Goal: Task Accomplishment & Management: Use online tool/utility

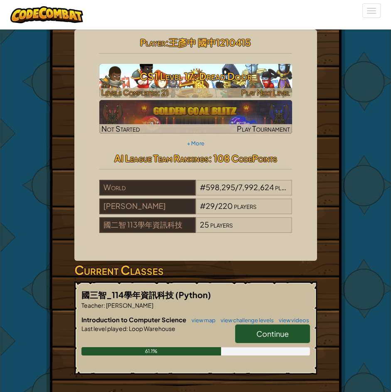
click at [187, 81] on h3 "CS1 Level 17: Dread Door" at bounding box center [195, 76] width 193 height 19
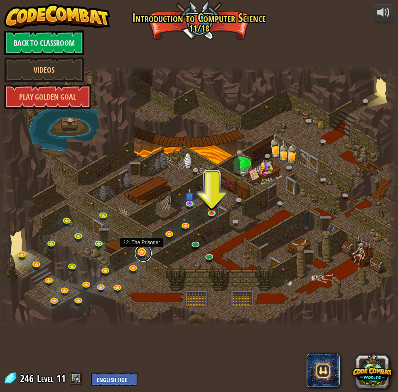
click at [142, 252] on link at bounding box center [143, 253] width 17 height 17
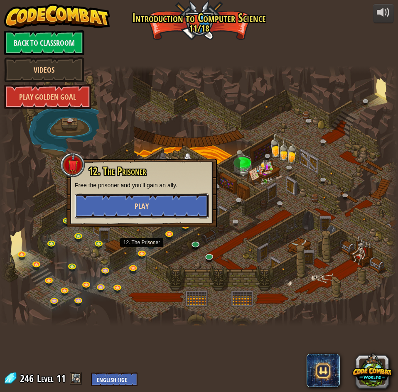
click at [136, 201] on span "Play" at bounding box center [142, 206] width 14 height 10
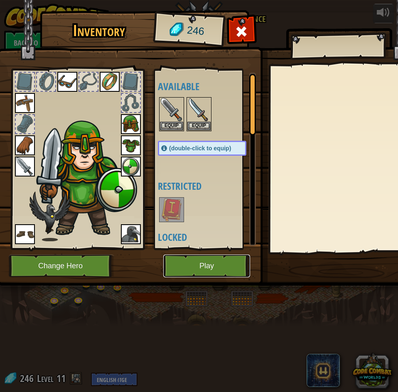
click at [227, 271] on button "Play" at bounding box center [206, 266] width 87 height 23
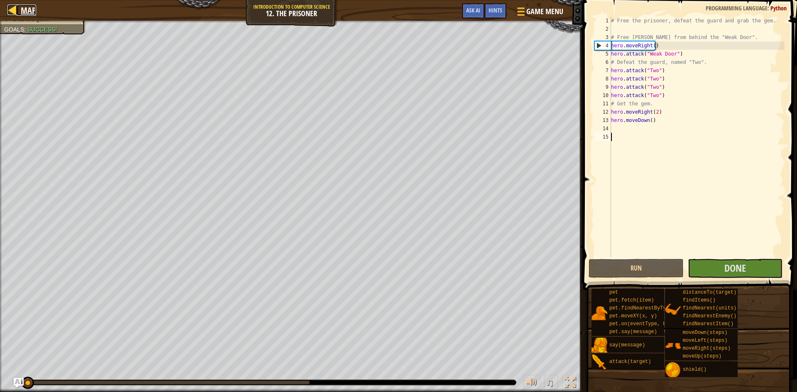
click at [22, 12] on span "Map" at bounding box center [28, 10] width 15 height 11
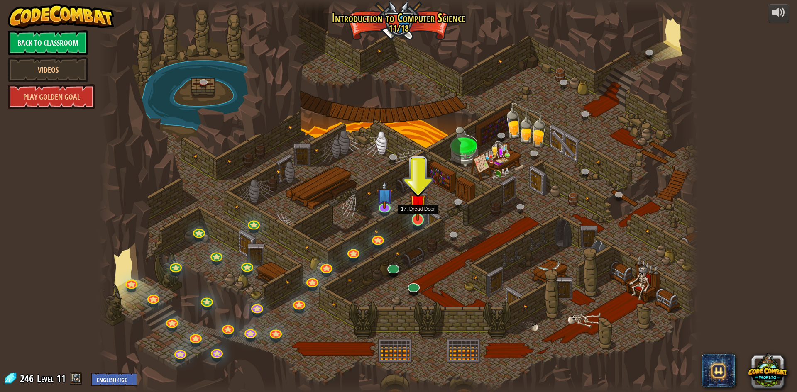
click at [411, 218] on img at bounding box center [418, 202] width 16 height 37
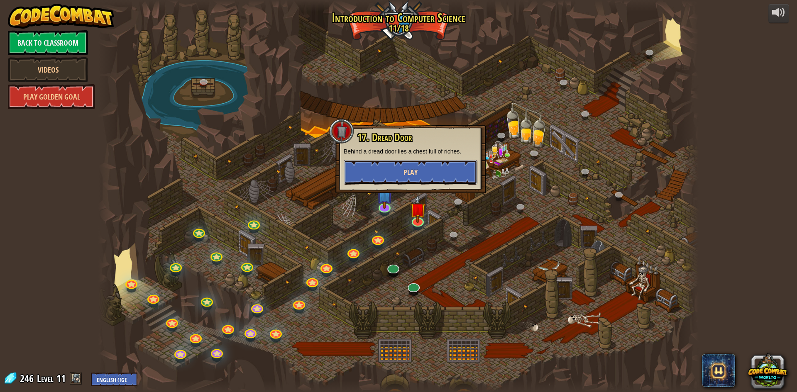
click at [426, 173] on button "Play" at bounding box center [411, 172] width 134 height 25
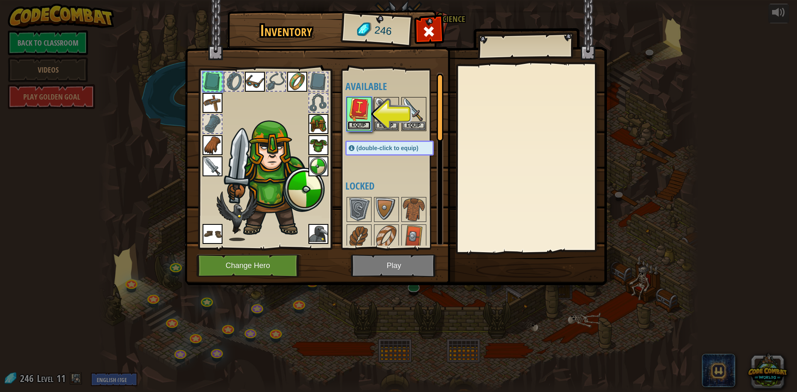
click at [366, 125] on button "Equip" at bounding box center [359, 125] width 23 height 9
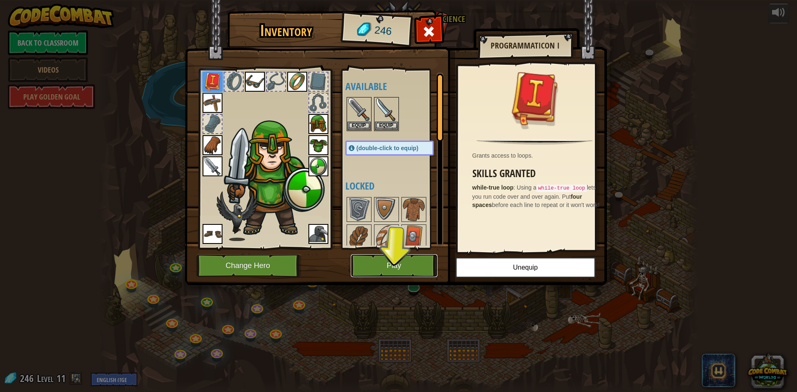
click at [405, 266] on button "Play" at bounding box center [394, 266] width 87 height 23
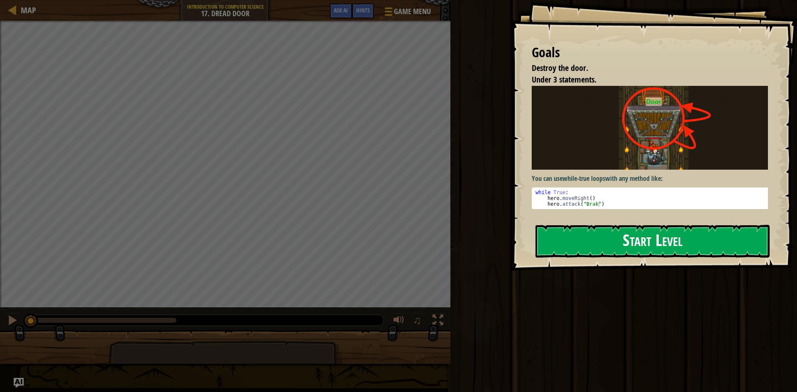
click at [630, 244] on button "Start Level" at bounding box center [653, 241] width 234 height 33
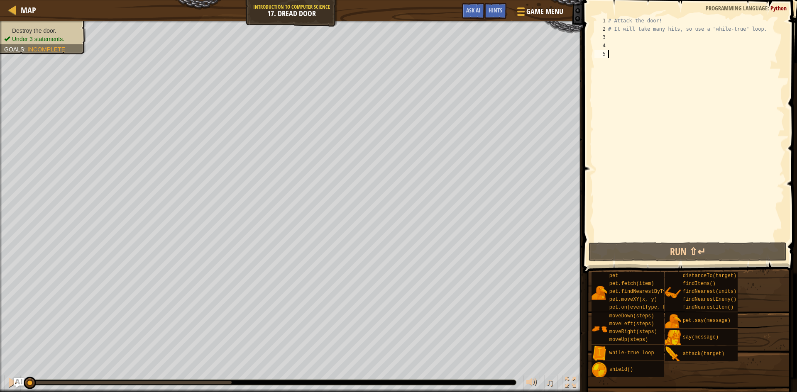
scroll to position [4, 0]
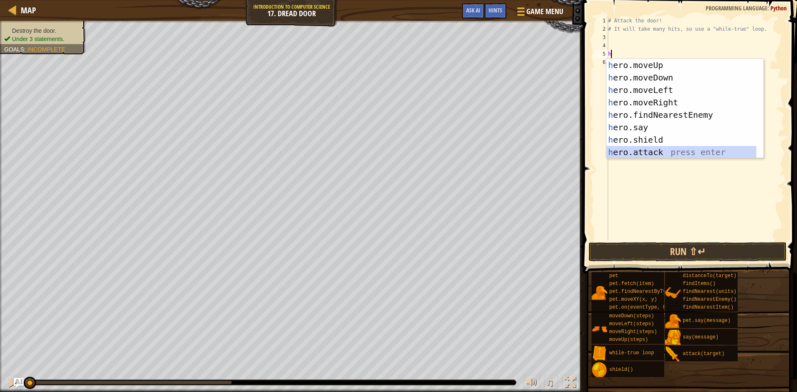
click at [665, 148] on div "h ero.moveUp press enter h ero.moveDown press enter h ero.moveLeft press enter …" at bounding box center [682, 121] width 150 height 125
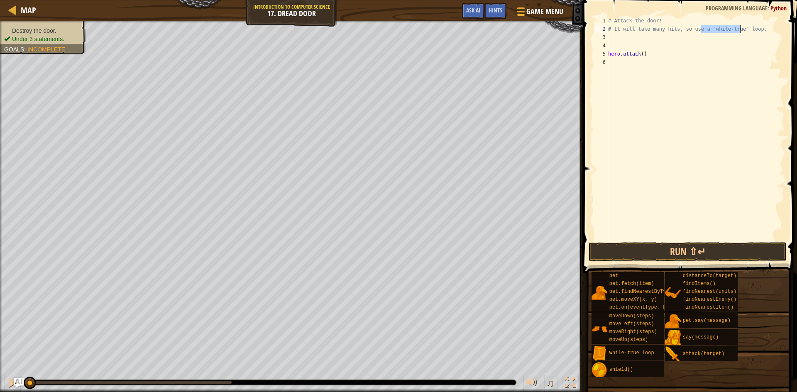
drag, startPoint x: 703, startPoint y: 28, endPoint x: 739, endPoint y: 27, distance: 36.6
click at [739, 27] on div "# Attack the door! # It will take many hits, so use a "while-true" loop. hero .…" at bounding box center [696, 137] width 178 height 241
click at [642, 53] on div "# Attack the door! # It will take many hits, so use a "while-true" loop. hero .…" at bounding box center [696, 137] width 178 height 241
click at [644, 52] on div "# Attack the door! # It will take many hits, so use a "while-true" loop. hero .…" at bounding box center [696, 137] width 178 height 241
click at [676, 54] on div "# Attack the door! # It will take many hits, so use a "while-true" loop. hero .…" at bounding box center [696, 137] width 178 height 241
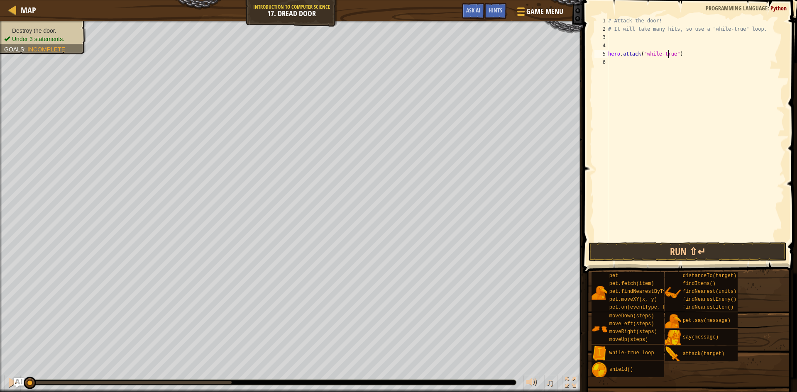
click at [670, 54] on div "# Attack the door! # It will take many hits, so use a "while-true" loop. hero .…" at bounding box center [696, 137] width 178 height 241
click at [671, 54] on div "# Attack the door! # It will take many hits, so use a "while-true" loop. hero .…" at bounding box center [696, 137] width 178 height 241
type textarea "hero.attack("Door")"
click at [695, 66] on div "# Attack the door! # It will take many hits, so use a "while-true" loop. hero .…" at bounding box center [696, 137] width 178 height 241
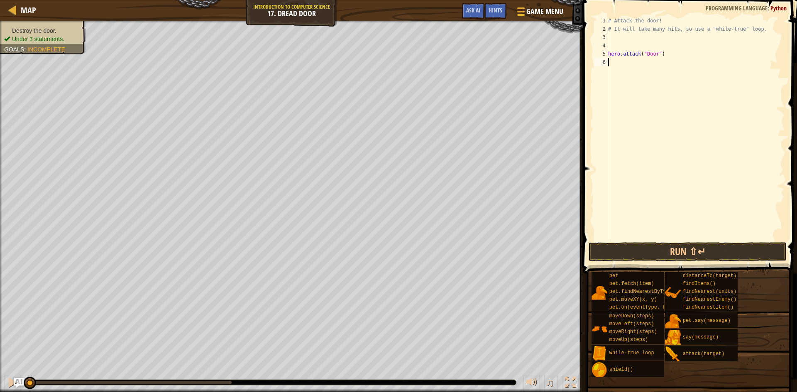
scroll to position [4, 0]
type textarea "w"
click at [686, 77] on div "w [PERSON_NAME]-true loop press enter hero.moveDo w n press enter" at bounding box center [685, 92] width 157 height 50
click at [660, 255] on button "Run ⇧↵" at bounding box center [688, 252] width 198 height 19
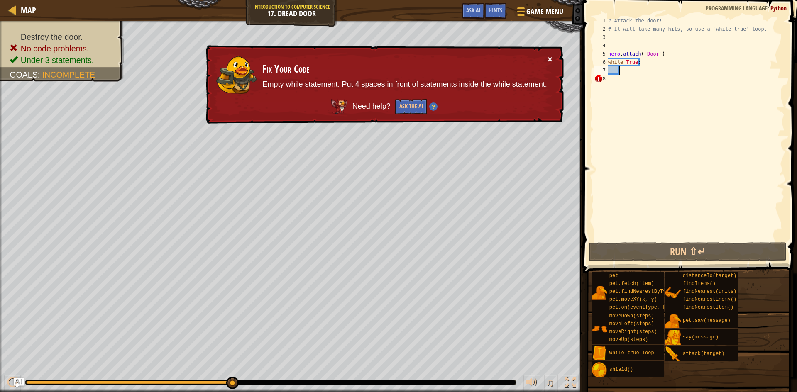
click at [549, 60] on button "×" at bounding box center [550, 59] width 5 height 9
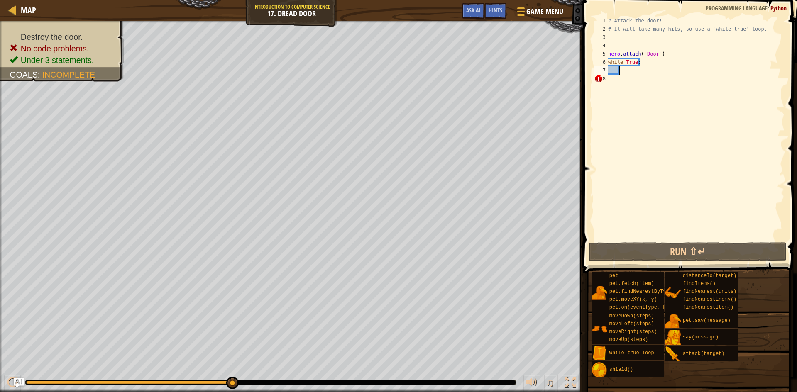
click at [632, 72] on div "# Attack the door! # It will take many hits, so use a "while-true" loop. hero .…" at bounding box center [696, 137] width 178 height 241
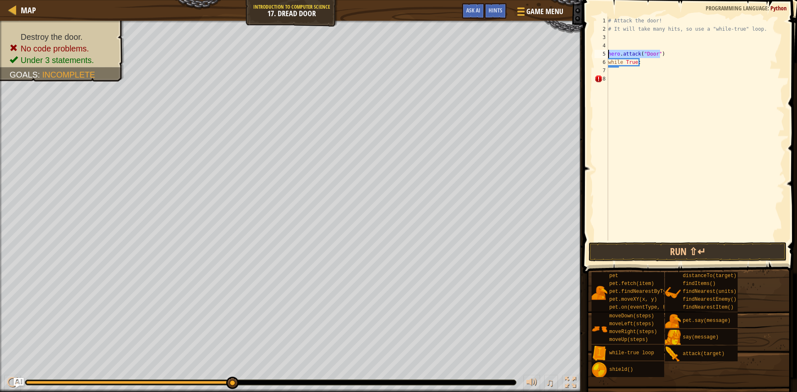
drag, startPoint x: 662, startPoint y: 54, endPoint x: 606, endPoint y: 52, distance: 55.7
click at [606, 52] on div "1 2 3 4 5 6 7 8 # Attack the door! # It will take many hits, so use a "while-tr…" at bounding box center [689, 129] width 192 height 224
type textarea "while True:hero.attack("Door")"
click at [664, 107] on div "# Attack the door! # It will take many hits, so use a "while-true" loop. while …" at bounding box center [696, 137] width 178 height 241
click at [654, 257] on button "Run ⇧↵" at bounding box center [688, 252] width 198 height 19
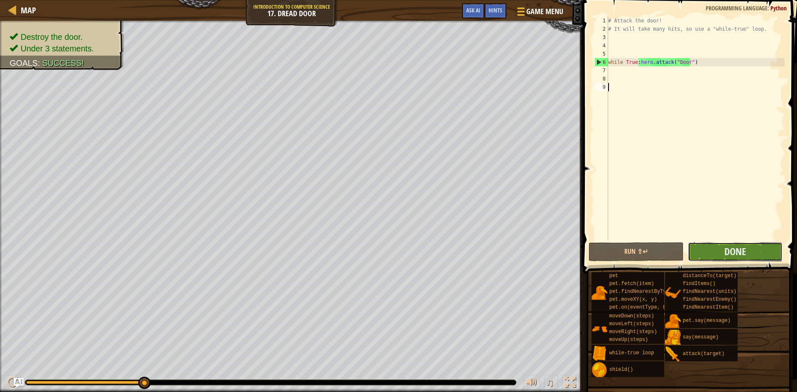
click at [721, 251] on button "Done" at bounding box center [735, 252] width 95 height 19
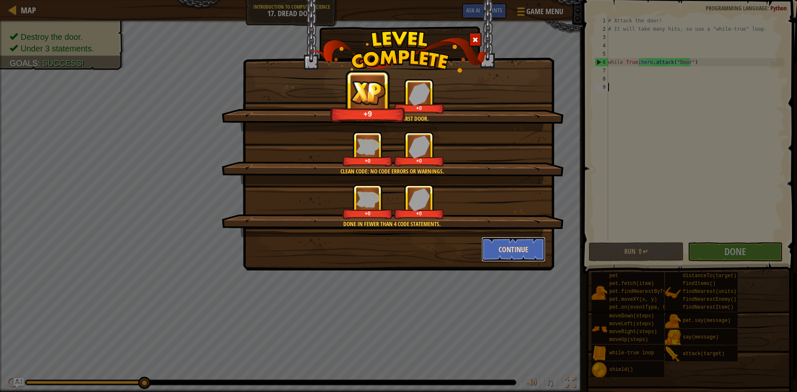
click at [504, 249] on button "Continue" at bounding box center [514, 249] width 64 height 25
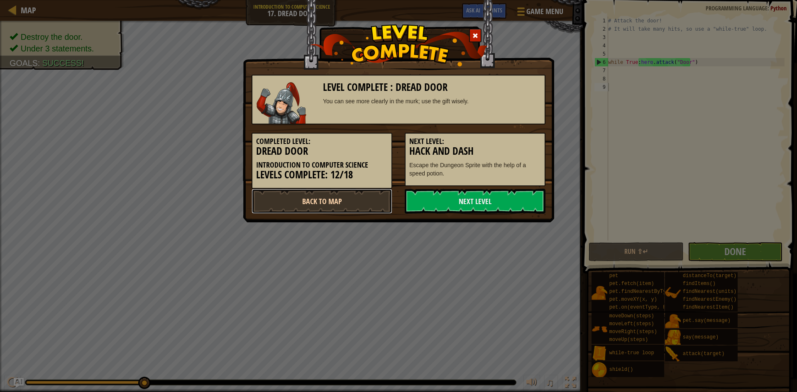
click at [338, 198] on link "Back to Map" at bounding box center [322, 201] width 141 height 25
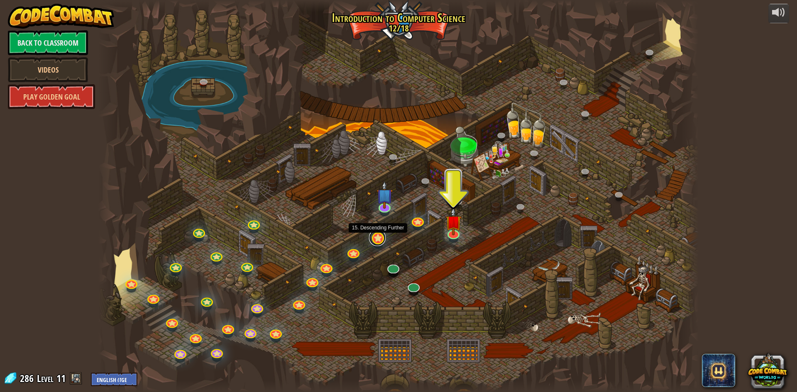
click at [378, 239] on link at bounding box center [377, 238] width 17 height 17
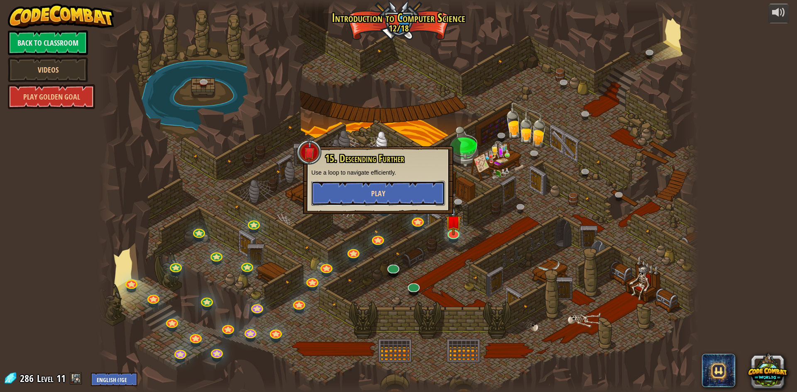
click at [388, 199] on button "Play" at bounding box center [378, 193] width 134 height 25
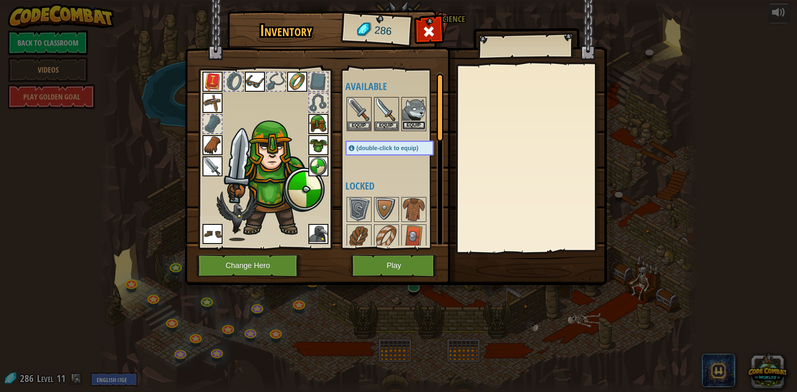
click at [416, 123] on button "Equip" at bounding box center [413, 125] width 23 height 9
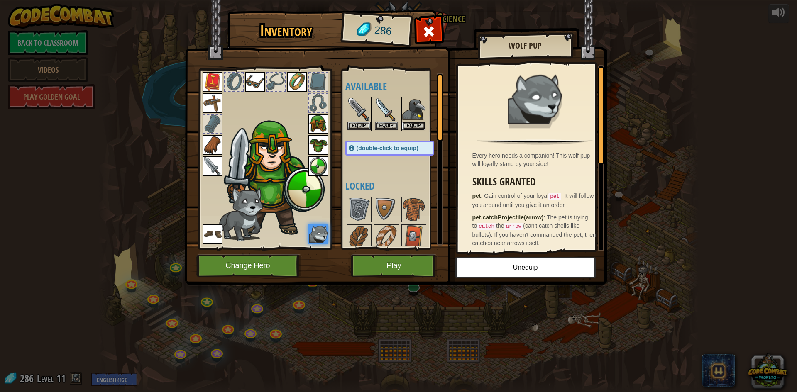
click at [416, 123] on button "Equip" at bounding box center [413, 126] width 23 height 9
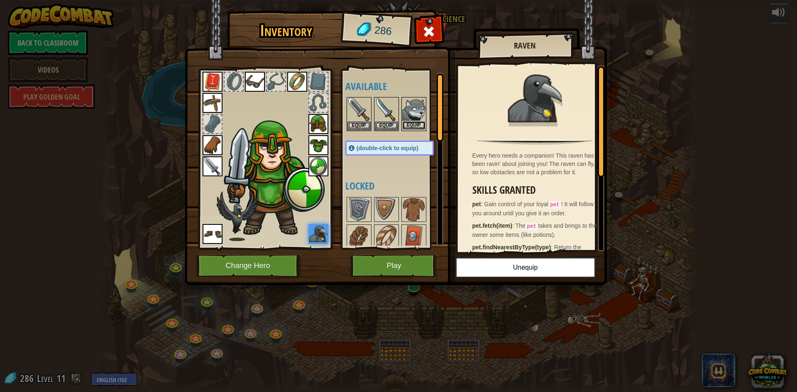
click at [416, 123] on button "Equip" at bounding box center [413, 125] width 23 height 9
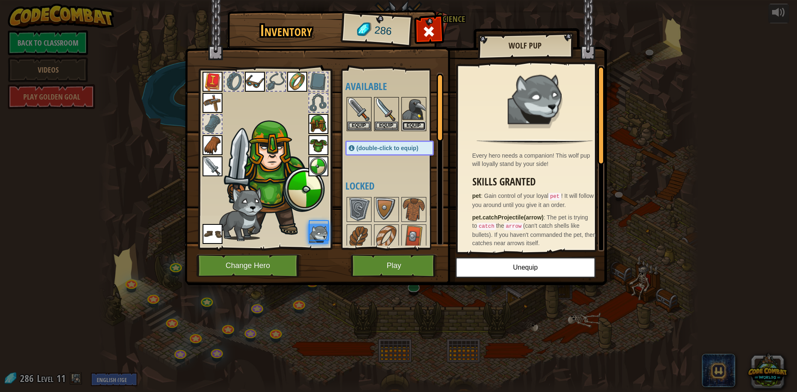
click at [416, 123] on button "Equip" at bounding box center [413, 126] width 23 height 9
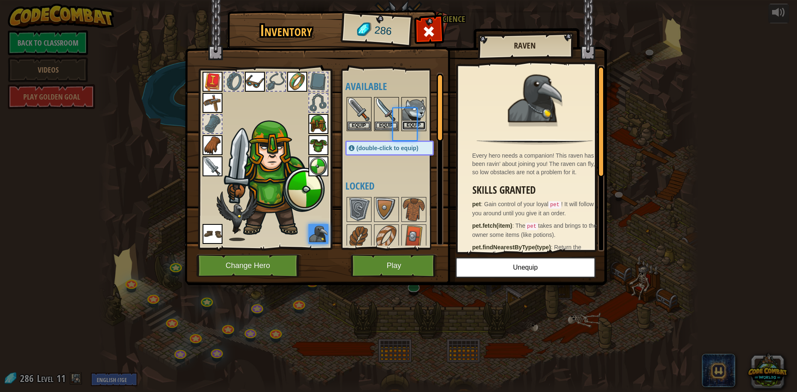
click at [416, 123] on button "Equip" at bounding box center [413, 125] width 23 height 9
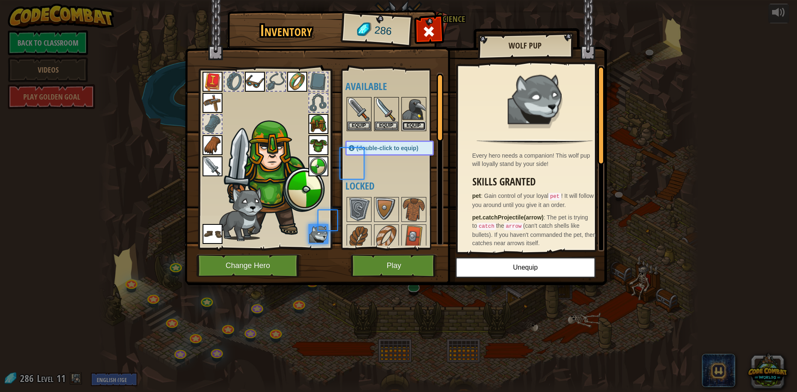
click at [416, 123] on button "Equip" at bounding box center [413, 126] width 23 height 9
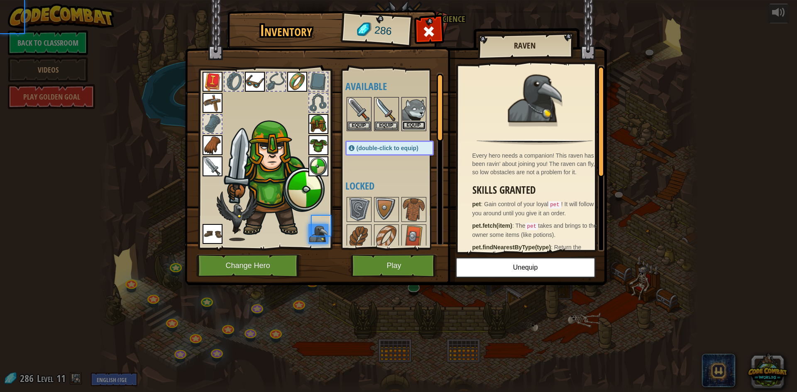
click at [416, 123] on button "Equip" at bounding box center [413, 125] width 23 height 9
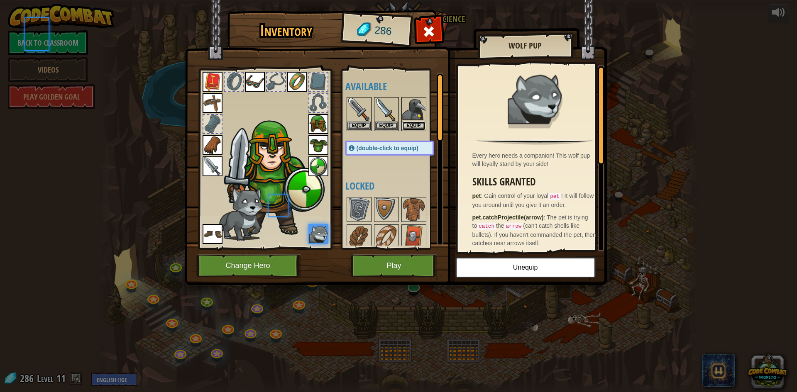
click at [416, 123] on button "Equip" at bounding box center [413, 126] width 23 height 9
click at [0, 0] on button "Equip" at bounding box center [0, 0] width 0 height 0
click at [416, 123] on button "Equip" at bounding box center [413, 126] width 23 height 9
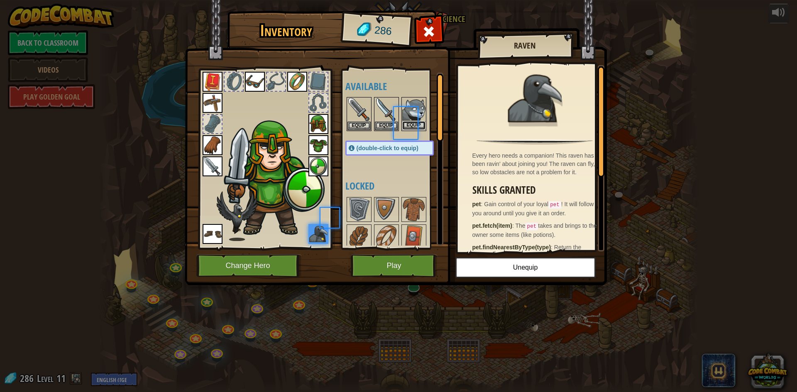
click at [416, 123] on button "Equip" at bounding box center [413, 125] width 23 height 9
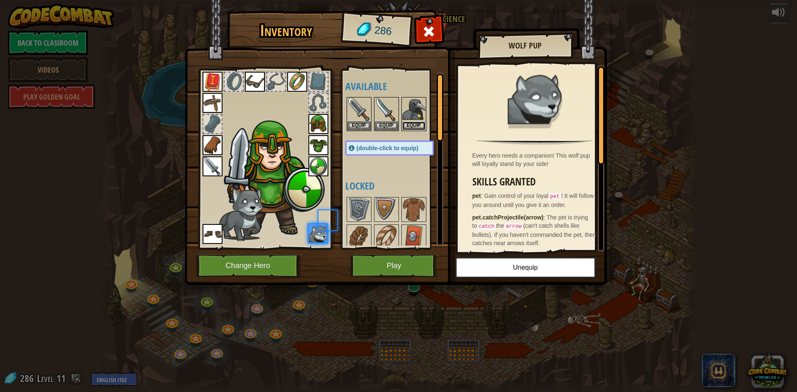
click at [416, 123] on button "Equip" at bounding box center [413, 126] width 23 height 9
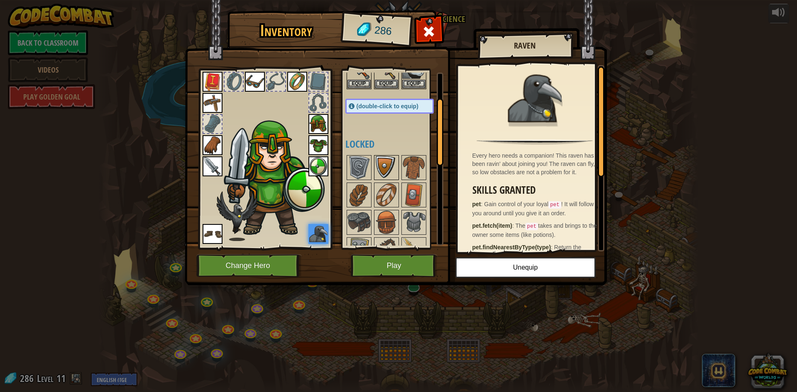
scroll to position [42, 0]
click at [358, 161] on img at bounding box center [359, 168] width 23 height 23
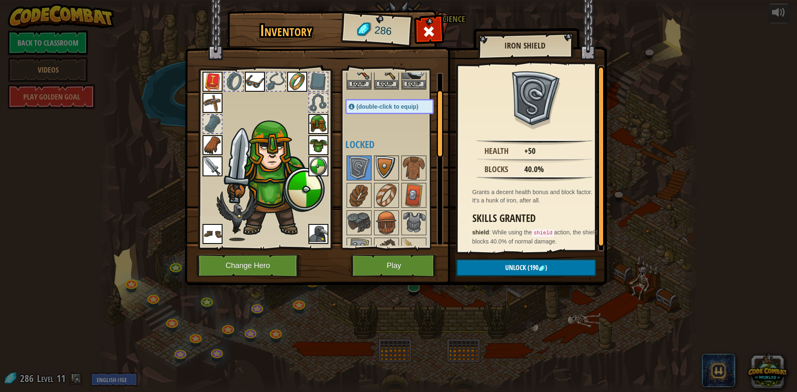
click at [385, 164] on img at bounding box center [386, 168] width 23 height 23
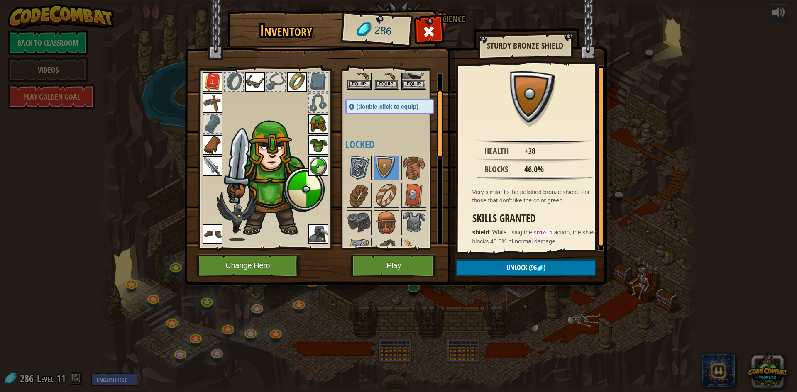
click at [354, 171] on img at bounding box center [359, 168] width 23 height 23
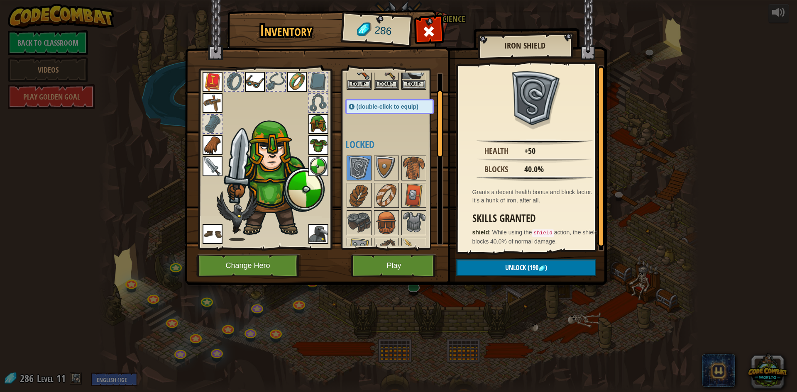
click at [322, 167] on img at bounding box center [319, 167] width 20 height 20
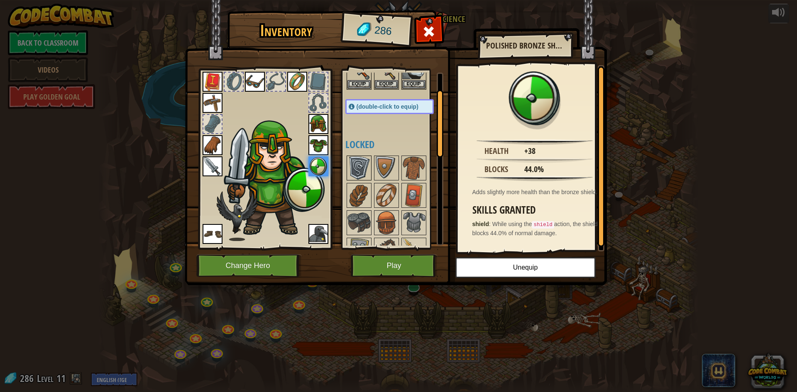
click at [349, 164] on img at bounding box center [359, 168] width 23 height 23
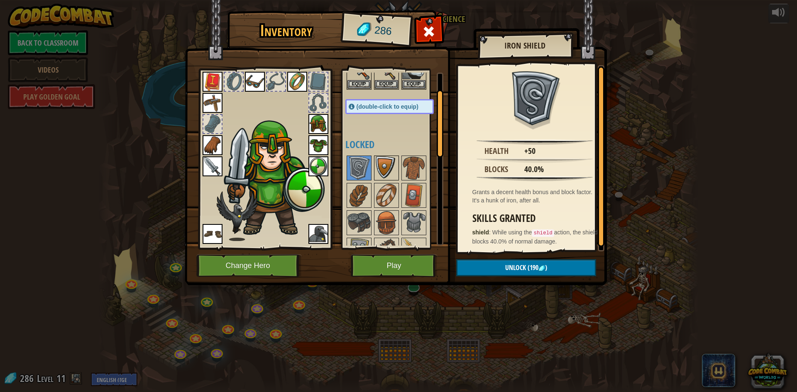
click at [387, 168] on img at bounding box center [386, 168] width 23 height 23
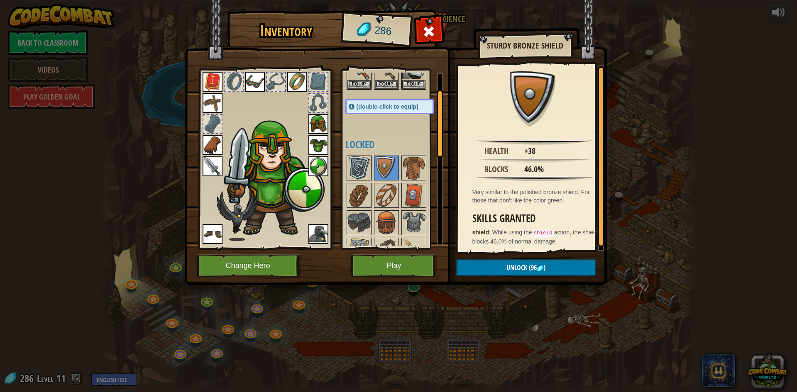
click at [357, 167] on img at bounding box center [359, 168] width 23 height 23
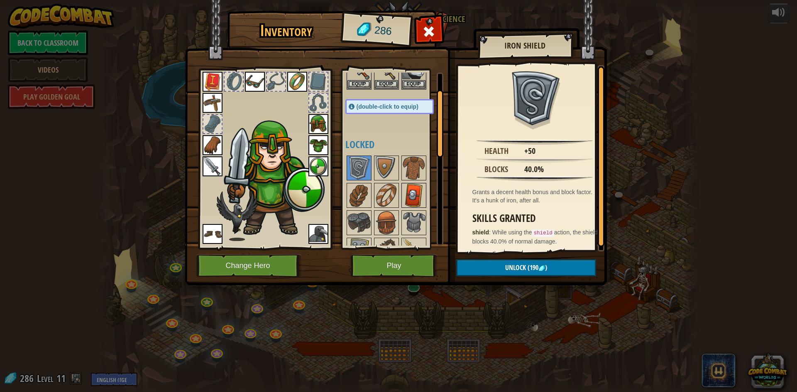
click at [407, 190] on img at bounding box center [413, 195] width 23 height 23
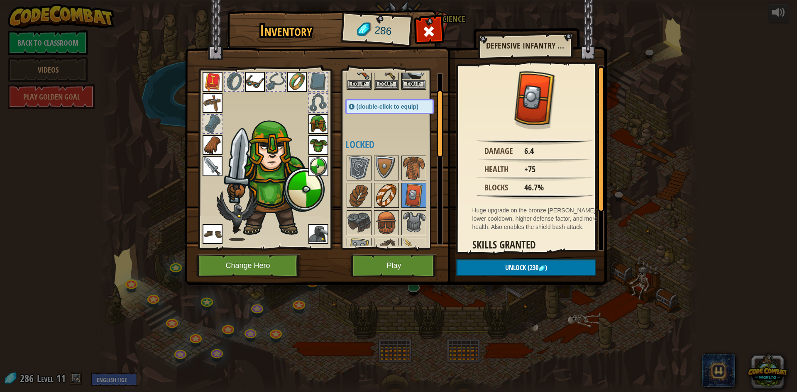
click at [391, 194] on img at bounding box center [386, 195] width 23 height 23
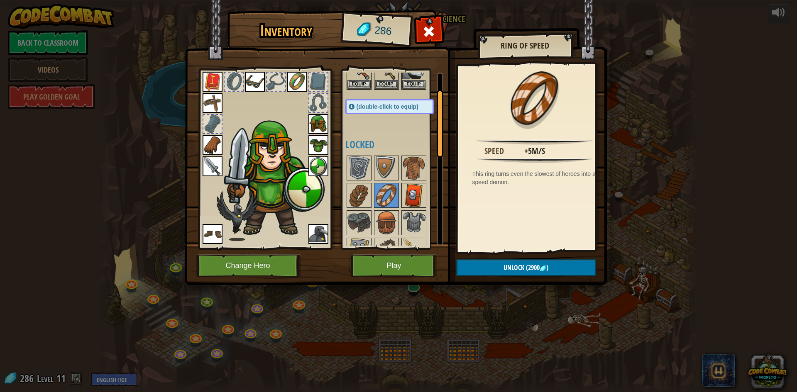
click at [409, 195] on img at bounding box center [413, 195] width 23 height 23
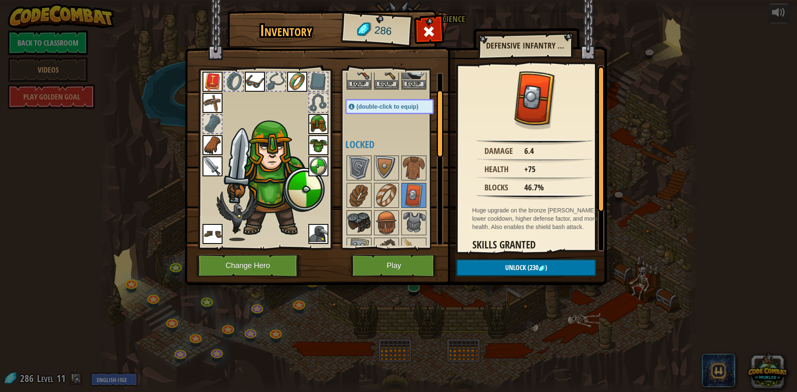
click at [369, 221] on img at bounding box center [359, 222] width 23 height 23
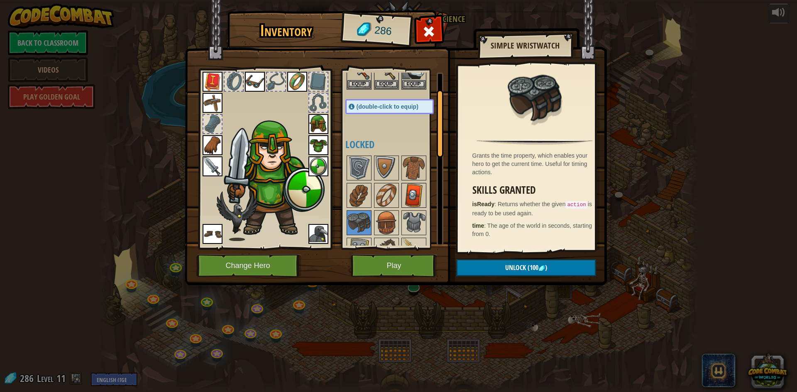
click at [421, 194] on img at bounding box center [413, 195] width 23 height 23
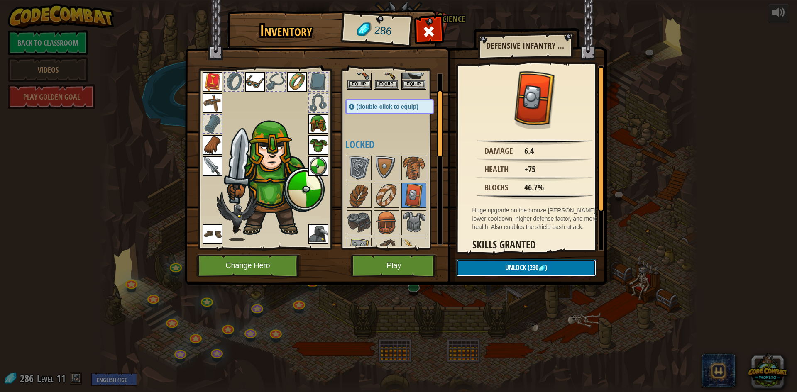
click at [525, 268] on span "Unlock" at bounding box center [515, 267] width 21 height 9
click at [525, 268] on button "Confirm" at bounding box center [526, 268] width 140 height 17
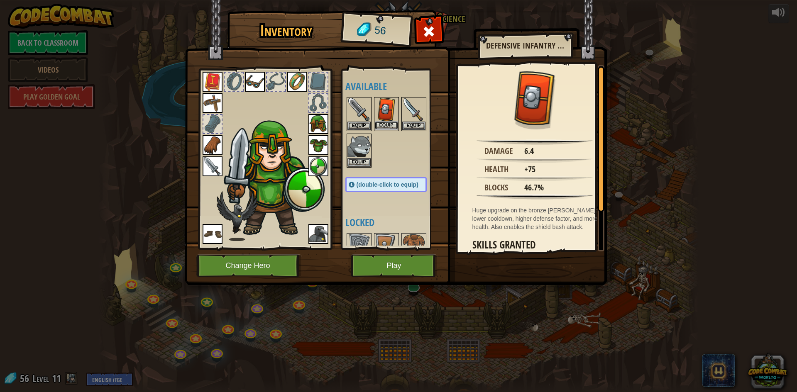
click at [392, 127] on button "Equip" at bounding box center [386, 125] width 23 height 9
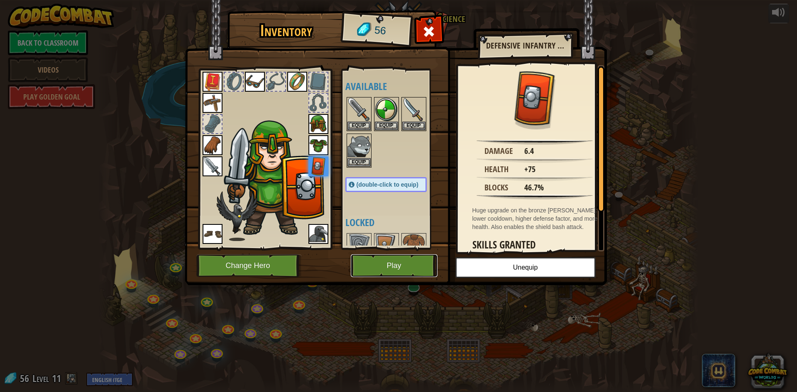
click at [423, 267] on button "Play" at bounding box center [394, 266] width 87 height 23
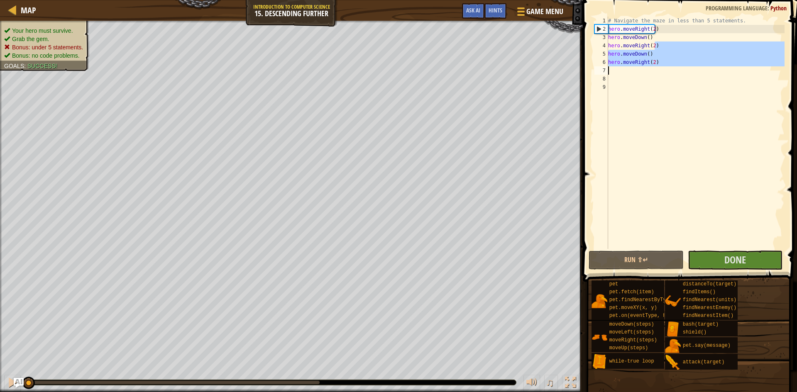
drag, startPoint x: 667, startPoint y: 46, endPoint x: 603, endPoint y: 71, distance: 68.9
click at [603, 71] on div "1 2 3 4 5 6 7 8 9 # Navigate the maze in less than 5 statements. hero . moveRig…" at bounding box center [689, 133] width 192 height 233
type textarea "hero.moveRight(2)"
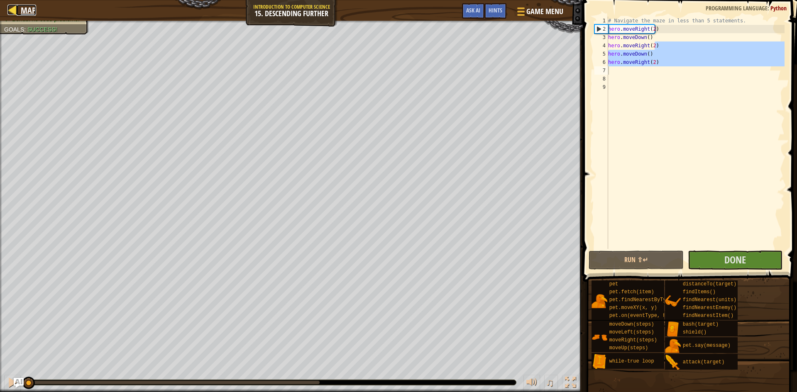
click at [26, 11] on span "Map" at bounding box center [28, 10] width 15 height 11
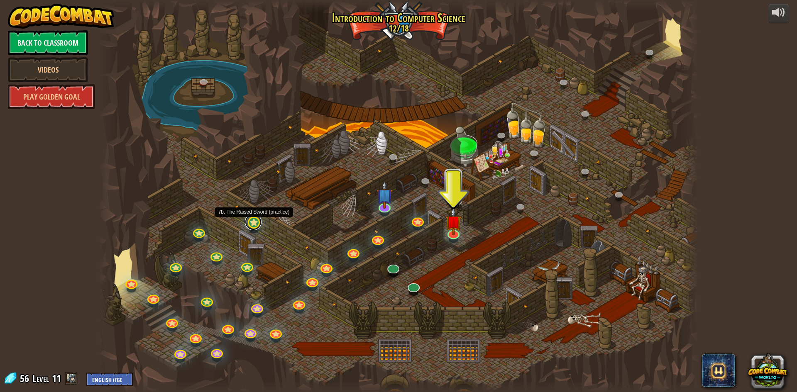
click at [257, 222] on link at bounding box center [253, 222] width 17 height 17
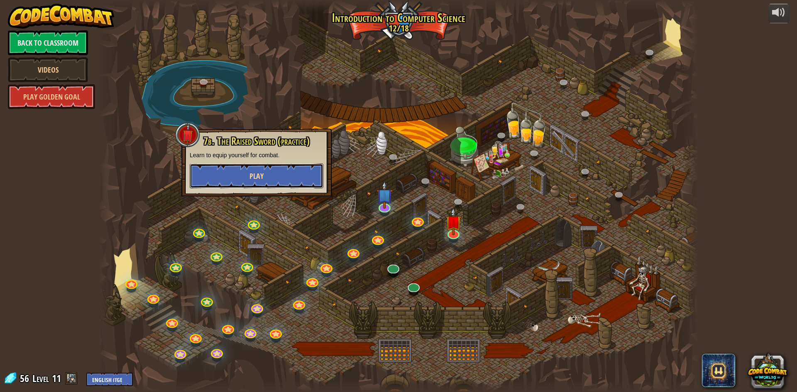
click at [263, 183] on button "Play" at bounding box center [257, 176] width 134 height 25
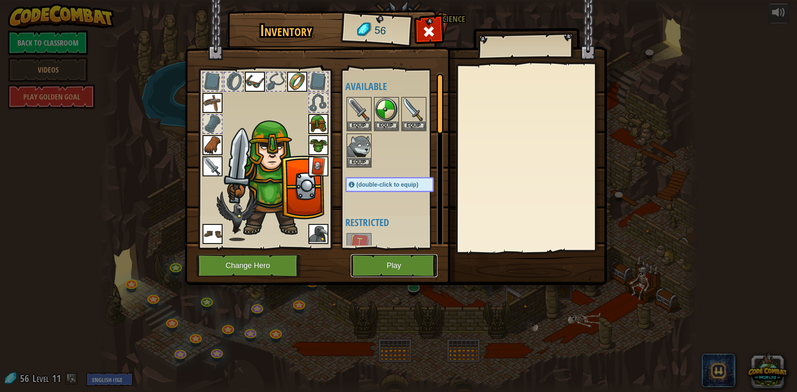
click at [396, 265] on button "Play" at bounding box center [394, 266] width 87 height 23
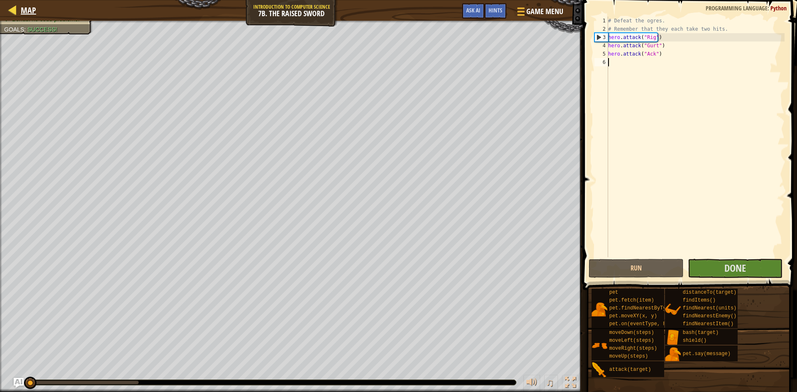
click at [23, 16] on div "Map" at bounding box center [27, 10] width 20 height 21
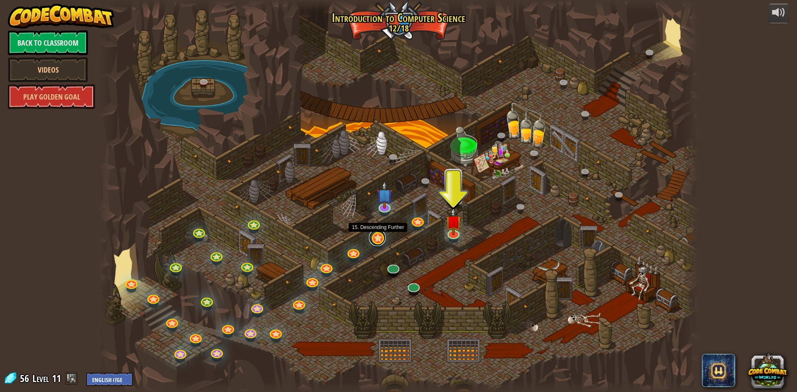
click at [379, 239] on link at bounding box center [377, 238] width 17 height 17
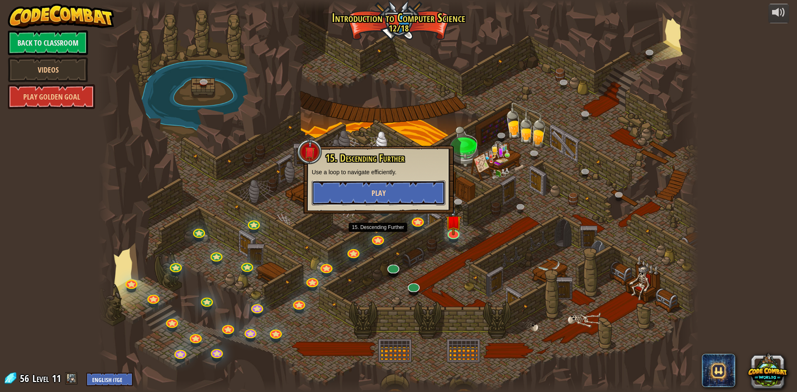
click at [372, 197] on span "Play" at bounding box center [379, 193] width 14 height 10
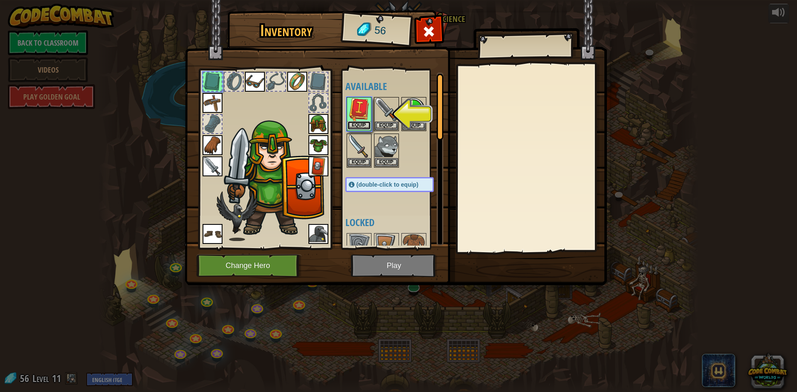
click at [365, 124] on button "Equip" at bounding box center [359, 125] width 23 height 9
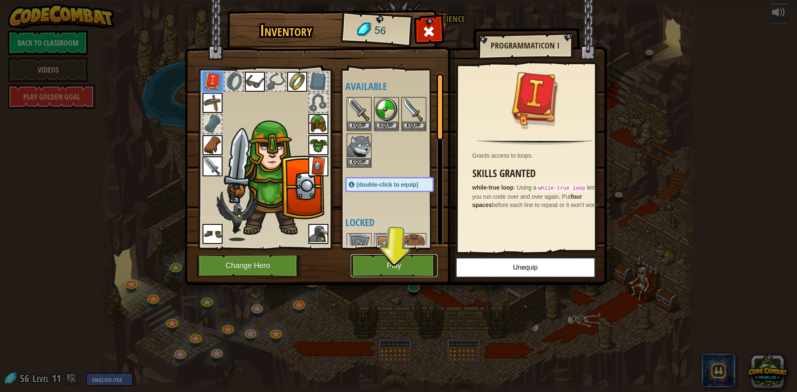
click at [401, 257] on button "Play" at bounding box center [394, 266] width 87 height 23
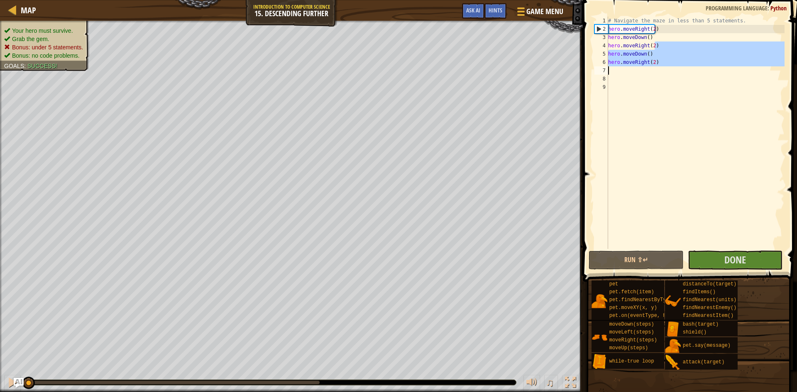
click at [577, 69] on div "Map Introduction to Computer Science 15. Descending Further Game Menu Done Hint…" at bounding box center [398, 196] width 797 height 392
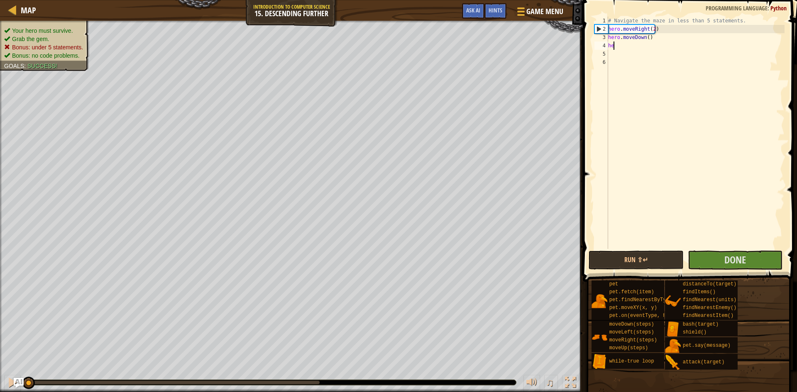
type textarea "h"
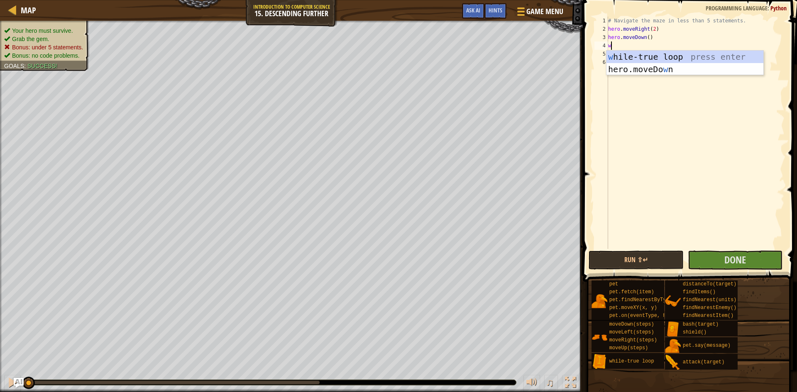
scroll to position [4, 0]
type textarea "w"
type textarea "h"
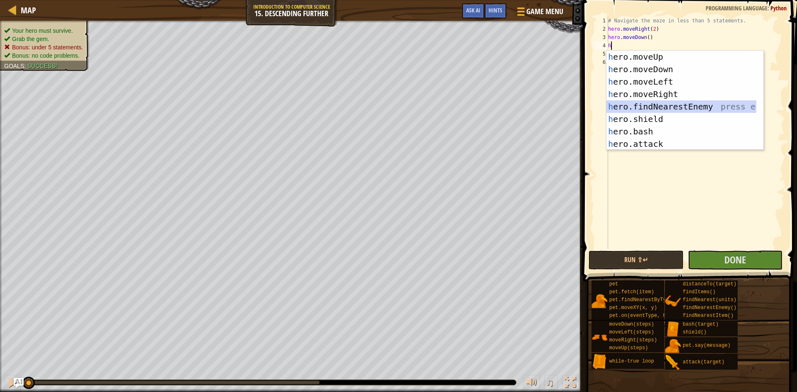
click at [672, 106] on div "h ero.moveUp press enter h ero.moveDown press enter h ero.moveLeft press enter …" at bounding box center [682, 113] width 150 height 125
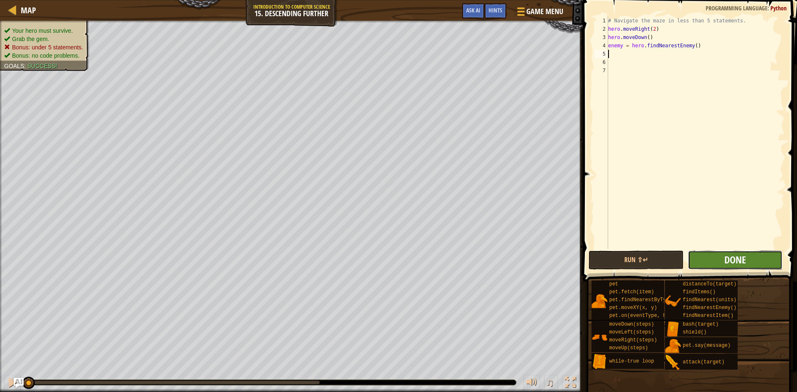
click at [724, 262] on button "Done" at bounding box center [735, 260] width 95 height 19
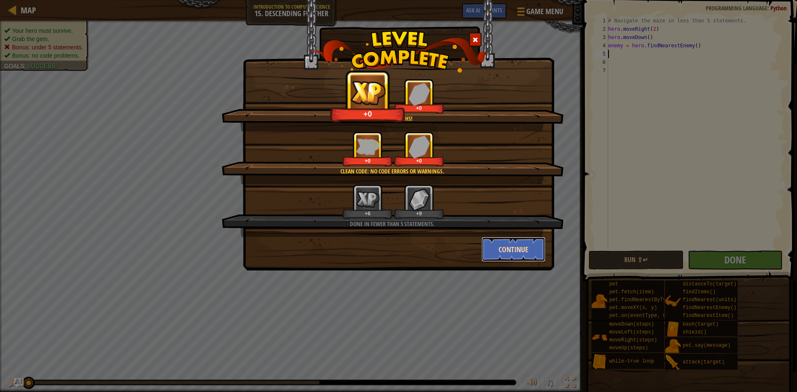
click at [503, 250] on button "Continue" at bounding box center [514, 249] width 64 height 25
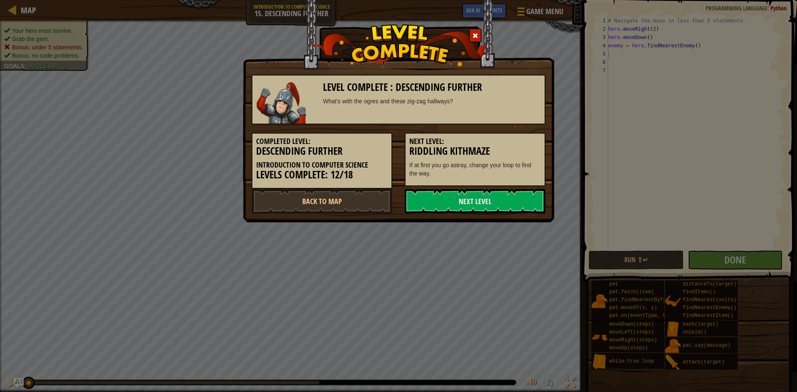
click at [407, 305] on div "Level Complete : Descending Further What's with the ogres and these zig-zag hal…" at bounding box center [398, 196] width 797 height 392
click at [476, 34] on span at bounding box center [476, 36] width 6 height 6
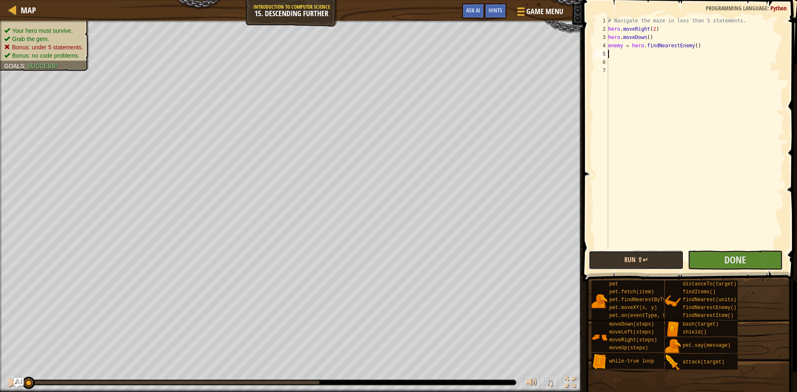
click at [643, 265] on button "Run ⇧↵" at bounding box center [636, 260] width 95 height 19
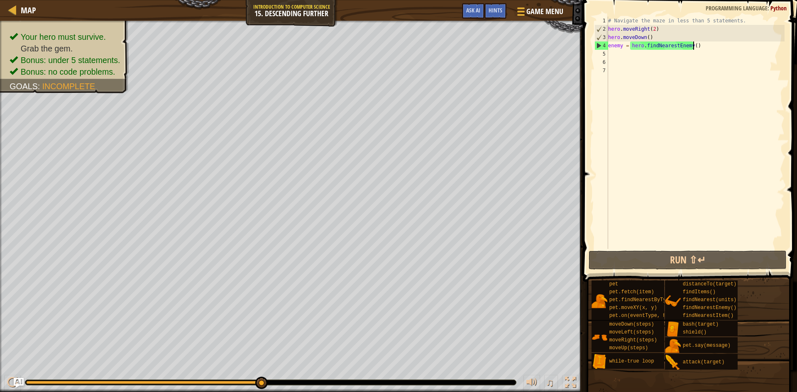
click at [710, 45] on div "# Navigate the maze in less than 5 statements. hero . moveRight ( 2 ) hero . mo…" at bounding box center [696, 141] width 178 height 249
type textarea "enemy = hero.findNearestEnemy()"
drag, startPoint x: 710, startPoint y: 45, endPoint x: 594, endPoint y: 45, distance: 115.9
click at [594, 45] on div "enemy = hero.findNearestEnemy() 1 2 3 4 5 6 7 # Navigate the maze in less than …" at bounding box center [689, 133] width 192 height 233
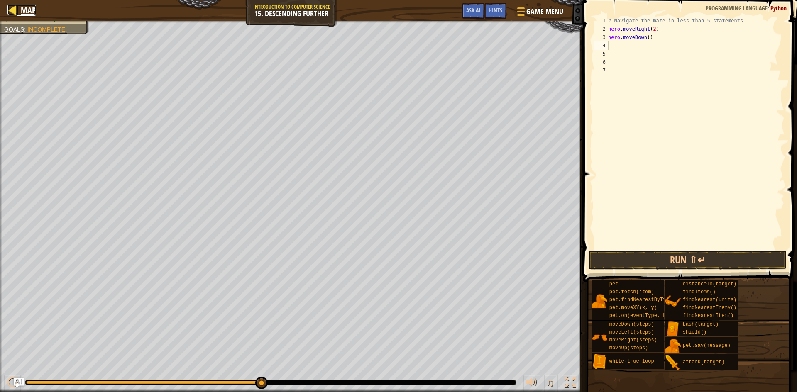
click at [17, 15] on div at bounding box center [12, 10] width 10 height 10
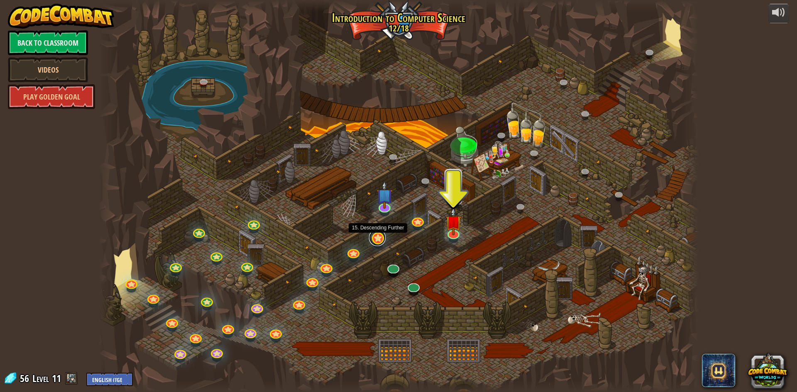
click at [380, 241] on link at bounding box center [377, 238] width 17 height 17
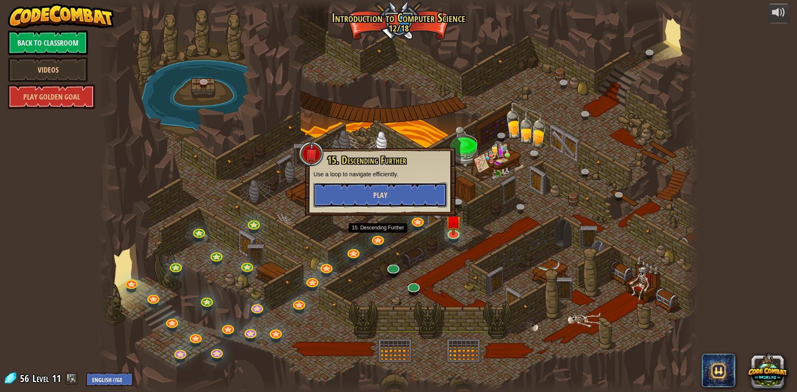
click at [406, 189] on button "Play" at bounding box center [381, 195] width 134 height 25
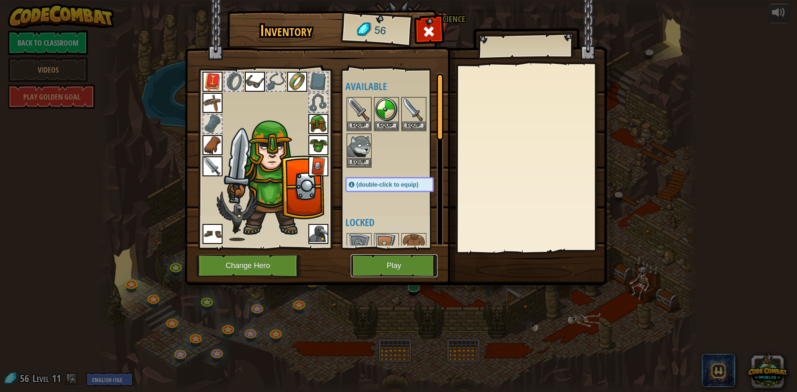
click at [415, 266] on button "Play" at bounding box center [394, 266] width 87 height 23
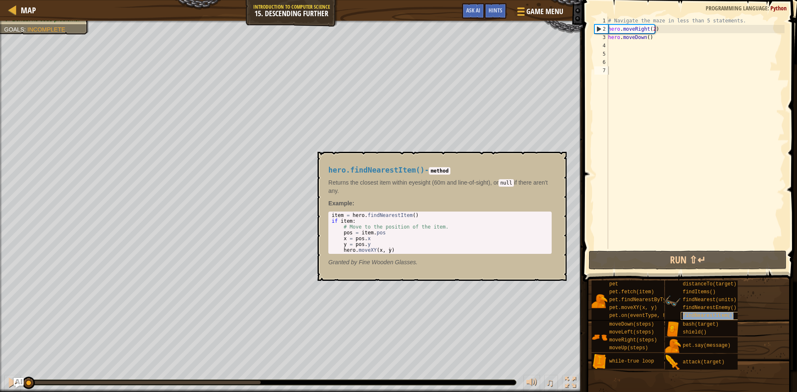
click at [694, 316] on span "findNearestItem()" at bounding box center [708, 316] width 51 height 6
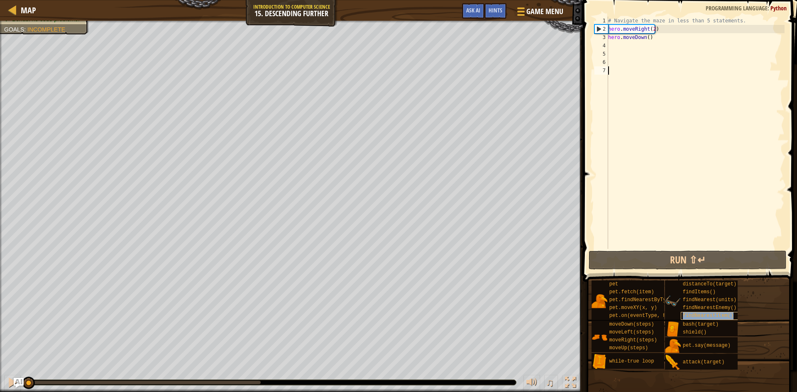
click at [694, 316] on span "findNearestItem()" at bounding box center [708, 316] width 51 height 6
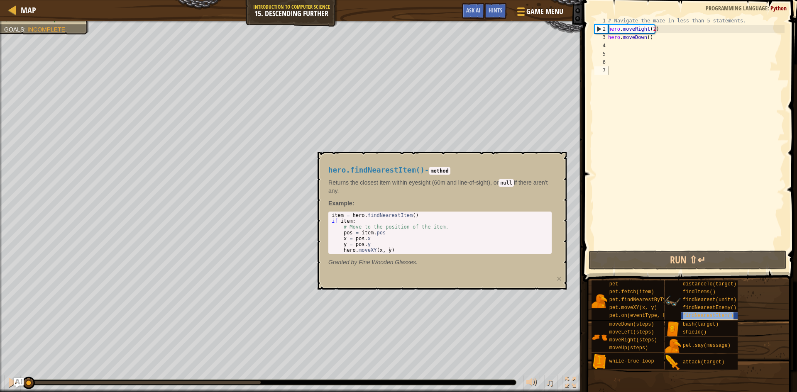
click at [694, 316] on span "findNearestItem()" at bounding box center [708, 316] width 51 height 6
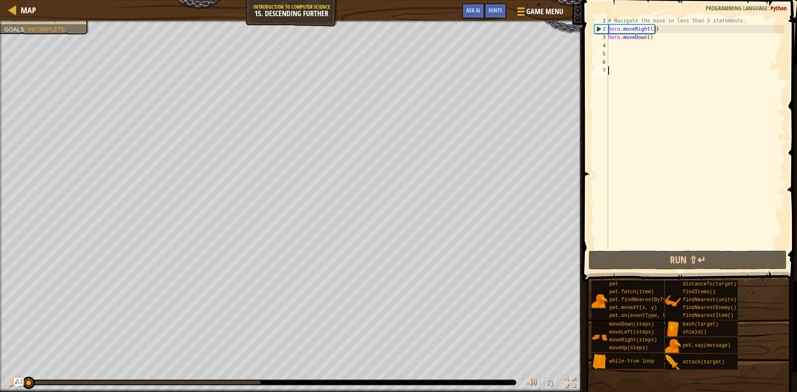
type textarea "h"
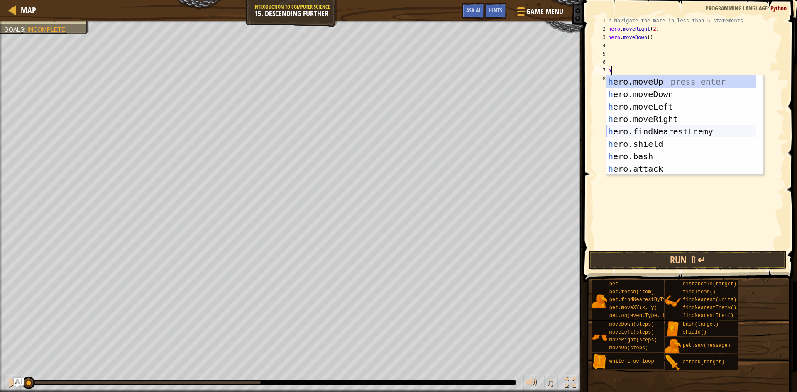
click at [666, 130] on div "h ero.moveUp press enter h ero.moveDown press enter h ero.moveLeft press enter …" at bounding box center [682, 138] width 150 height 125
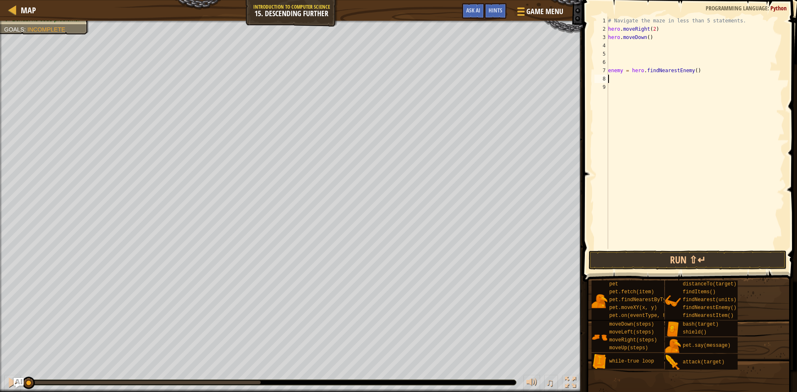
click at [688, 71] on div "# Navigate the maze in less than 5 statements. hero . moveRight ( 2 ) hero . mo…" at bounding box center [696, 141] width 178 height 249
click at [706, 81] on div "hero.findNearestI tem press enter" at bounding box center [707, 94] width 157 height 37
type textarea "enemy = hero.findNearestItem"
click at [706, 85] on div "hero.findNearestItem press enter" at bounding box center [707, 94] width 157 height 37
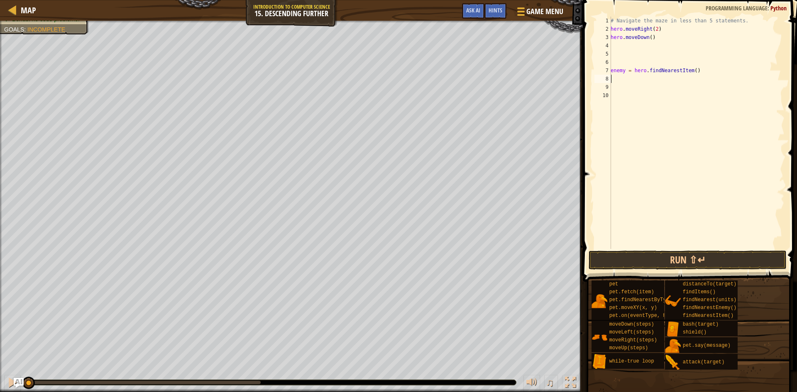
scroll to position [4, 0]
click at [690, 71] on div "# Navigate the maze in less than 5 statements. hero . moveRight ( 2 ) hero . mo…" at bounding box center [697, 141] width 176 height 249
type textarea "enemy = hero.findNearestItem()"
click at [625, 181] on div "# Navigate the maze in less than 5 statements. hero . moveRight ( 2 ) hero . mo…" at bounding box center [697, 141] width 176 height 249
click at [468, 360] on div "Your hero must survive. Grab the gem. Bonus: under 5 statements. Bonus: no code…" at bounding box center [398, 207] width 797 height 372
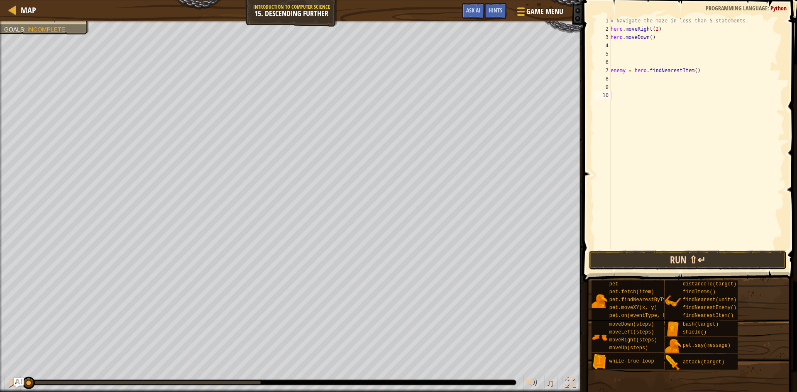
click at [718, 254] on button "Run ⇧↵" at bounding box center [688, 260] width 198 height 19
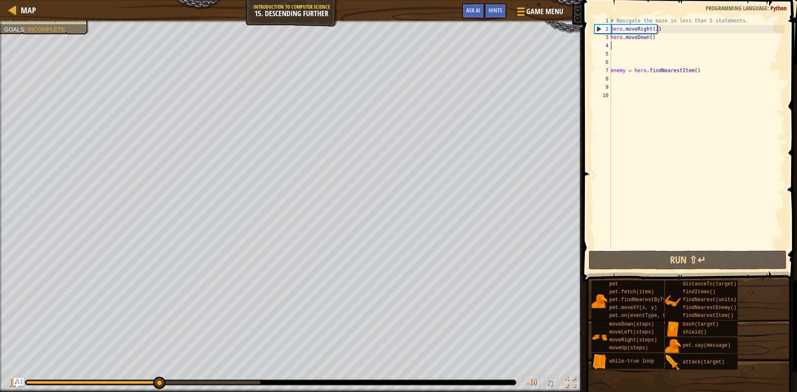
click at [625, 46] on div "# Navigate the maze in less than 5 statements. hero . moveRight ( 2 ) hero . mo…" at bounding box center [697, 141] width 176 height 249
click at [631, 65] on div "# Navigate the maze in less than 5 statements. hero . moveRight ( 2 ) hero . mo…" at bounding box center [697, 141] width 176 height 249
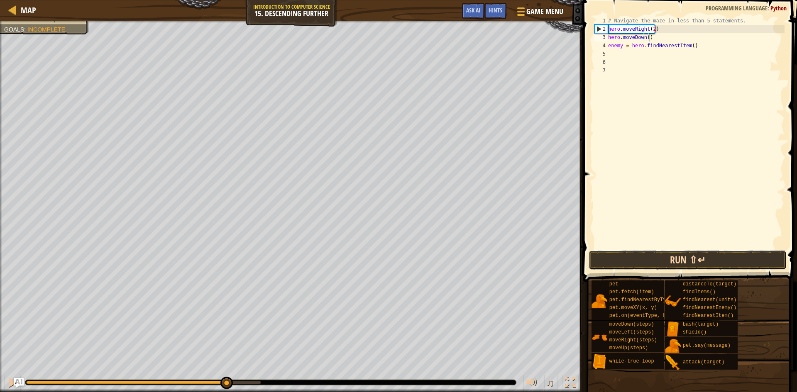
click at [672, 262] on button "Run ⇧↵" at bounding box center [688, 260] width 198 height 19
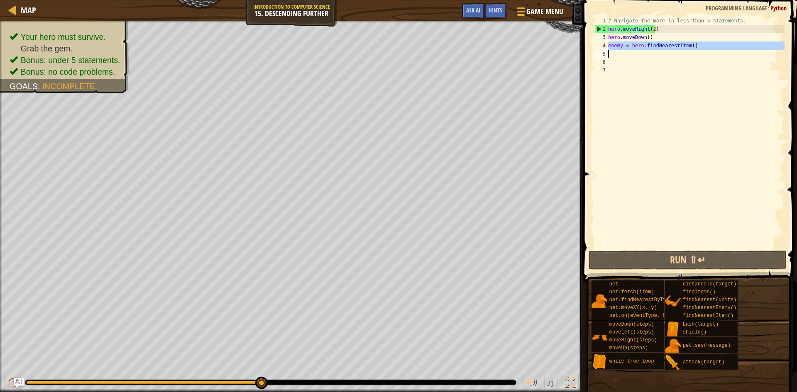
drag, startPoint x: 608, startPoint y: 46, endPoint x: 653, endPoint y: 45, distance: 45.3
click at [653, 45] on div "hero.moveDown() 1 2 3 4 5 6 7 # Navigate the maze in less than 5 statements. he…" at bounding box center [689, 133] width 192 height 233
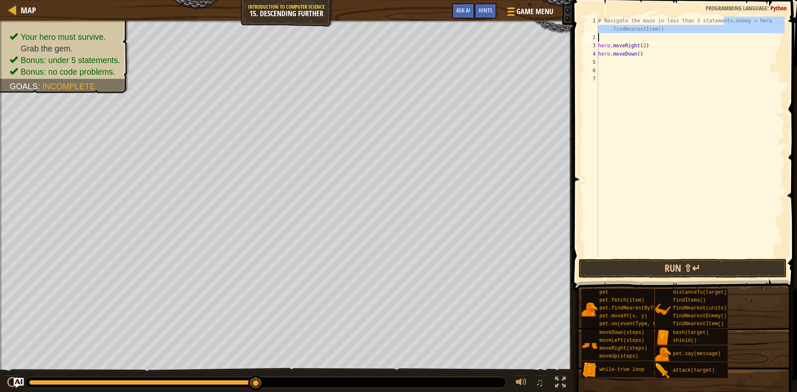
click at [726, 20] on div "# Navigate the maze in less than 5 statements.enemy = hero .findNearestItem() h…" at bounding box center [691, 137] width 188 height 241
type textarea "enemy = hero.findNearestItem()"
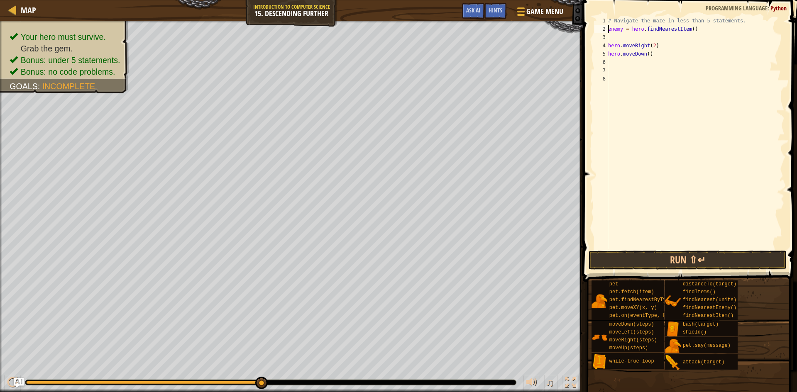
click at [633, 41] on div "# Navigate the maze in less than 5 statements. enemy = hero . findNearestItem (…" at bounding box center [696, 141] width 178 height 249
type textarea "enemy = hero.findNearestItem()"
click at [703, 261] on button "Run ⇧↵" at bounding box center [688, 260] width 198 height 19
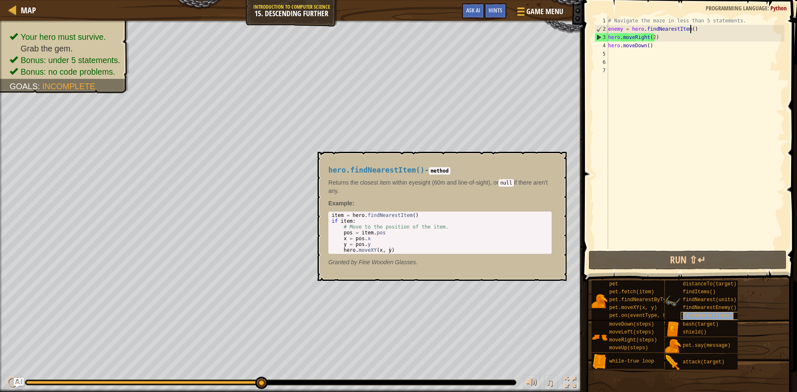
click at [704, 313] on div "findNearestItem()" at bounding box center [721, 316] width 80 height 8
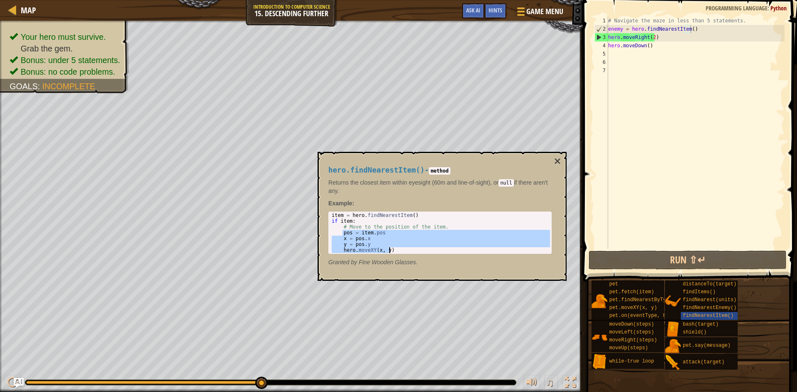
drag, startPoint x: 343, startPoint y: 232, endPoint x: 419, endPoint y: 255, distance: 79.2
click at [419, 255] on div "hero.findNearestItem() - method Returns the closest item within eyesight (60m a…" at bounding box center [440, 217] width 235 height 116
type textarea "y = pos.y hero.moveXY(x, y)"
click at [661, 57] on div "# Navigate the maze in less than 5 statements. enemy = hero . findNearestItem (…" at bounding box center [696, 141] width 178 height 249
paste textarea "hero.moveXY(x, y)"
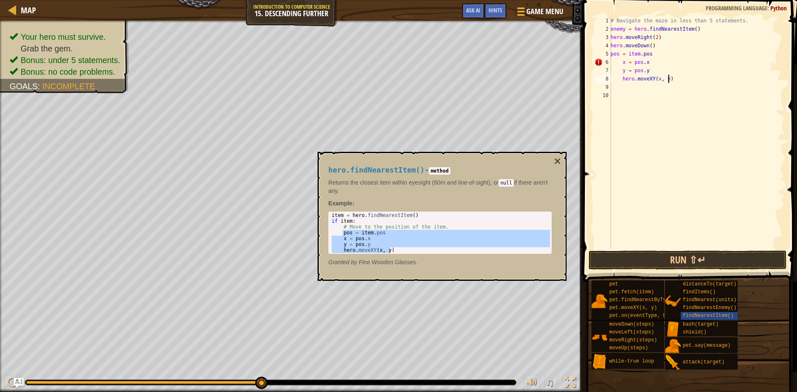
click at [659, 43] on div "# Navigate the maze in less than 5 statements. enemy = hero . findNearestItem (…" at bounding box center [697, 141] width 176 height 249
type textarea "h"
click at [618, 44] on div "# Navigate the maze in less than 5 statements. enemy = hero . findNearestItem (…" at bounding box center [696, 141] width 178 height 249
click at [620, 53] on div "# Navigate the maze in less than 5 statements. enemy = hero . findNearestItem (…" at bounding box center [696, 141] width 178 height 249
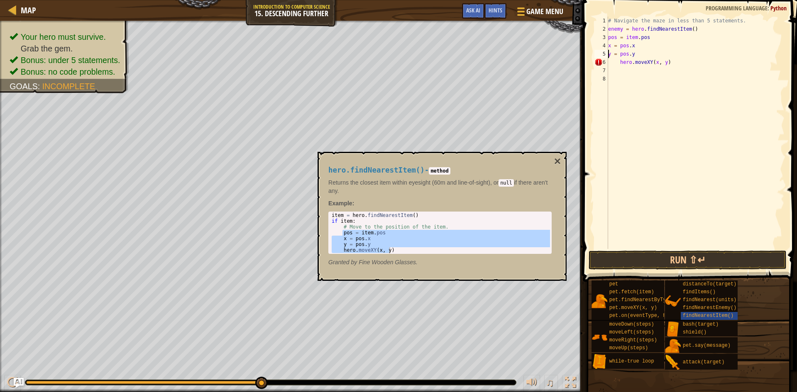
click at [619, 62] on div "# Navigate the maze in less than 5 statements. enemy = hero . findNearestItem (…" at bounding box center [696, 141] width 178 height 249
click at [657, 257] on button "Run ⇧↵" at bounding box center [688, 260] width 198 height 19
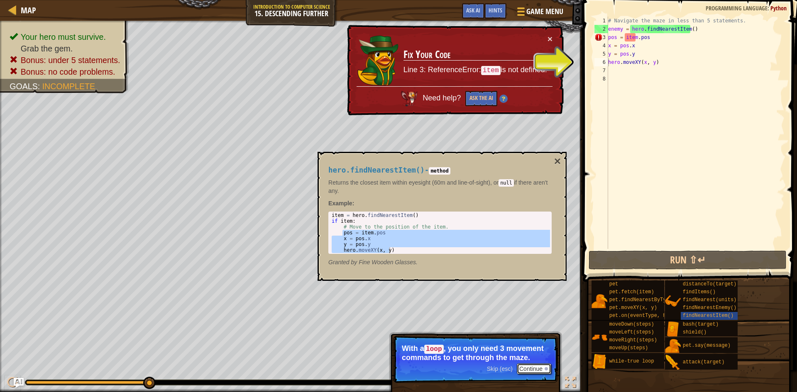
click at [540, 369] on button "Continue" at bounding box center [534, 369] width 34 height 11
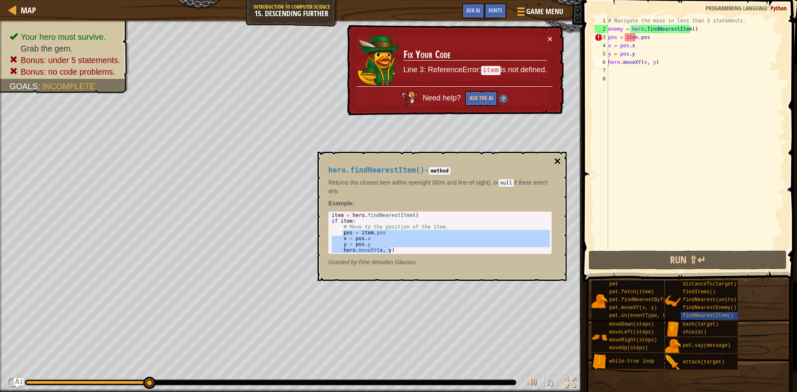
click at [559, 164] on button "×" at bounding box center [557, 162] width 7 height 12
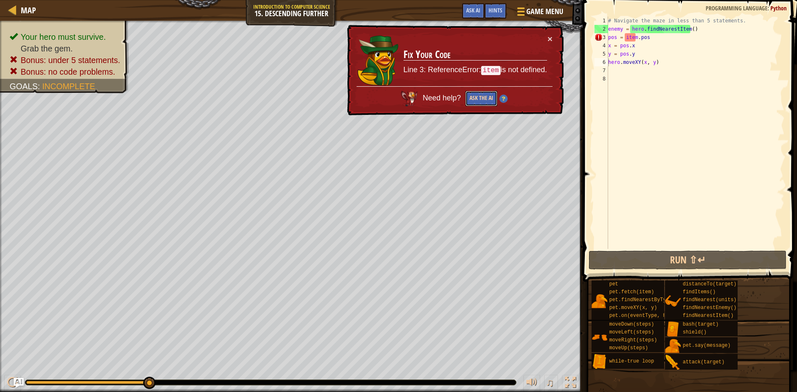
click at [488, 100] on button "Ask the AI" at bounding box center [482, 98] width 32 height 15
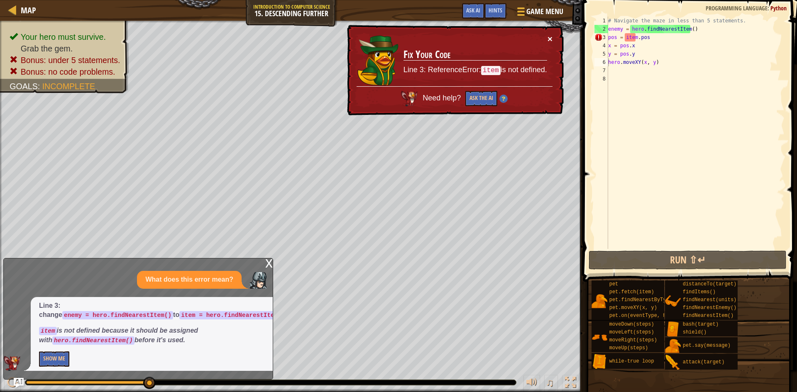
click at [550, 35] on button "×" at bounding box center [550, 38] width 5 height 9
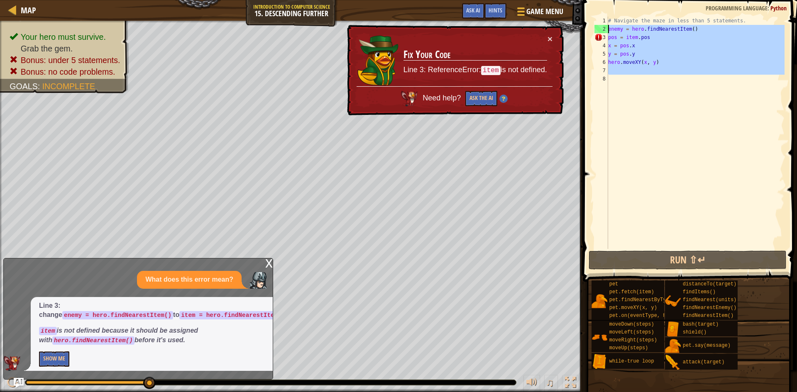
drag, startPoint x: 682, startPoint y: 79, endPoint x: 605, endPoint y: 25, distance: 94.2
click at [605, 25] on div "hero.moveXY(x, y) 1 2 3 4 5 6 7 8 # Navigate the maze in less than 5 statements…" at bounding box center [689, 133] width 192 height 233
type textarea "enemy = hero.findNearestItem() pos = item.pos"
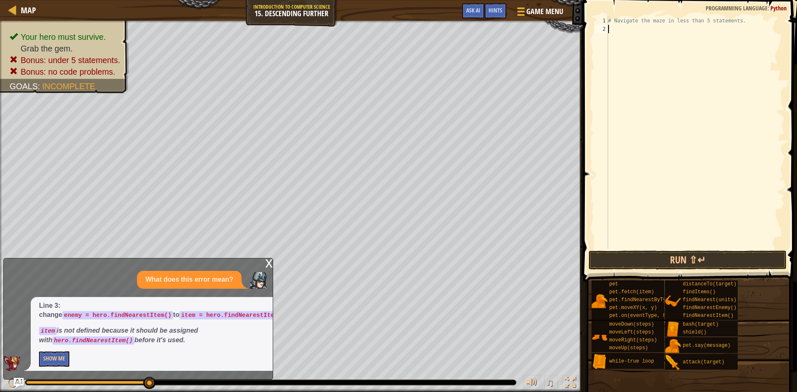
click at [619, 34] on div "# Navigate the maze in less than 5 statements." at bounding box center [696, 141] width 178 height 249
click at [266, 266] on div "x" at bounding box center [268, 263] width 7 height 8
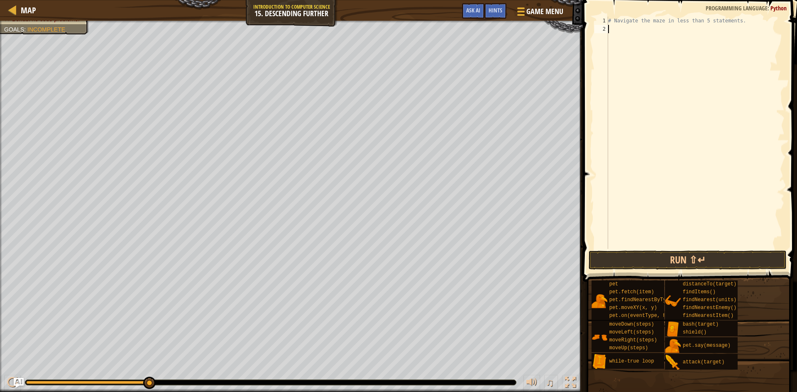
click at [623, 31] on div "# Navigate the maze in less than 5 statements." at bounding box center [696, 141] width 178 height 249
type textarea "h"
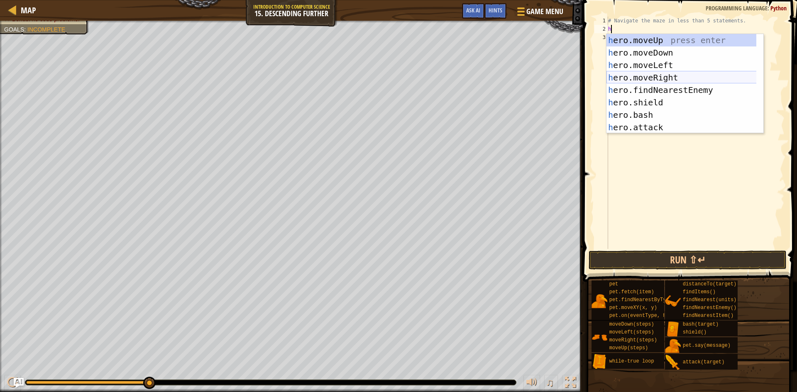
click at [683, 74] on div "h ero.moveUp press enter h ero.moveDown press enter h ero.moveLeft press enter …" at bounding box center [685, 96] width 157 height 125
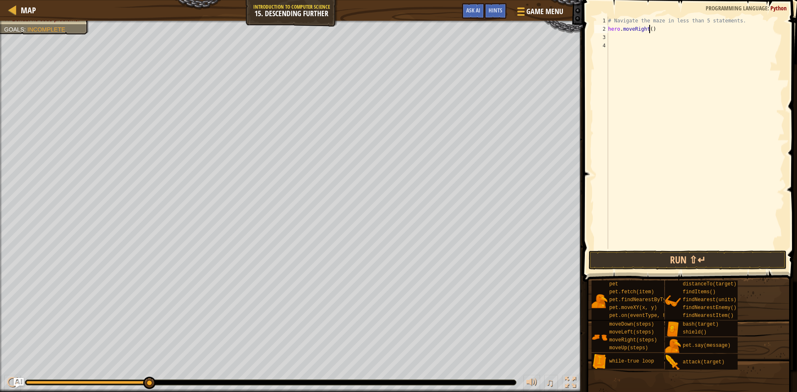
click at [648, 31] on div "# Navigate the maze in less than 5 statements. hero . moveRight ( )" at bounding box center [696, 141] width 178 height 249
type textarea "hero.moveRight(2)"
click at [622, 40] on div "# Navigate the maze in less than 5 statements. hero . moveRight ( 2 )" at bounding box center [696, 141] width 178 height 249
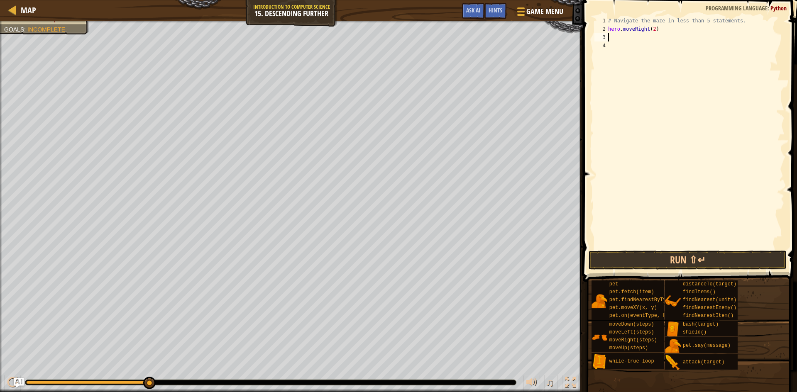
type textarea "h"
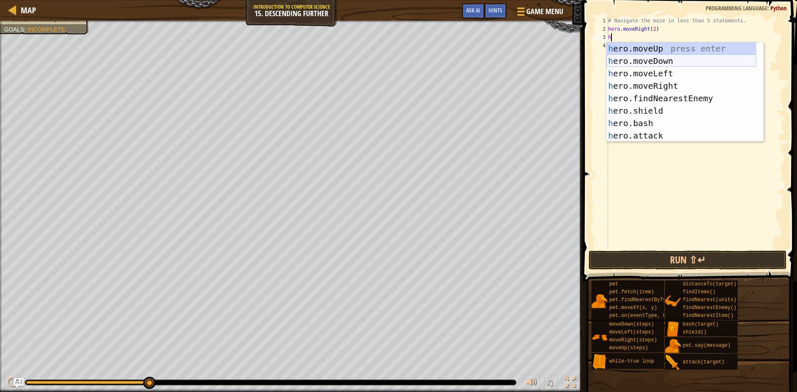
click at [678, 57] on div "h ero.moveUp press enter h ero.moveDown press enter h ero.moveLeft press enter …" at bounding box center [682, 104] width 150 height 125
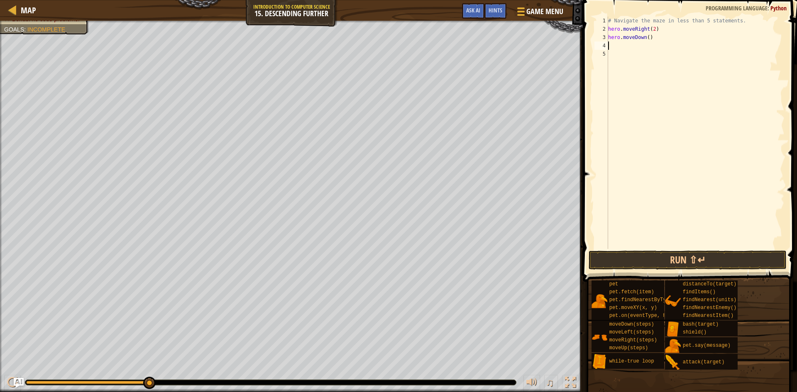
type textarea "h"
type textarea "w"
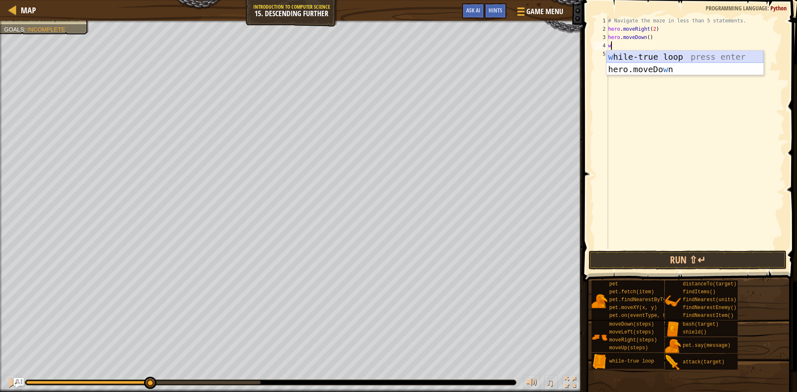
click at [689, 53] on div "w [PERSON_NAME]-true loop press enter hero.moveDo w n press enter" at bounding box center [685, 76] width 157 height 50
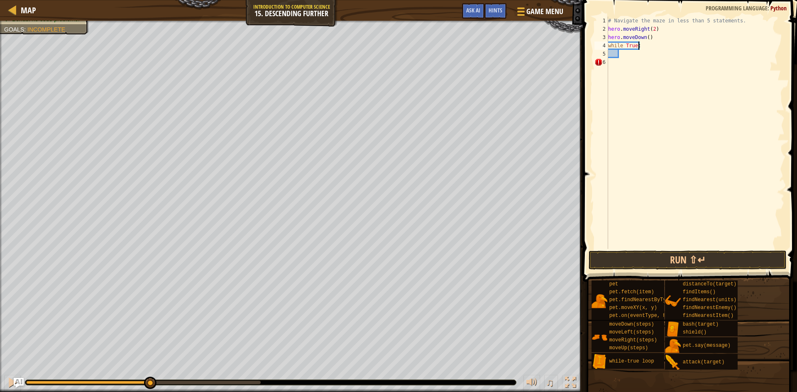
click at [652, 47] on div "# Navigate the maze in less than 5 statements. hero . moveRight ( 2 ) hero . mo…" at bounding box center [696, 141] width 178 height 249
click at [610, 28] on div "while True: 1 2 3 4 5 6 # Navigate the maze in less than 5 statements. hero . m…" at bounding box center [689, 133] width 192 height 233
click at [662, 27] on div "# Navigate the maze in less than 5 statements. hero . moveRight ( 2 ) hero . mo…" at bounding box center [696, 141] width 178 height 249
drag, startPoint x: 662, startPoint y: 27, endPoint x: 662, endPoint y: 37, distance: 9.2
click at [662, 37] on div "# Navigate the maze in less than 5 statements. hero . moveRight ( 2 ) hero . mo…" at bounding box center [696, 141] width 178 height 249
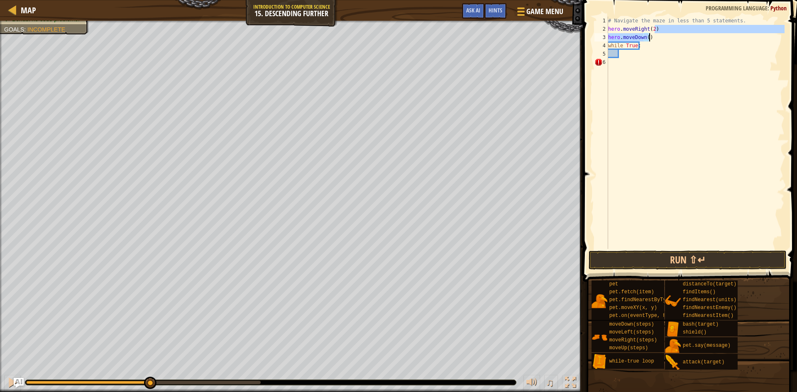
click at [662, 37] on div "# Navigate the maze in less than 5 statements. hero . moveRight ( 2 ) hero . mo…" at bounding box center [696, 133] width 178 height 233
click at [608, 29] on div "# Navigate the maze in less than 5 statements. hero . moveRight ( 2 ) hero . mo…" at bounding box center [696, 141] width 178 height 249
drag, startPoint x: 608, startPoint y: 29, endPoint x: 661, endPoint y: 42, distance: 53.8
click at [661, 42] on div "# Navigate the maze in less than 5 statements. hero . moveRight ( 2 ) hero . mo…" at bounding box center [696, 141] width 178 height 249
click at [609, 28] on div "# Navigate the maze in less than 5 statements. hero . moveRight ( 2 ) hero . mo…" at bounding box center [696, 141] width 178 height 249
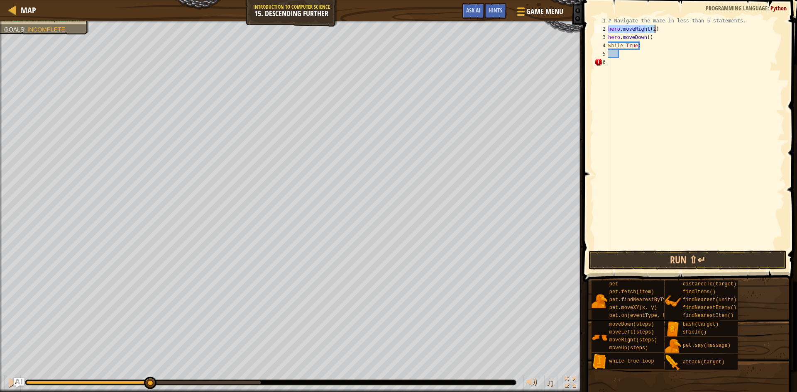
drag, startPoint x: 609, startPoint y: 28, endPoint x: 658, endPoint y: 29, distance: 49.0
click at [658, 29] on div "# Navigate the maze in less than 5 statements. hero . moveRight ( 2 ) hero . mo…" at bounding box center [696, 141] width 178 height 249
click at [607, 38] on div "3" at bounding box center [602, 37] width 14 height 8
drag, startPoint x: 609, startPoint y: 37, endPoint x: 654, endPoint y: 39, distance: 44.9
click at [654, 39] on div "# Navigate the maze in less than 5 statements. hero . moveDown ( ) while True :…" at bounding box center [696, 141] width 178 height 249
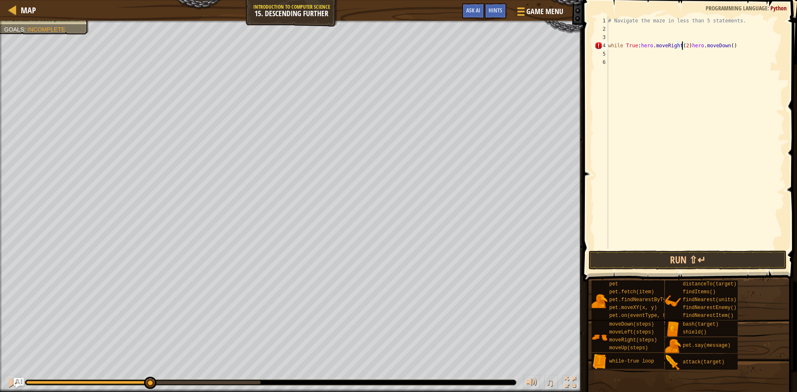
click at [682, 47] on div "# Navigate the maze in less than 5 statements. while True : hero . moveRight ( …" at bounding box center [696, 141] width 178 height 249
type textarea "hero.moveDown()"
click at [679, 258] on button "Run ⇧↵" at bounding box center [688, 260] width 198 height 19
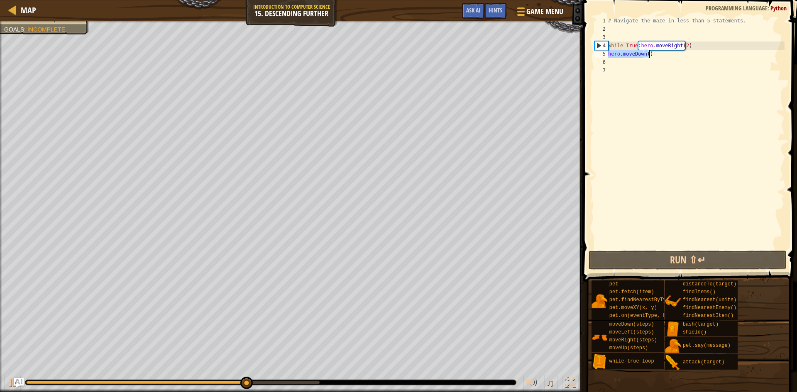
drag, startPoint x: 609, startPoint y: 55, endPoint x: 664, endPoint y: 57, distance: 54.9
click at [664, 57] on div "# Navigate the maze in less than 5 statements. while True : hero . moveRight ( …" at bounding box center [696, 141] width 178 height 249
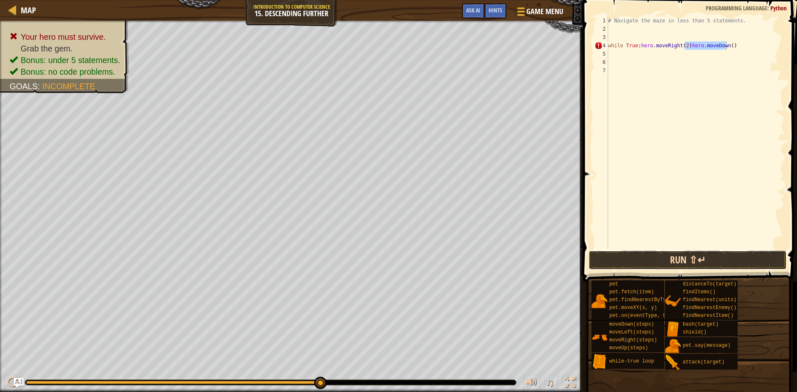
click at [676, 259] on button "Run ⇧↵" at bounding box center [688, 260] width 198 height 19
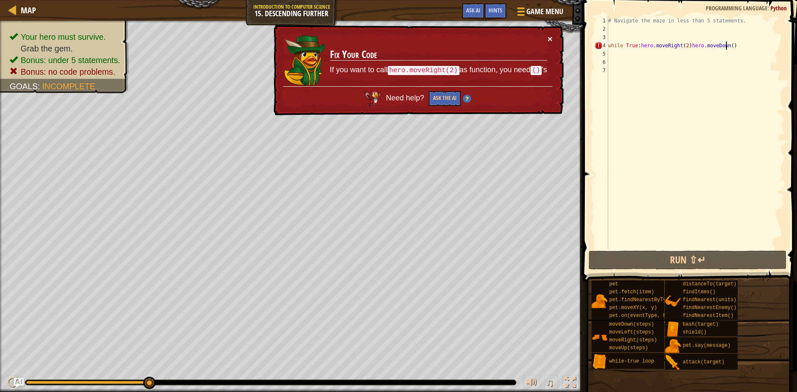
click at [550, 39] on button "×" at bounding box center [550, 38] width 5 height 9
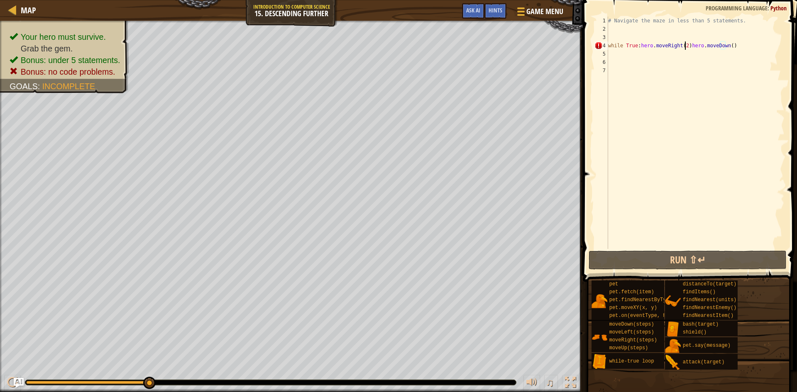
click at [684, 45] on div "# Navigate the maze in less than 5 statements. while True : hero . moveRight ( …" at bounding box center [696, 141] width 178 height 249
click at [697, 264] on button "Run ⇧↵" at bounding box center [688, 260] width 198 height 19
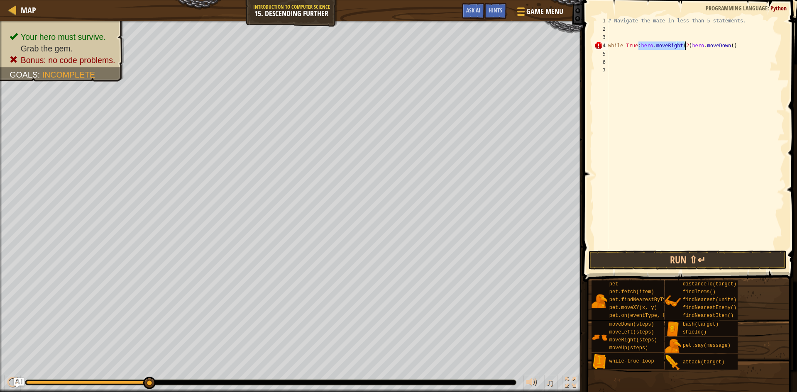
drag, startPoint x: 637, startPoint y: 45, endPoint x: 649, endPoint y: 44, distance: 11.6
click at [660, 44] on div "# Navigate the maze in less than 5 statements. while True : hero . moveRight ( …" at bounding box center [696, 141] width 178 height 249
click at [639, 44] on div "# Navigate the maze in less than 5 statements. while True : hero . moveRight ( …" at bounding box center [696, 133] width 178 height 233
click at [665, 54] on div "# Navigate the maze in less than 5 statements. while True : hero . moveRight ( …" at bounding box center [696, 141] width 178 height 249
type textarea "hero.moveDown()"
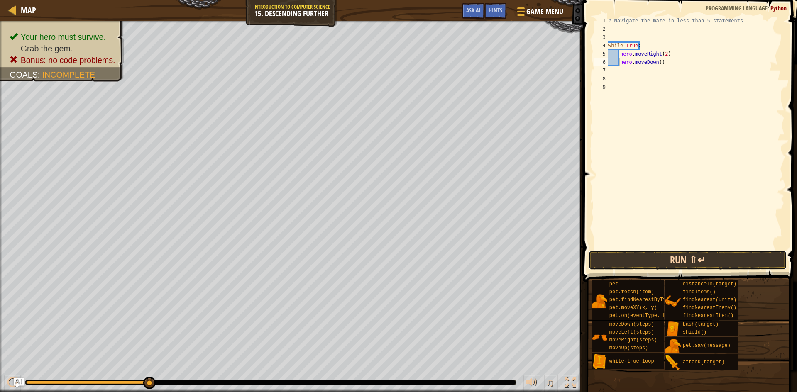
click at [678, 252] on button "Run ⇧↵" at bounding box center [688, 260] width 198 height 19
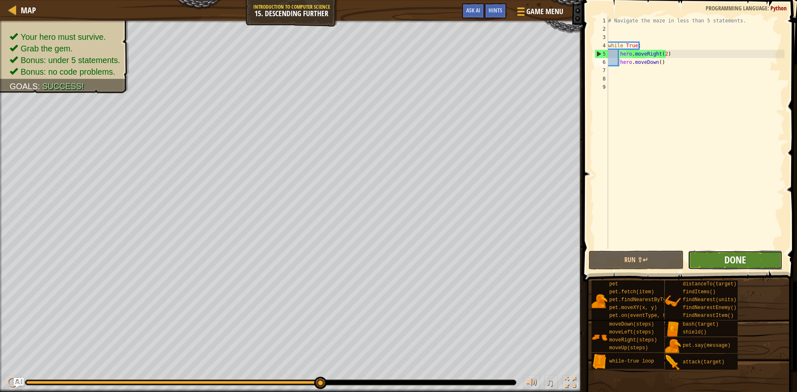
click at [730, 256] on span "Done" at bounding box center [736, 259] width 22 height 13
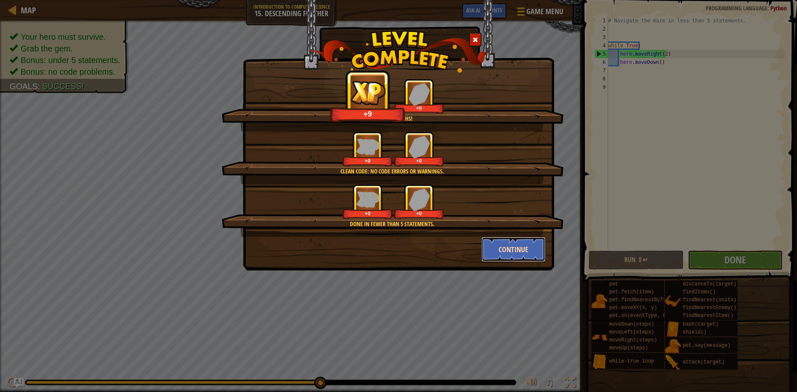
click at [510, 250] on button "Continue" at bounding box center [514, 249] width 64 height 25
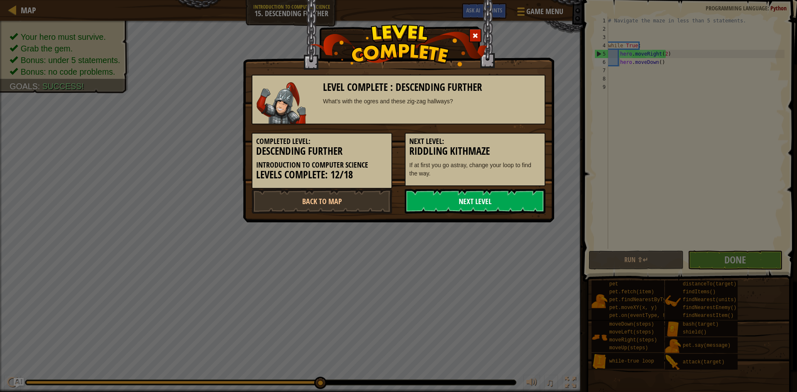
click at [494, 208] on link "Next Level" at bounding box center [475, 201] width 141 height 25
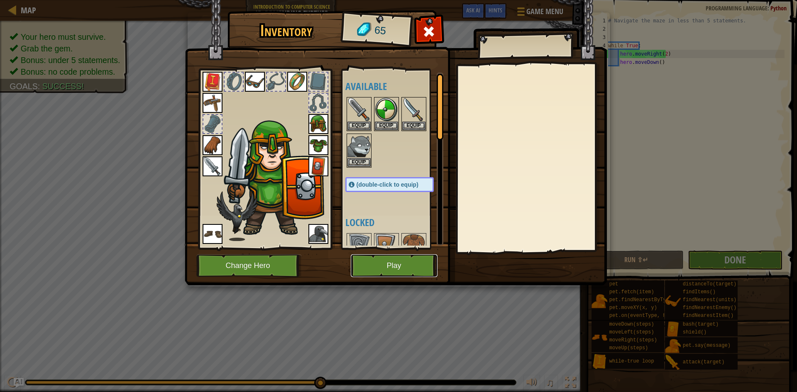
click at [386, 267] on button "Play" at bounding box center [394, 266] width 87 height 23
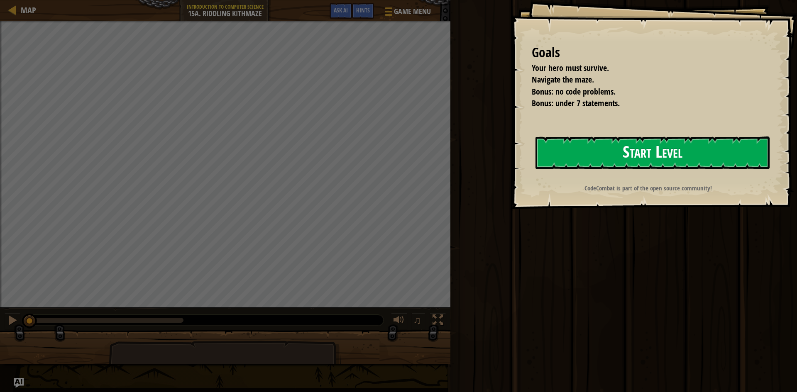
click at [586, 138] on button "Start Level" at bounding box center [653, 153] width 234 height 33
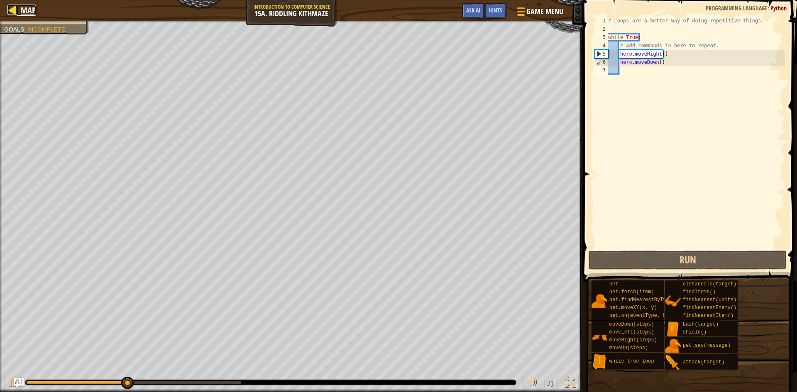
click at [18, 13] on link "Map" at bounding box center [27, 10] width 20 height 11
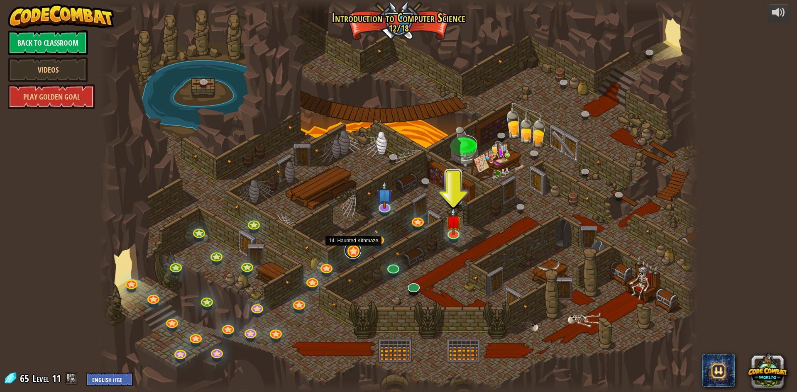
click at [357, 250] on link at bounding box center [353, 251] width 17 height 17
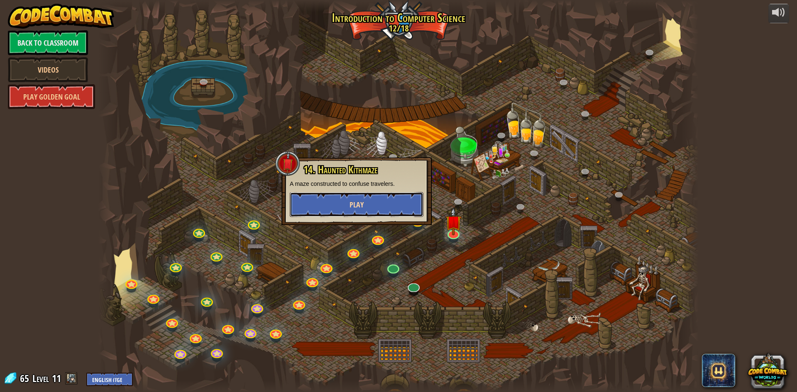
click at [367, 211] on button "Play" at bounding box center [357, 204] width 134 height 25
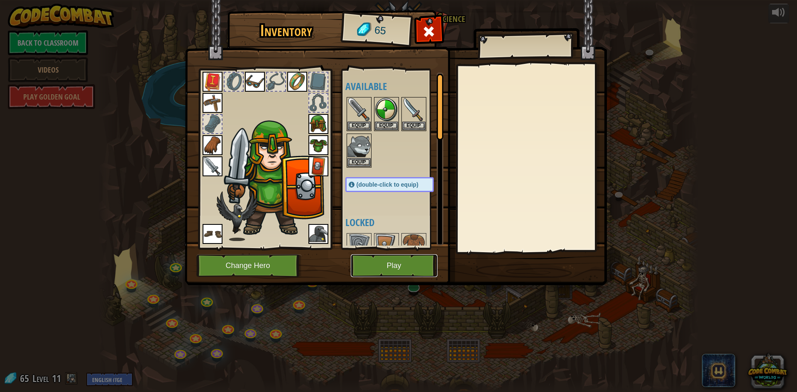
click at [398, 265] on button "Play" at bounding box center [394, 266] width 87 height 23
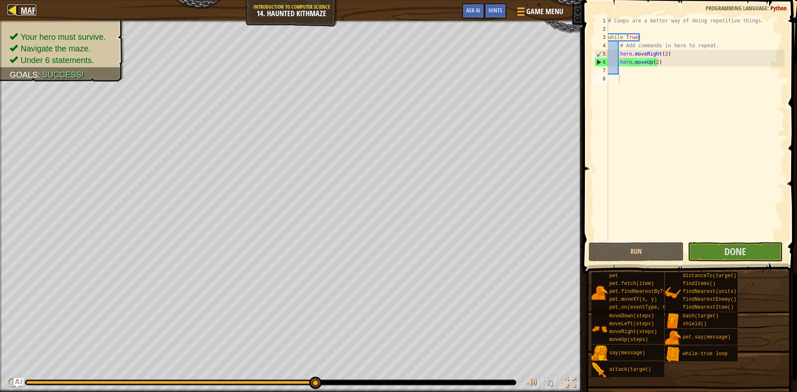
click at [21, 6] on span "Map" at bounding box center [28, 10] width 15 height 11
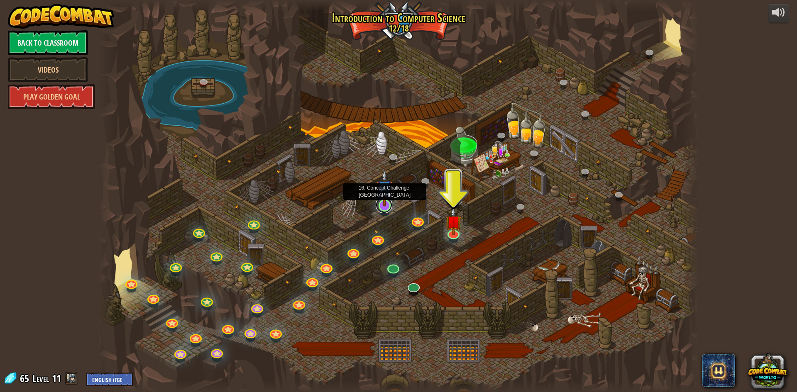
click at [384, 208] on link at bounding box center [384, 205] width 17 height 17
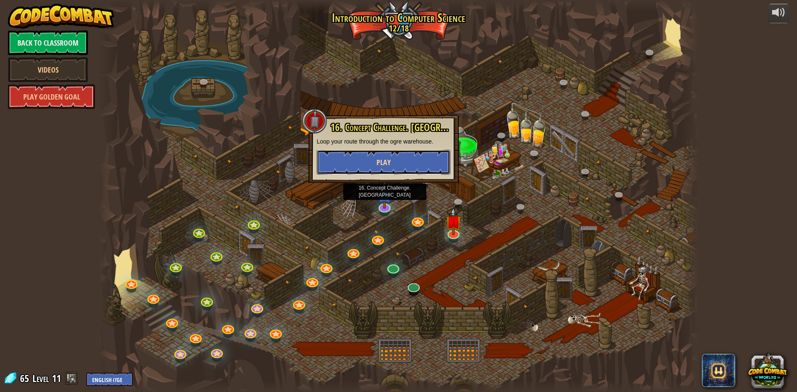
click at [393, 161] on button "Play" at bounding box center [384, 162] width 134 height 25
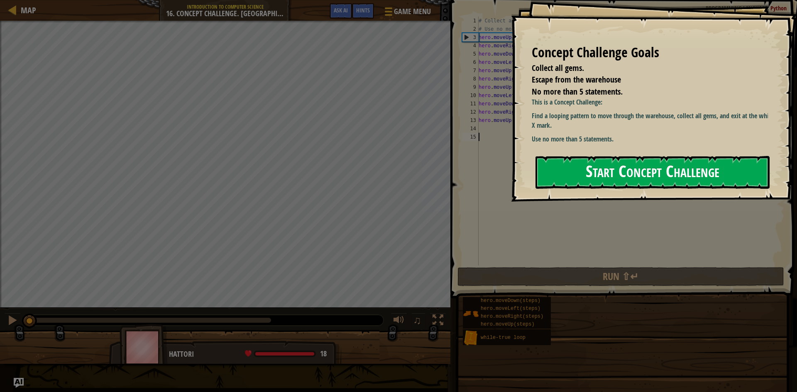
click at [678, 171] on button "Start Concept Challenge" at bounding box center [653, 172] width 234 height 33
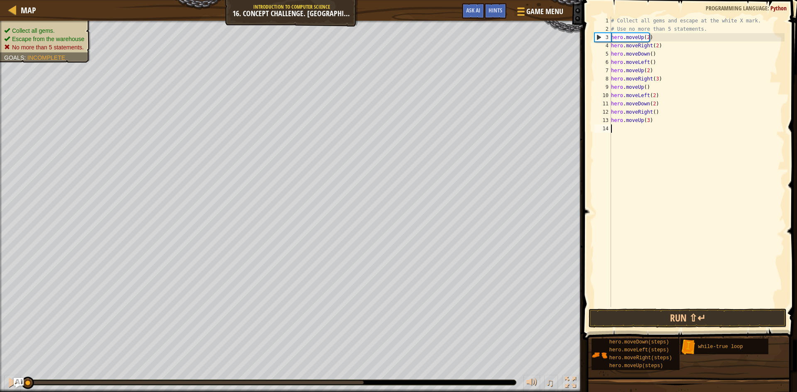
type textarea "hero.moveUp(3)"
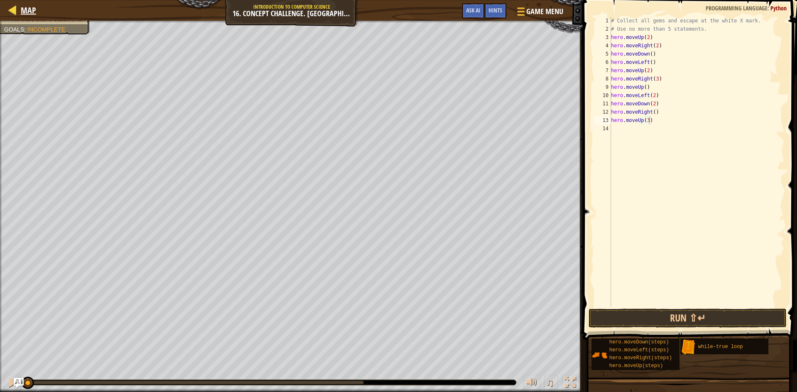
click at [24, 4] on div "Map" at bounding box center [27, 10] width 20 height 21
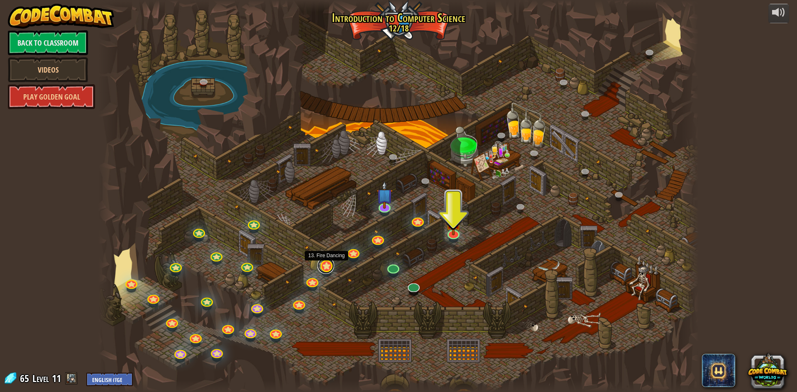
click at [328, 268] on link at bounding box center [326, 265] width 17 height 17
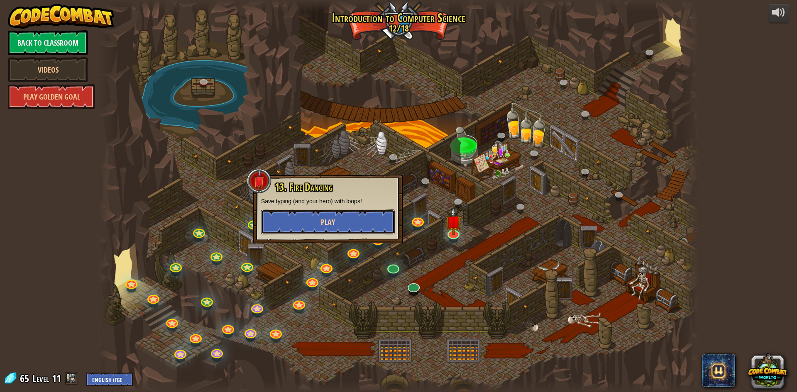
click at [345, 218] on button "Play" at bounding box center [328, 222] width 134 height 25
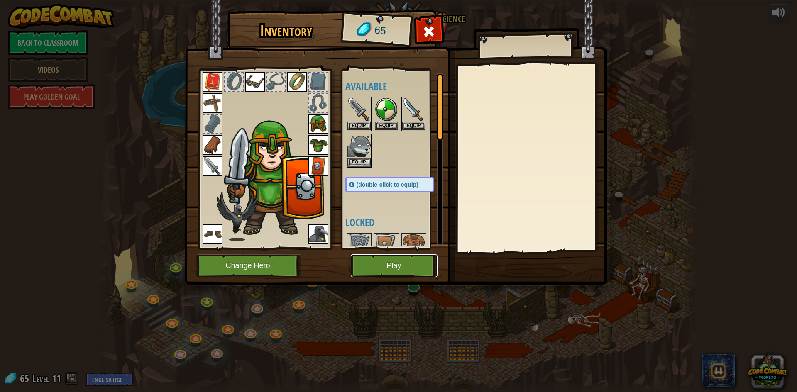
click at [373, 271] on button "Play" at bounding box center [394, 266] width 87 height 23
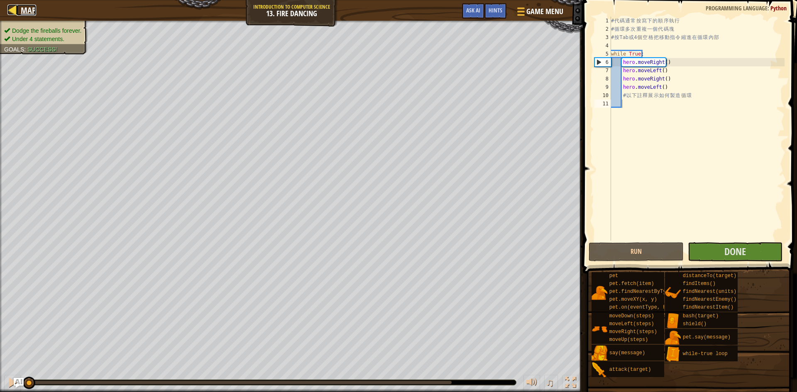
click at [23, 5] on span "Map" at bounding box center [28, 10] width 15 height 11
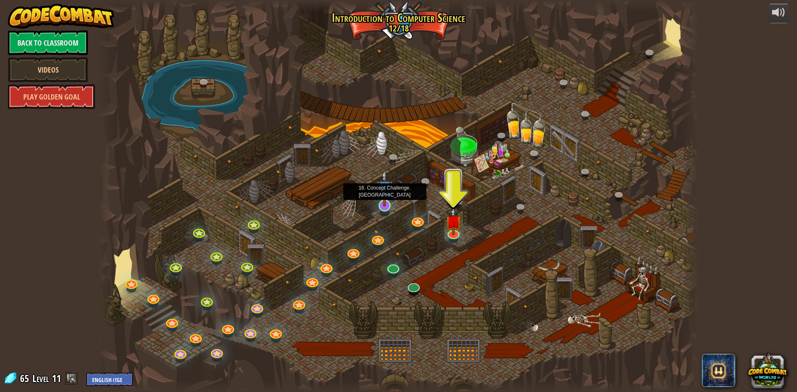
click at [390, 202] on img at bounding box center [385, 188] width 16 height 37
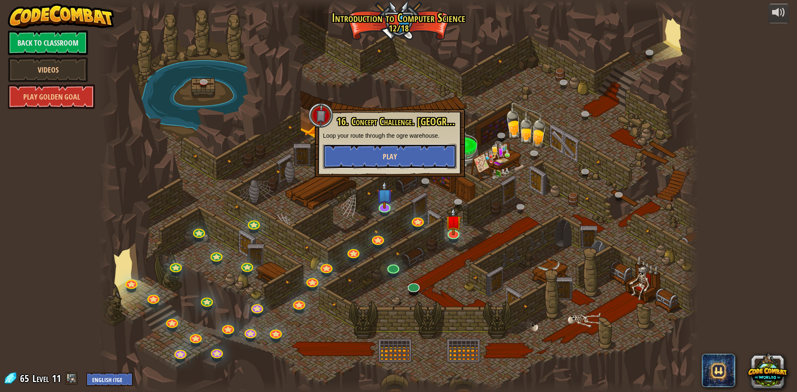
click at [410, 158] on button "Play" at bounding box center [390, 156] width 134 height 25
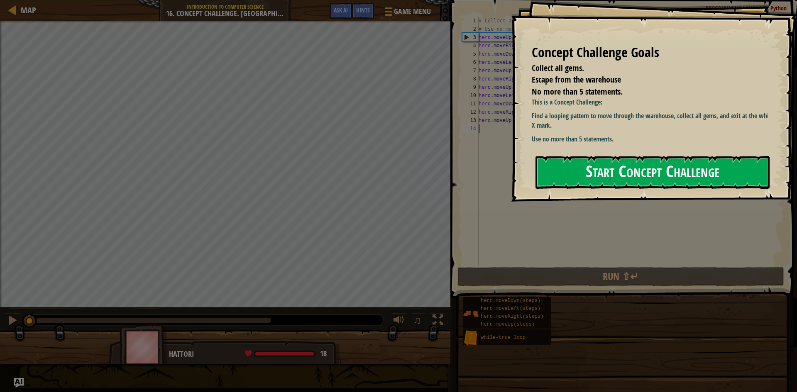
click at [586, 162] on button "Start Concept Challenge" at bounding box center [653, 172] width 234 height 33
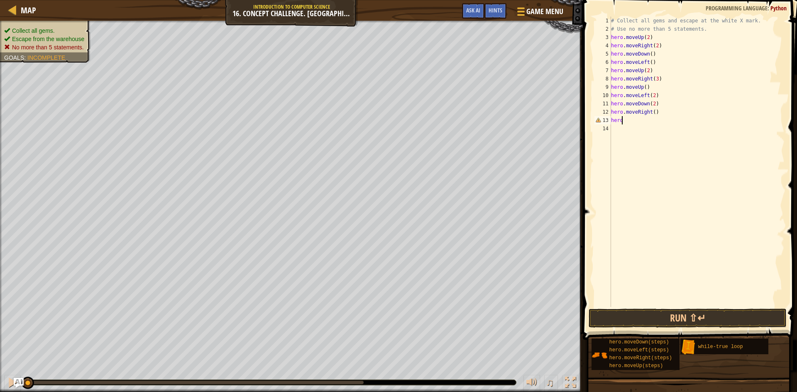
type textarea "h"
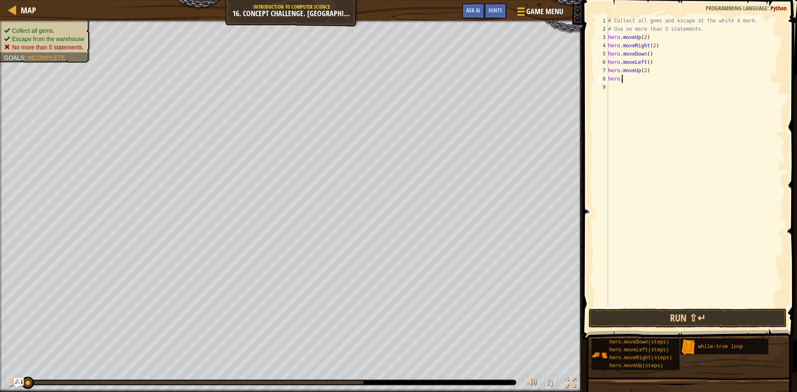
type textarea "h"
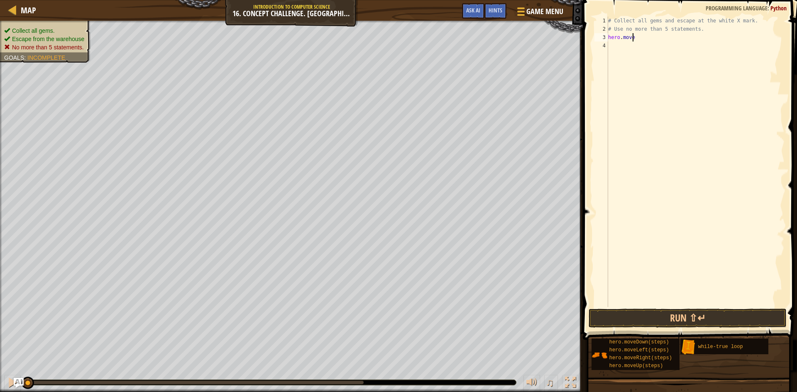
type textarea "h"
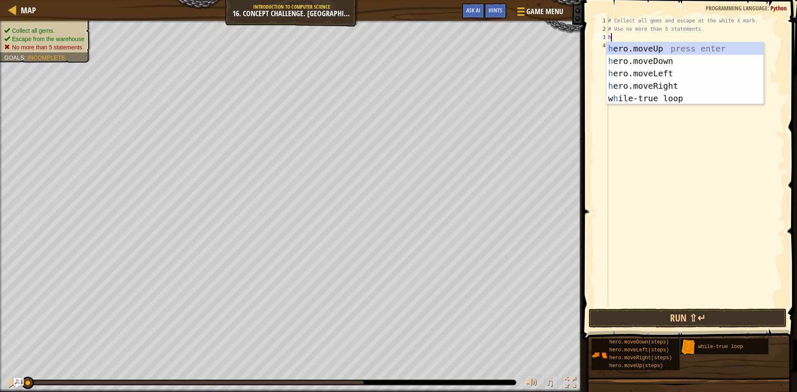
scroll to position [4, 0]
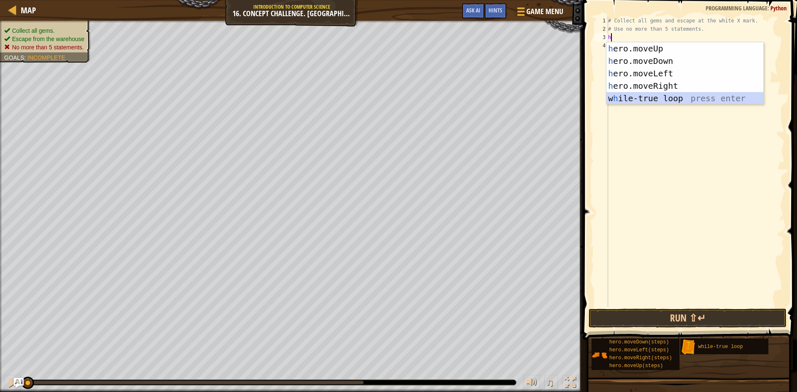
click at [684, 100] on div "h ero.moveUp press enter h ero.moveDown press enter h ero.moveLeft press enter …" at bounding box center [685, 85] width 157 height 87
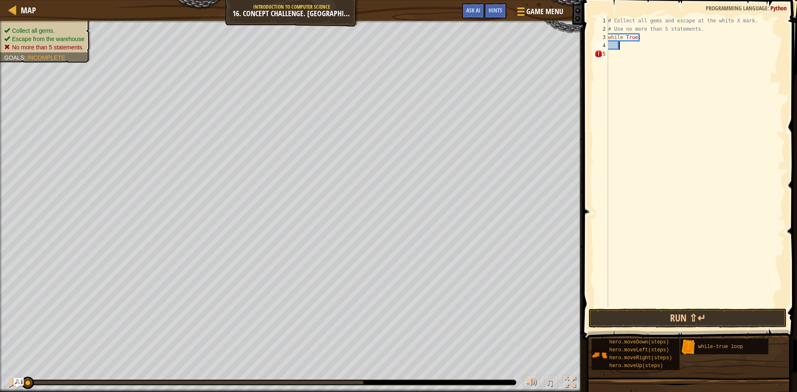
type textarea "h"
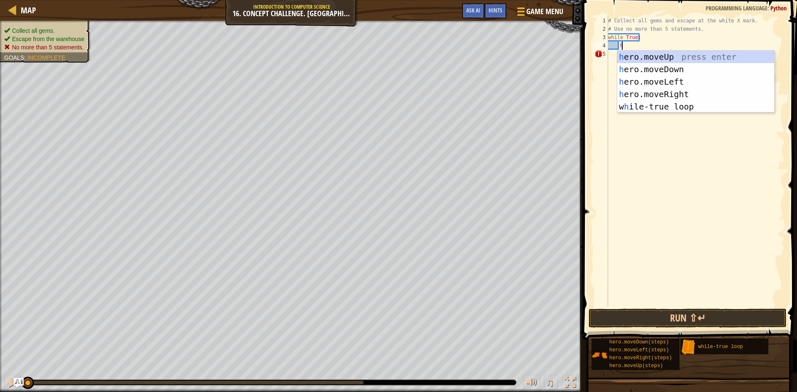
scroll to position [4, 1]
click at [679, 55] on div "h ero.moveUp press enter h ero.moveDown press enter h ero.moveLeft press enter …" at bounding box center [696, 94] width 157 height 87
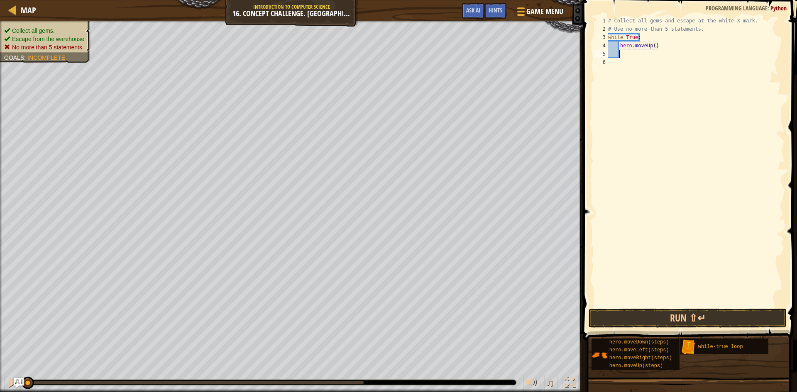
scroll to position [4, 0]
click at [652, 45] on div "# Collect all gems and escape at the white X mark. # Use no more than 5 stateme…" at bounding box center [696, 170] width 178 height 307
click at [674, 38] on div "# Collect all gems and escape at the white X mark. # Use no more than 5 stateme…" at bounding box center [696, 170] width 178 height 307
type textarea "while True:"
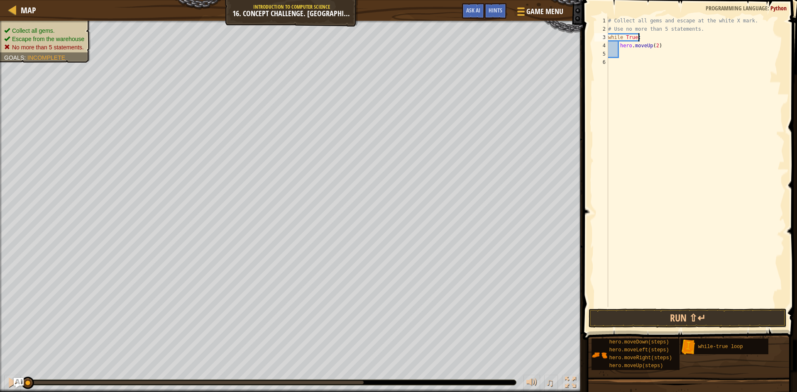
click at [626, 53] on div "# Collect all gems and escape at the white X mark. # Use no more than 5 stateme…" at bounding box center [696, 170] width 178 height 307
type textarea "h"
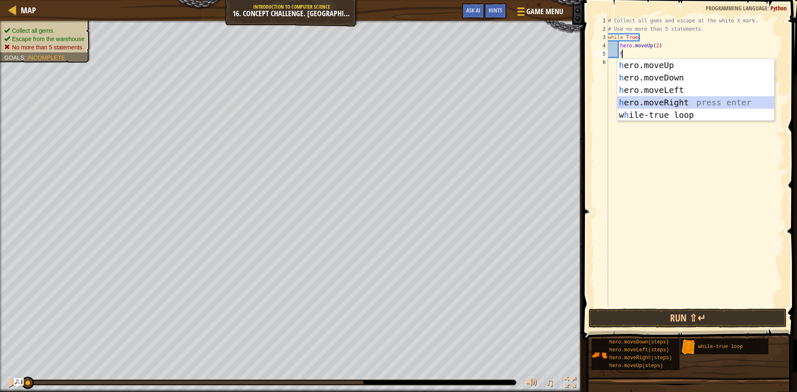
click at [681, 100] on div "h ero.moveUp press enter h ero.moveDown press enter h ero.moveLeft press enter …" at bounding box center [696, 102] width 157 height 87
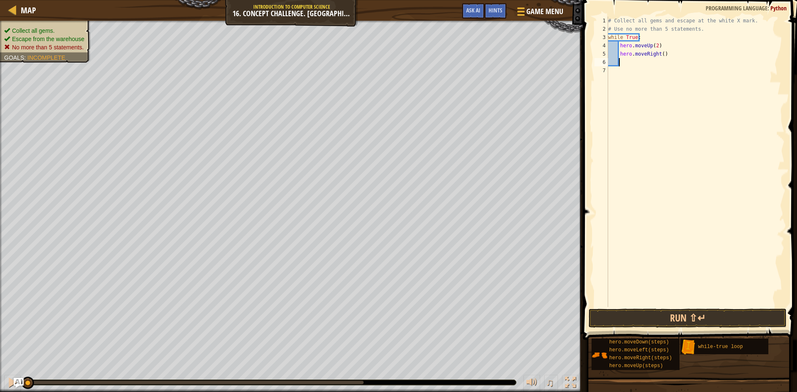
click at [659, 56] on div "# Collect all gems and escape at the white X mark. # Use no more than 5 stateme…" at bounding box center [696, 170] width 178 height 307
click at [659, 54] on div "# Collect all gems and escape at the white X mark. # Use no more than 5 stateme…" at bounding box center [696, 170] width 178 height 307
type textarea "hero.moveRight(2)"
click at [631, 64] on div "# Collect all gems and escape at the white X mark. # Use no more than 5 stateme…" at bounding box center [696, 170] width 178 height 307
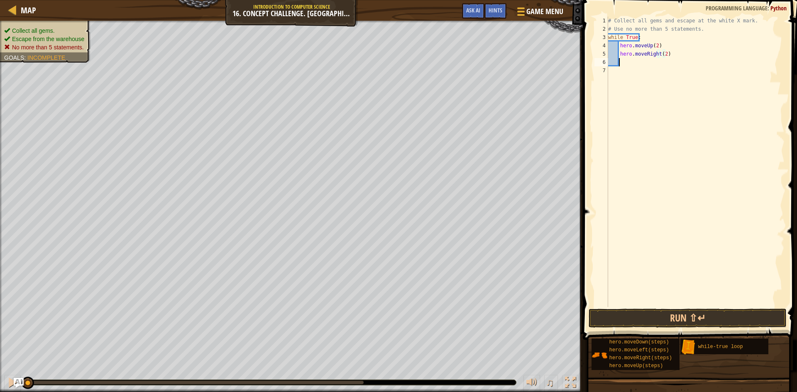
scroll to position [4, 0]
click at [691, 312] on button "Run ⇧↵" at bounding box center [688, 318] width 198 height 19
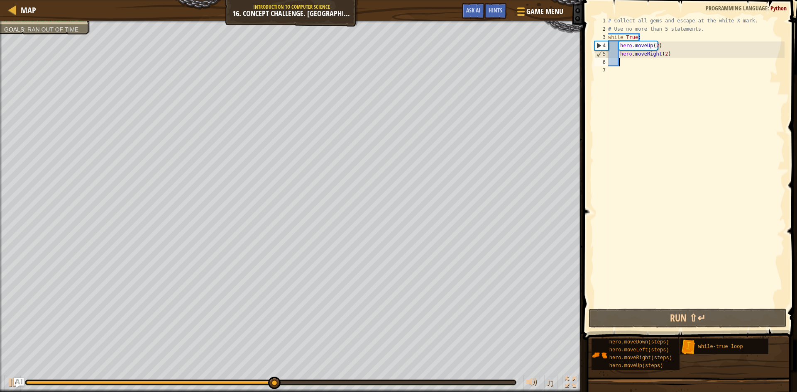
type textarea "h"
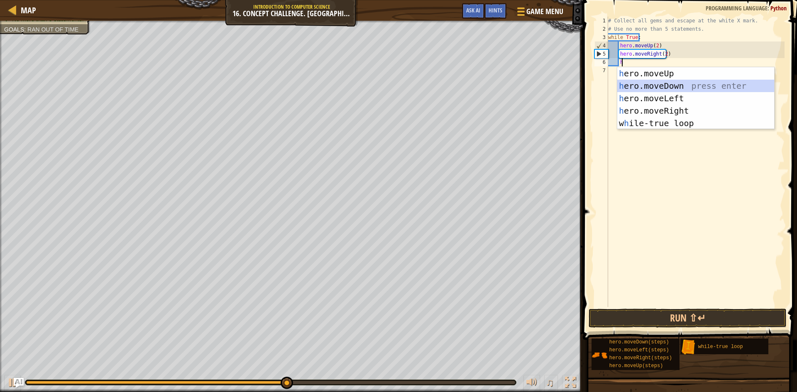
click at [685, 90] on div "h ero.moveUp press enter h ero.moveDown press enter h ero.moveLeft press enter …" at bounding box center [696, 110] width 157 height 87
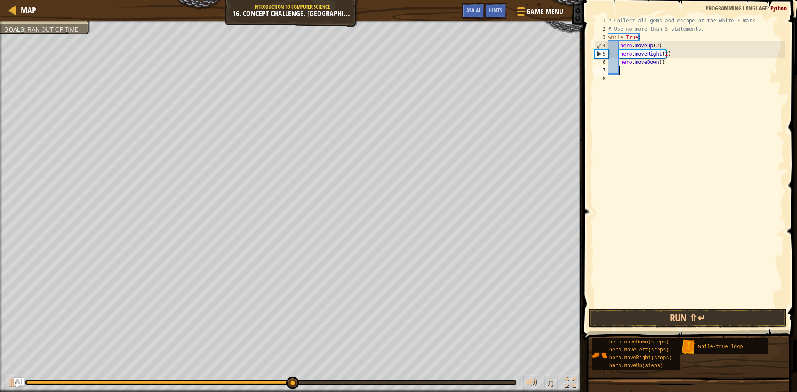
type textarea "h"
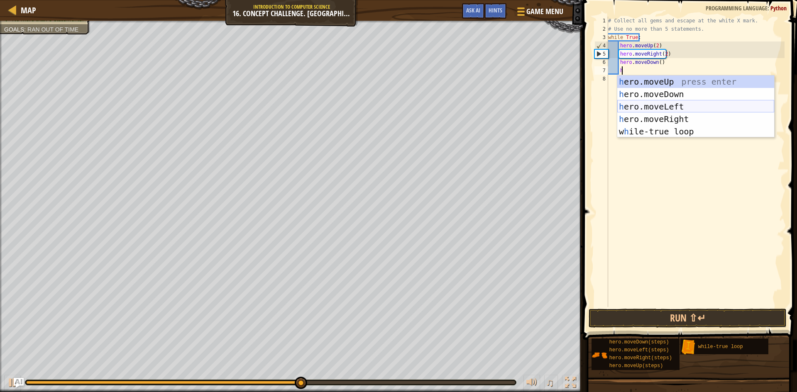
click at [694, 111] on div "h ero.moveUp press enter h ero.moveDown press enter h ero.moveLeft press enter …" at bounding box center [696, 119] width 157 height 87
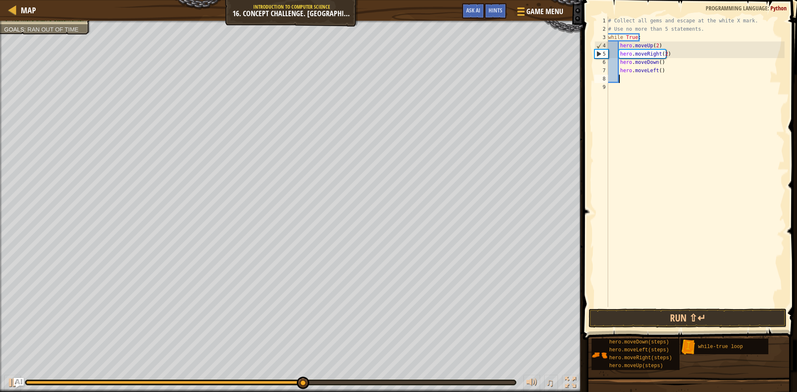
scroll to position [4, 0]
click at [692, 317] on button "Run ⇧↵" at bounding box center [688, 318] width 198 height 19
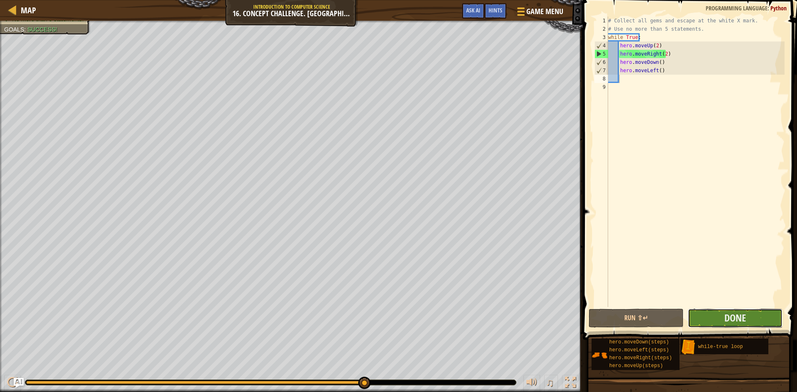
click at [720, 319] on button "Done" at bounding box center [735, 318] width 95 height 19
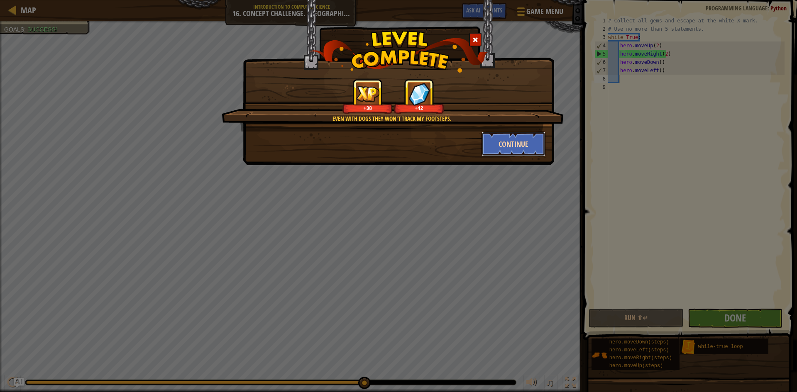
click at [522, 143] on button "Continue" at bounding box center [514, 144] width 64 height 25
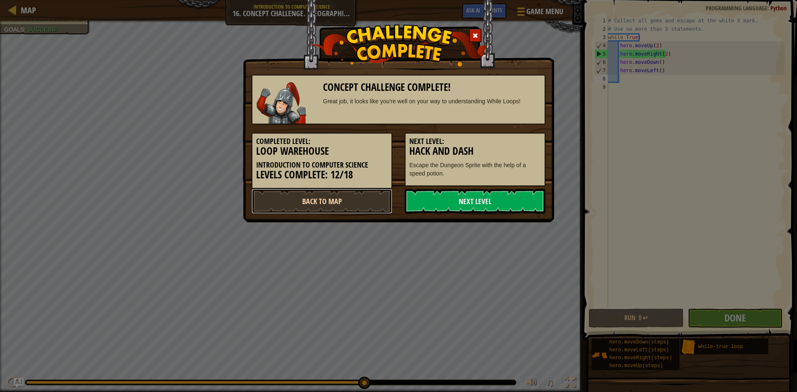
click at [355, 206] on link "Back to Map" at bounding box center [322, 201] width 141 height 25
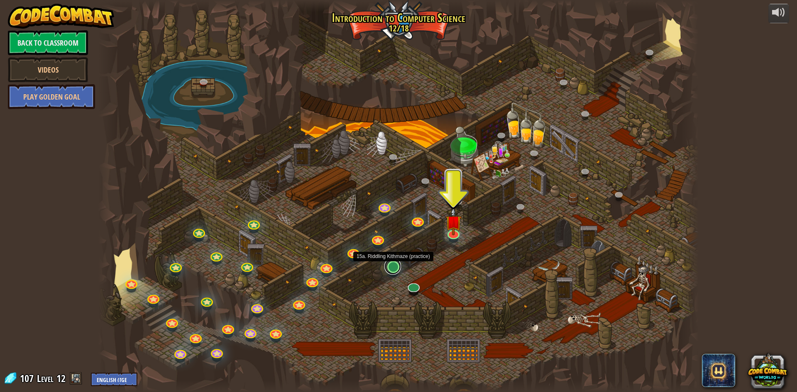
click at [399, 269] on link at bounding box center [393, 266] width 17 height 17
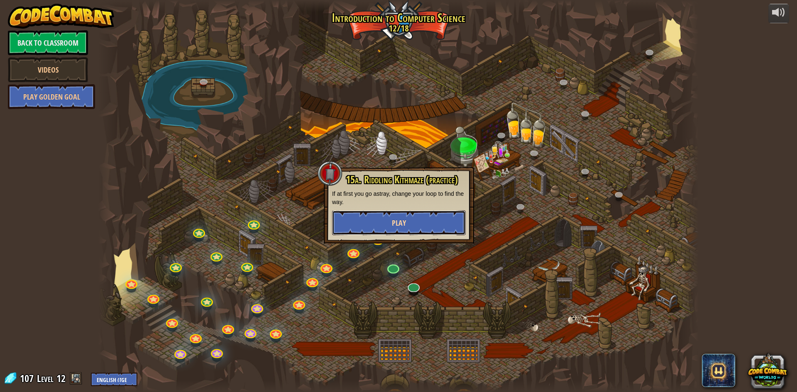
click at [413, 224] on button "Play" at bounding box center [399, 223] width 134 height 25
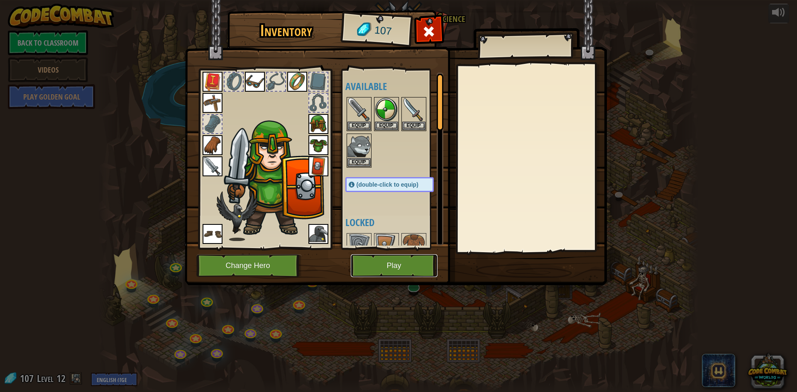
click at [387, 257] on button "Play" at bounding box center [394, 266] width 87 height 23
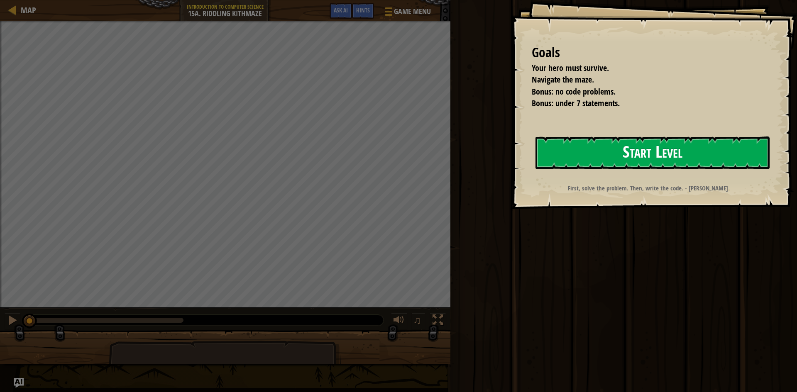
click at [670, 152] on button "Start Level" at bounding box center [653, 153] width 234 height 33
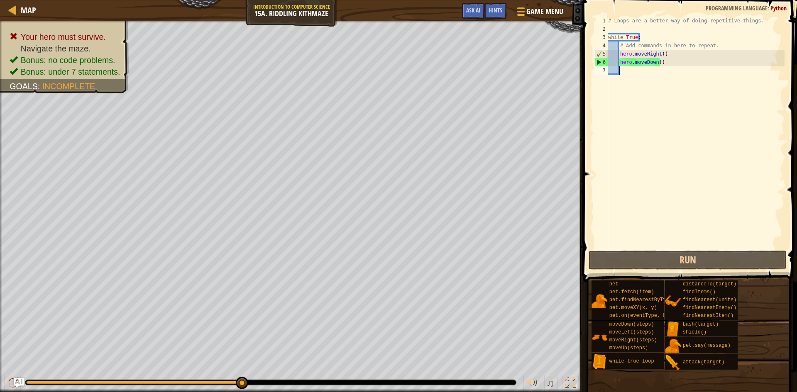
type textarea "h"
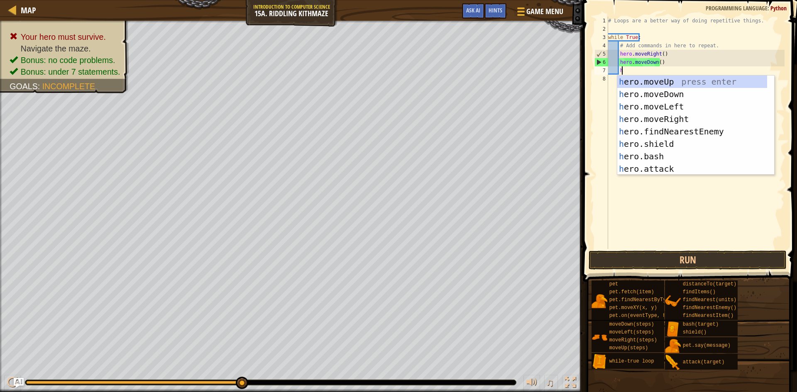
scroll to position [4, 1]
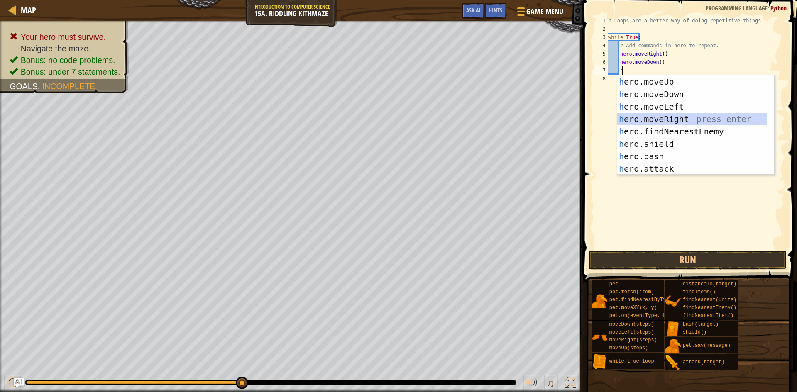
click at [691, 118] on div "h ero.moveUp press enter h ero.moveDown press enter h ero.moveLeft press enter …" at bounding box center [693, 138] width 150 height 125
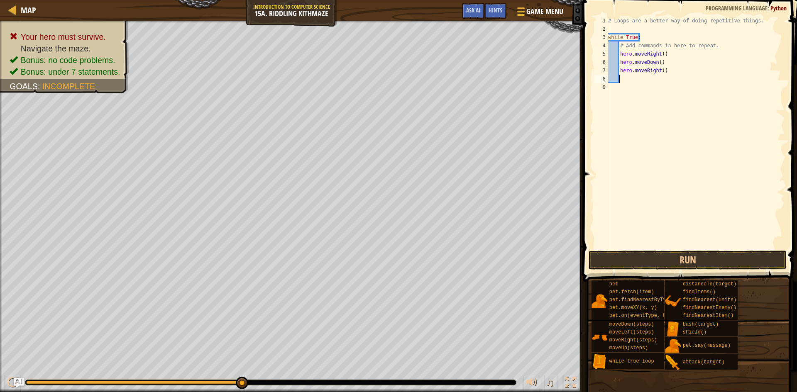
click at [659, 69] on div "# Loops are a better way of doing repetitive things. while True : # Add command…" at bounding box center [696, 141] width 178 height 249
click at [660, 70] on div "# Loops are a better way of doing repetitive things. while True : # Add command…" at bounding box center [696, 141] width 178 height 249
type textarea "hero.moveRight(2)"
click at [637, 77] on div "# Loops are a better way of doing repetitive things. while True : # Add command…" at bounding box center [696, 141] width 178 height 249
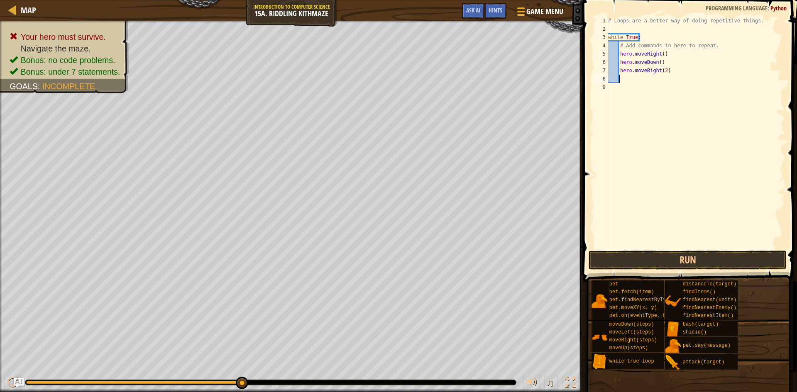
type textarea "h"
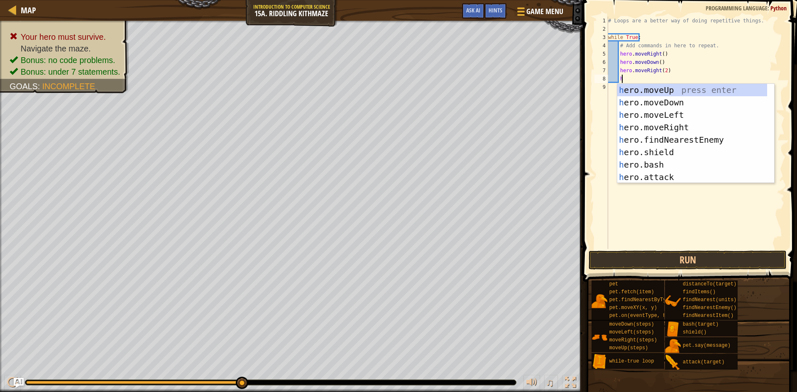
scroll to position [4, 1]
click at [701, 89] on div "h ero.moveUp press enter h ero.moveDown press enter h ero.moveLeft press enter …" at bounding box center [693, 146] width 150 height 125
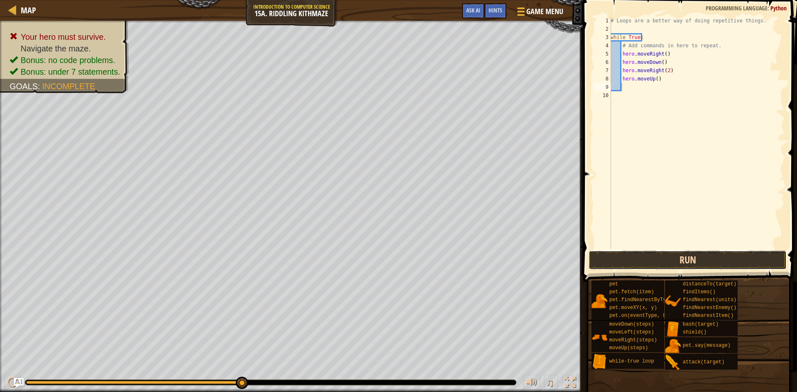
click at [693, 257] on button "Run" at bounding box center [688, 260] width 198 height 19
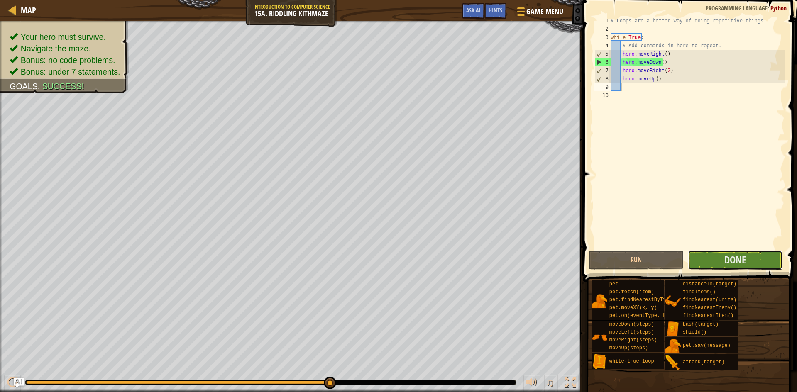
click at [761, 263] on button "Done" at bounding box center [735, 260] width 95 height 19
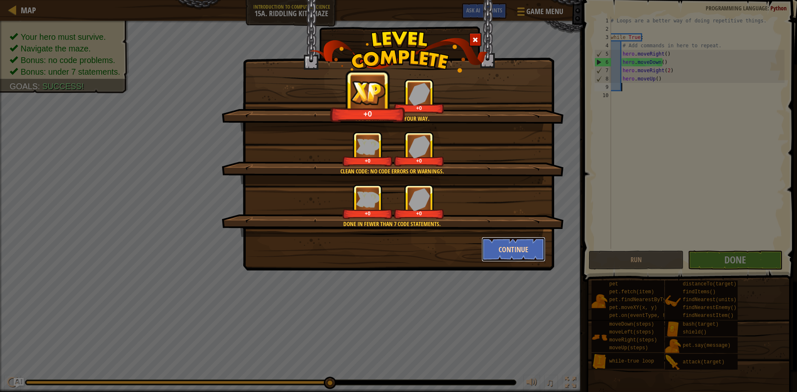
click at [501, 243] on button "Continue" at bounding box center [514, 249] width 64 height 25
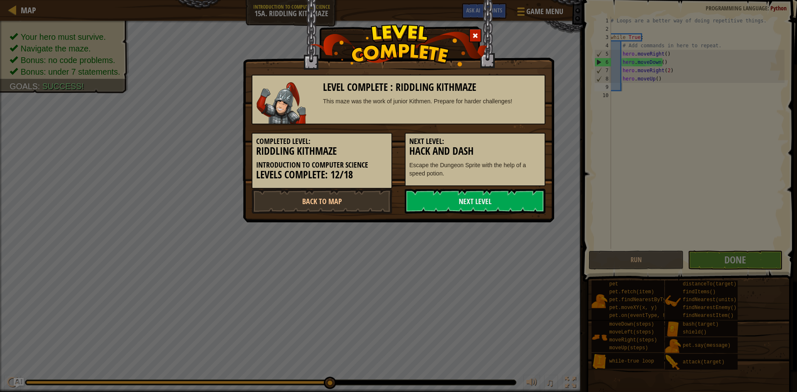
click at [478, 36] on span at bounding box center [476, 36] width 6 height 6
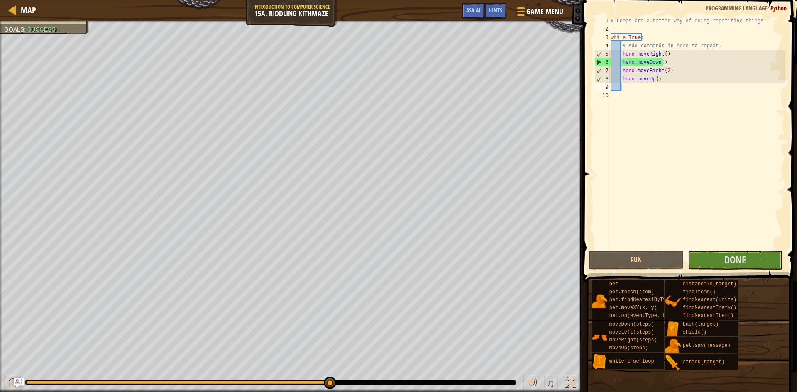
click at [36, 16] on div "Map Introduction to Computer Science 15a. Riddling Kithmaze Game Menu Done Hint…" at bounding box center [291, 10] width 583 height 21
click at [24, 6] on span "Map" at bounding box center [28, 10] width 15 height 11
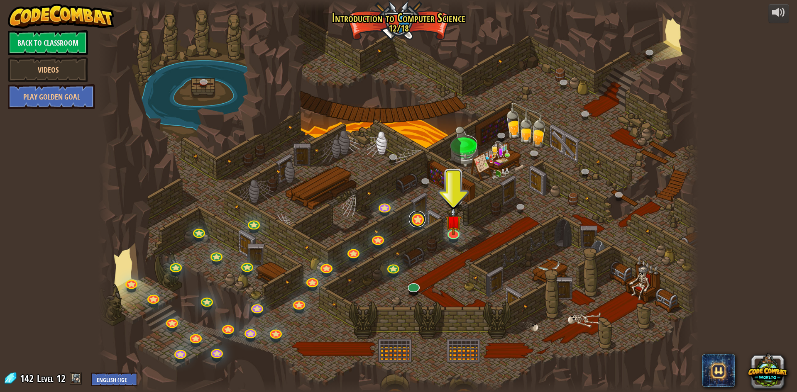
click at [417, 224] on link at bounding box center [417, 219] width 17 height 17
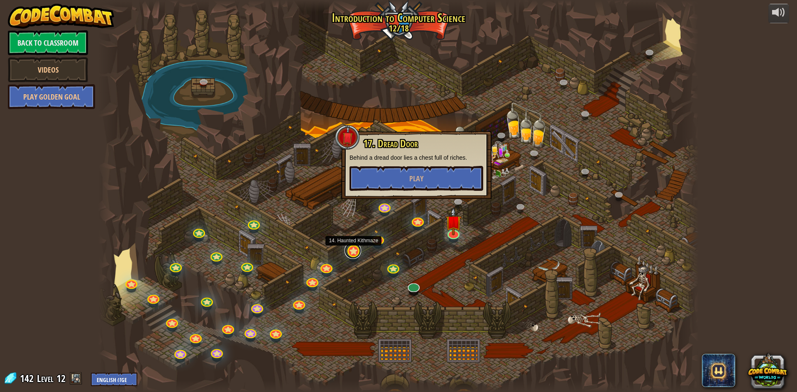
click at [351, 248] on link at bounding box center [353, 251] width 17 height 17
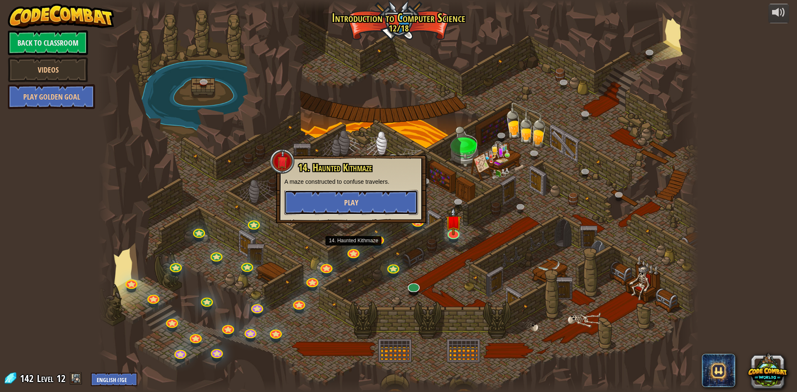
click at [384, 191] on button "Play" at bounding box center [351, 202] width 134 height 25
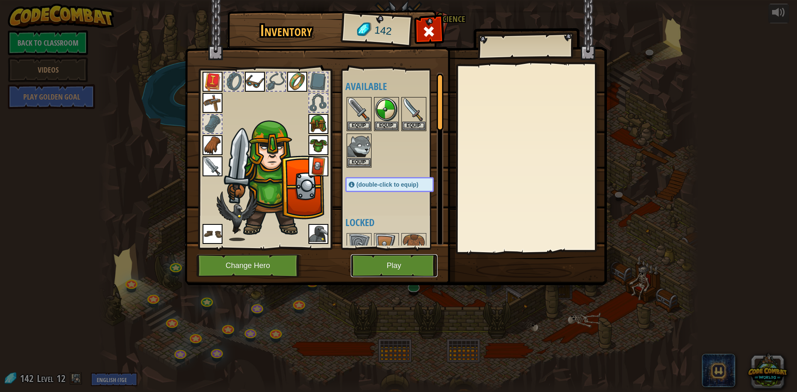
click at [385, 267] on button "Play" at bounding box center [394, 266] width 87 height 23
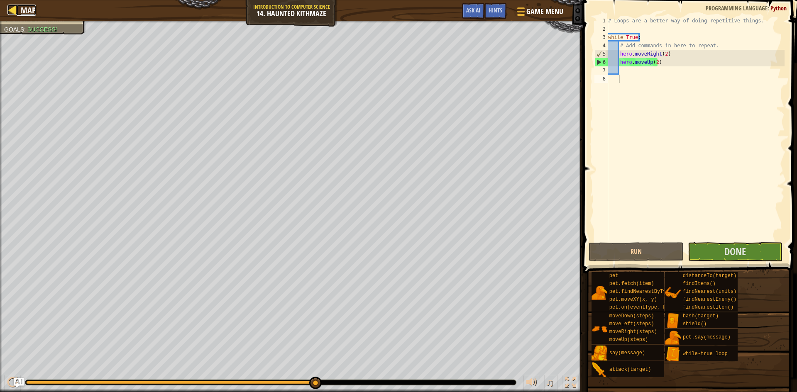
click at [26, 11] on span "Map" at bounding box center [28, 10] width 15 height 11
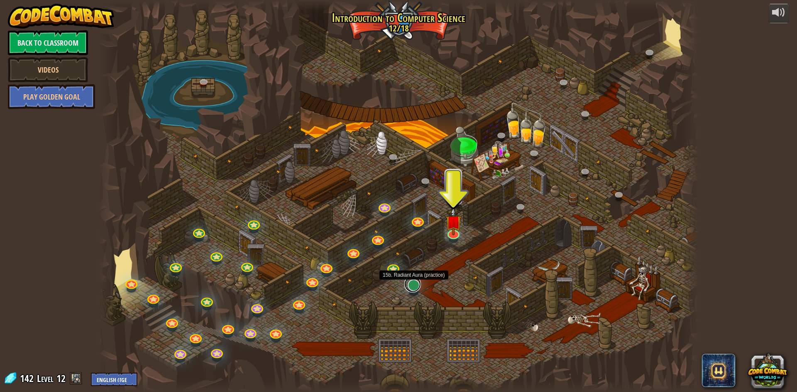
click at [411, 290] on link at bounding box center [412, 284] width 17 height 17
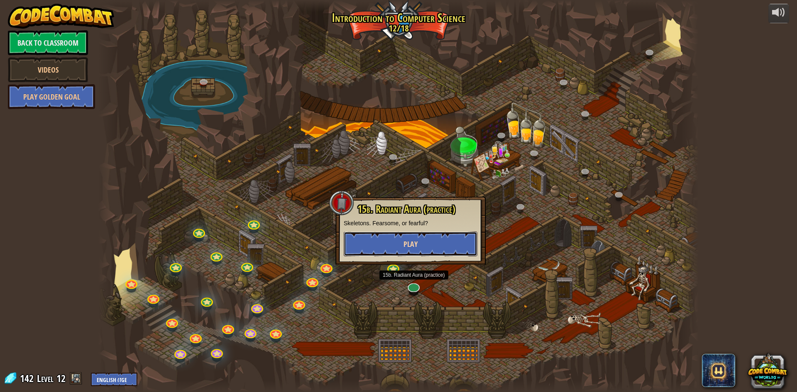
click at [415, 243] on span "Play" at bounding box center [411, 244] width 14 height 10
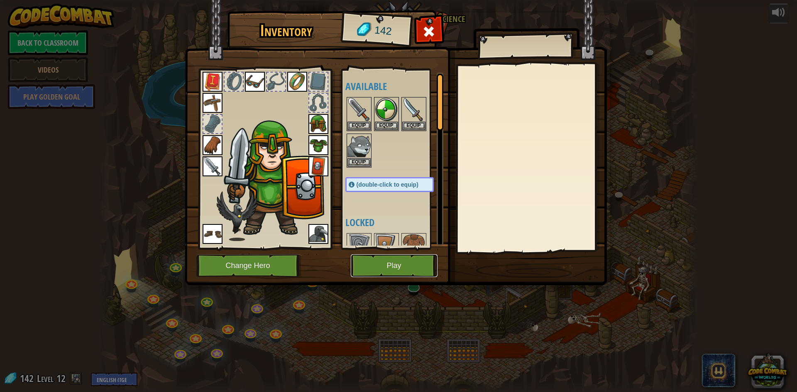
click at [392, 268] on button "Play" at bounding box center [394, 266] width 87 height 23
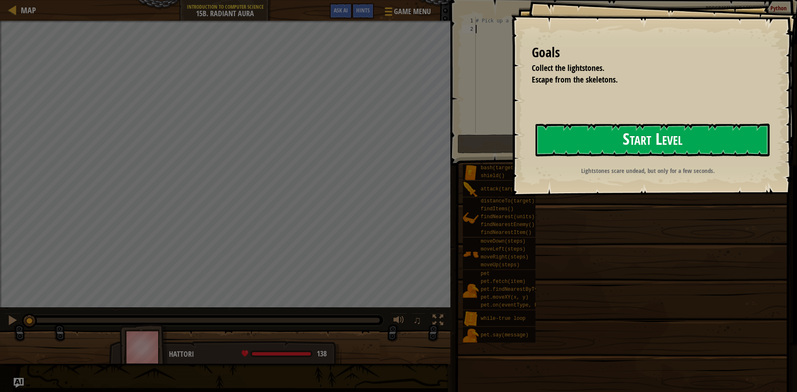
click at [588, 135] on button "Start Level" at bounding box center [653, 140] width 234 height 33
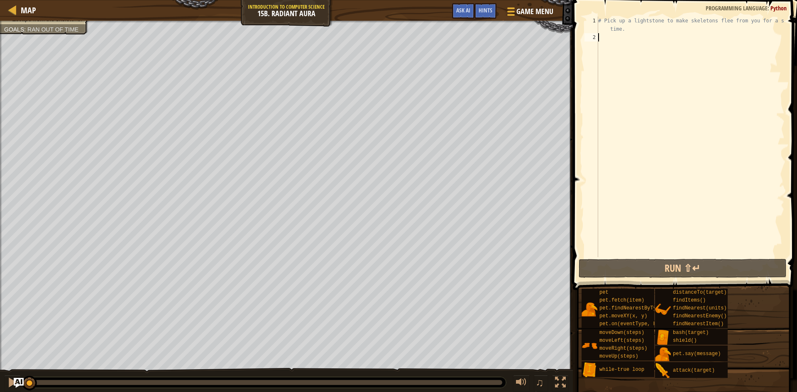
type textarea "w"
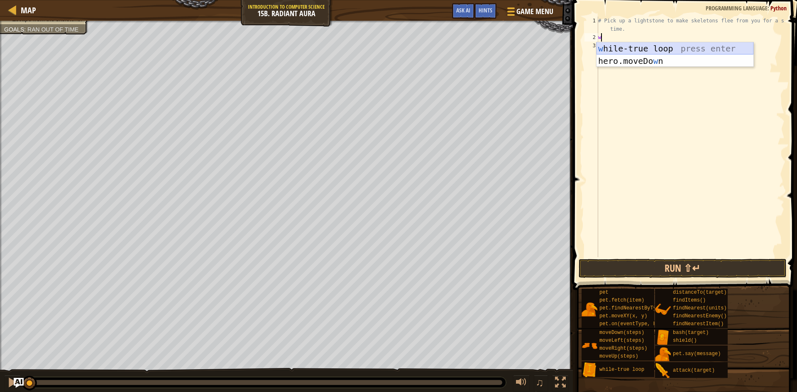
click at [699, 46] on div "w [PERSON_NAME]-true loop press enter hero.moveDo w n press enter" at bounding box center [675, 67] width 157 height 50
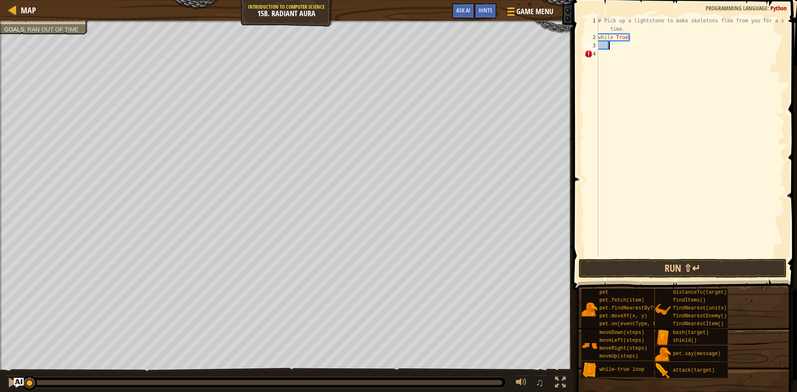
type textarea "h"
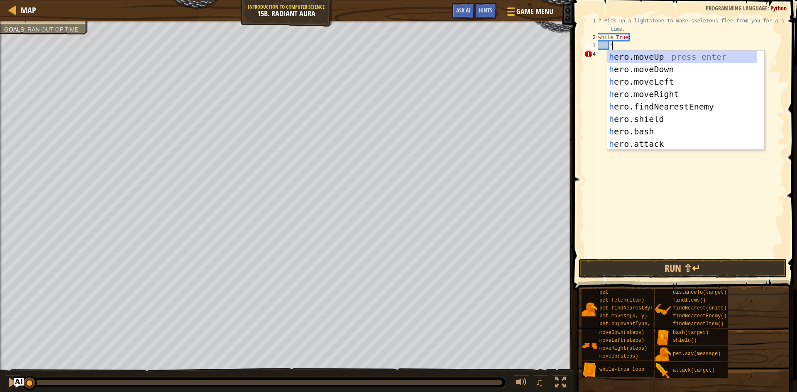
scroll to position [4, 0]
click at [685, 60] on div "h ero.moveUp press enter h ero.moveDown press enter h ero.moveLeft press enter …" at bounding box center [683, 113] width 150 height 125
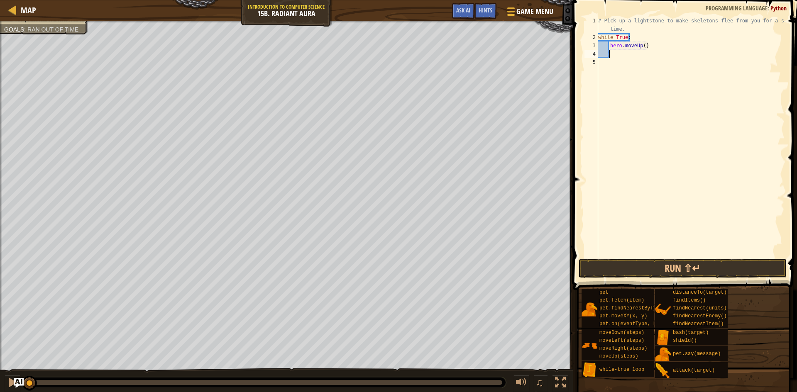
type textarea "h"
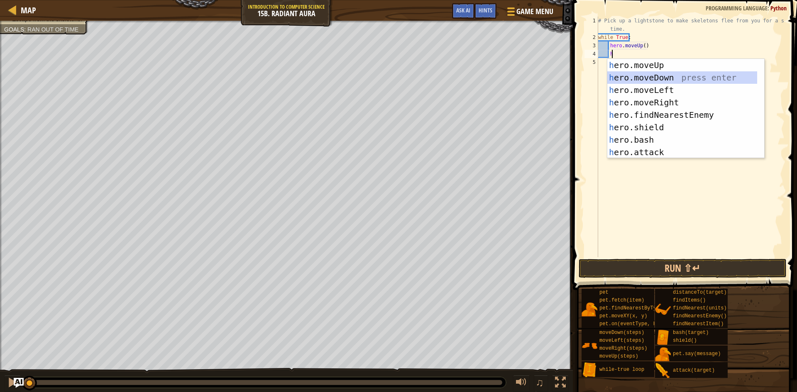
click at [680, 81] on div "h ero.moveUp press enter h ero.moveDown press enter h ero.moveLeft press enter …" at bounding box center [683, 121] width 150 height 125
type textarea "h"
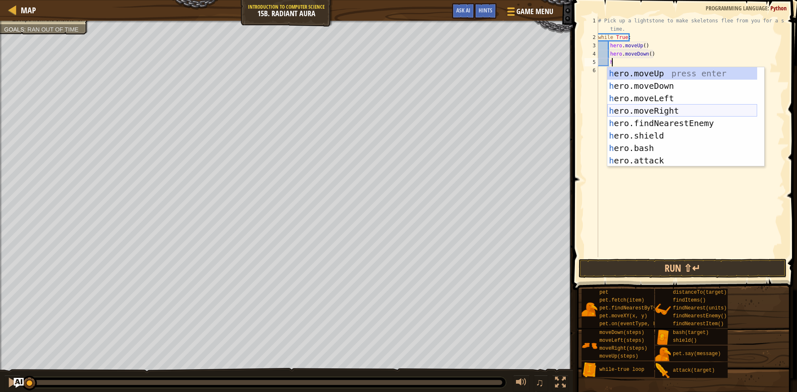
click at [686, 114] on div "h ero.moveUp press enter h ero.moveDown press enter h ero.moveLeft press enter …" at bounding box center [683, 129] width 150 height 125
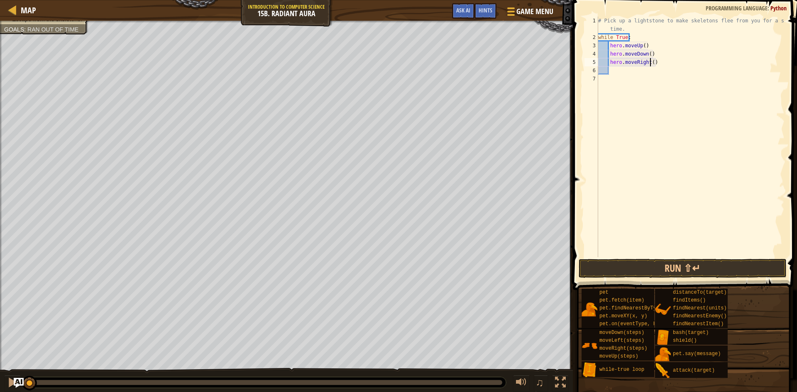
click at [650, 62] on div "# Pick up a lightstone to make skeletons flee from you for a short time. while …" at bounding box center [691, 150] width 188 height 266
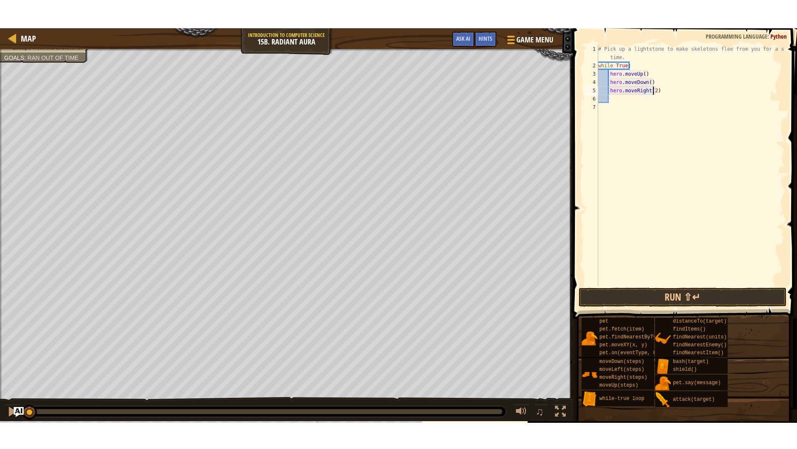
scroll to position [4, 4]
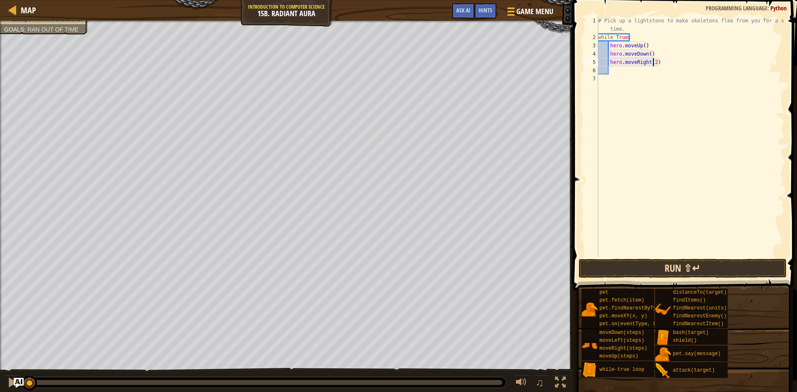
type textarea "hero.moveRight(2)"
click at [701, 265] on button "Run ⇧↵" at bounding box center [683, 268] width 208 height 19
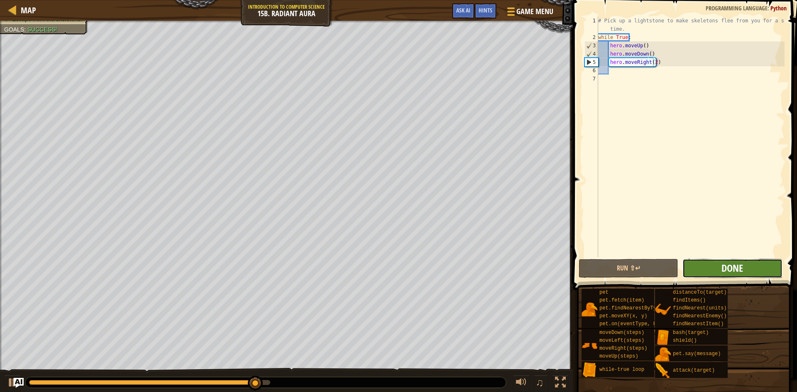
click at [739, 270] on span "Done" at bounding box center [733, 268] width 22 height 13
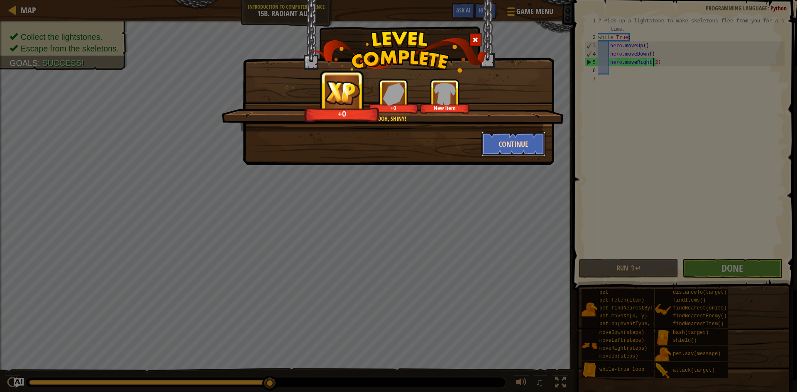
click at [502, 147] on button "Continue" at bounding box center [514, 144] width 64 height 25
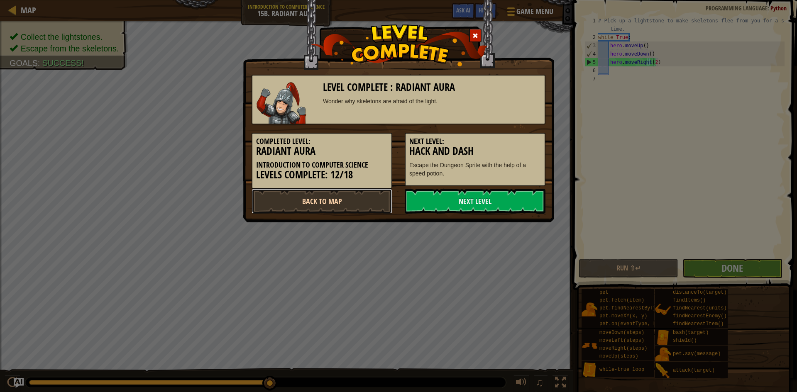
click at [353, 198] on link "Back to Map" at bounding box center [322, 201] width 141 height 25
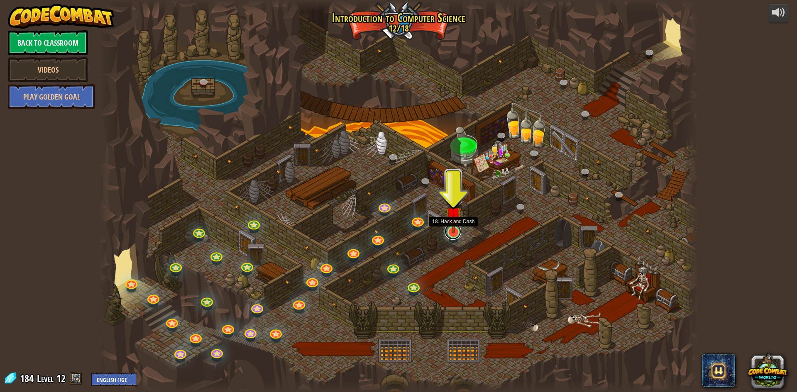
click at [456, 234] on link at bounding box center [453, 231] width 17 height 17
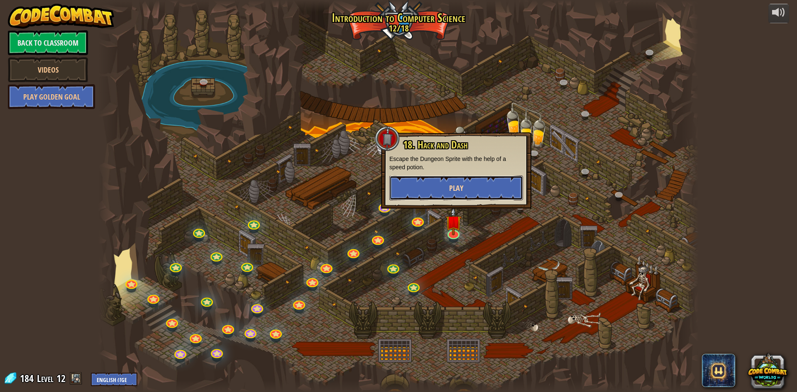
click at [452, 186] on span "Play" at bounding box center [456, 188] width 14 height 10
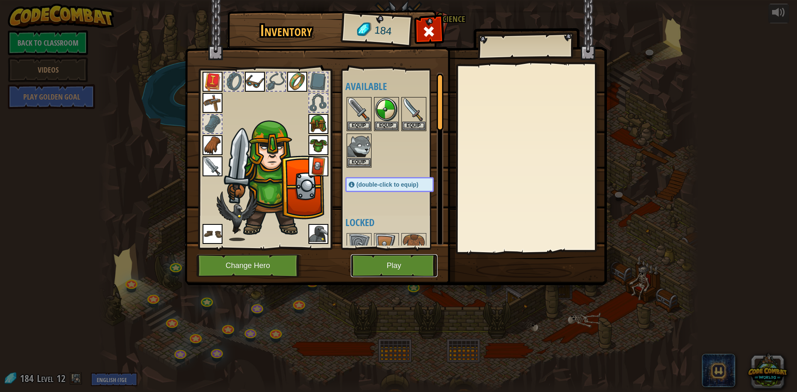
click at [374, 261] on button "Play" at bounding box center [394, 266] width 87 height 23
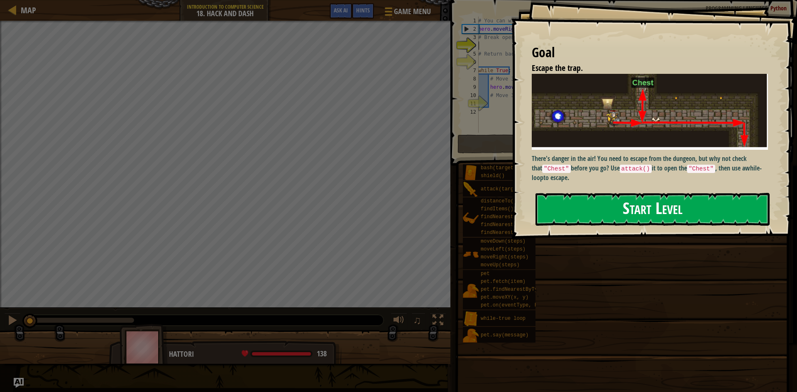
click at [589, 211] on button "Start Level" at bounding box center [653, 209] width 234 height 33
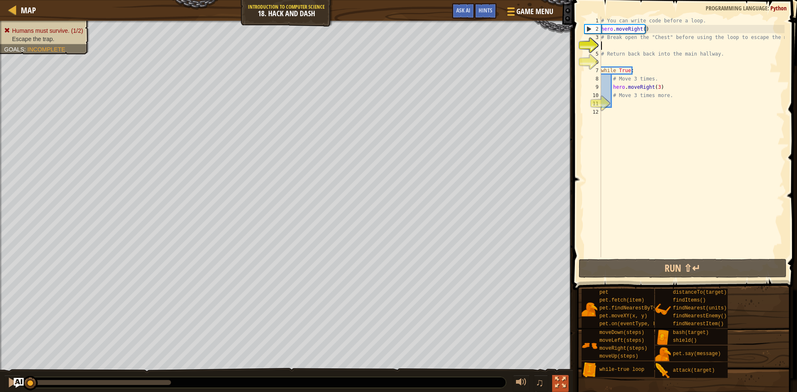
click at [559, 381] on div at bounding box center [560, 382] width 11 height 11
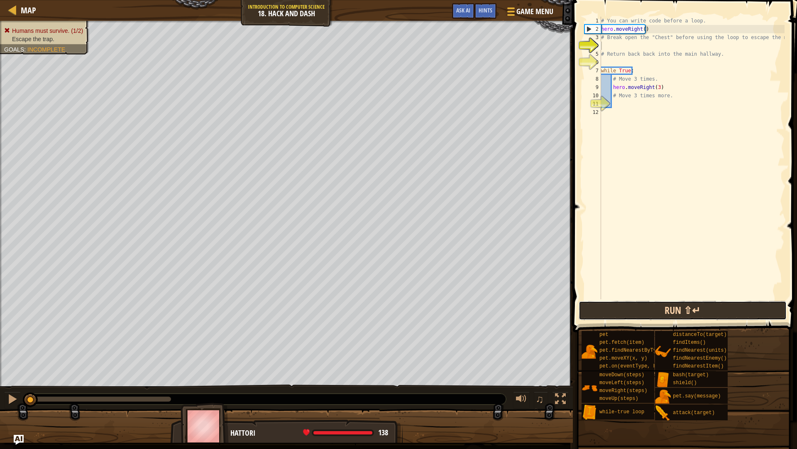
click at [665, 308] on button "Run ⇧↵" at bounding box center [683, 310] width 208 height 19
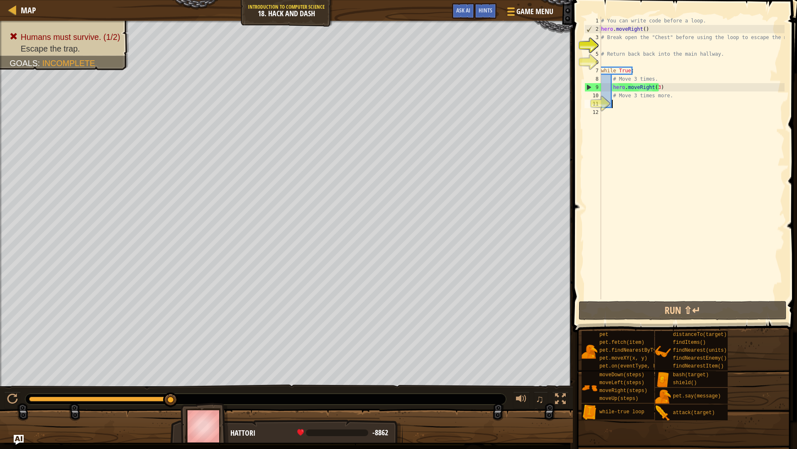
click at [630, 105] on div "# You can write code before a loop. hero . moveRight ( ) # Break open the "Ches…" at bounding box center [692, 166] width 185 height 299
type textarea "h"
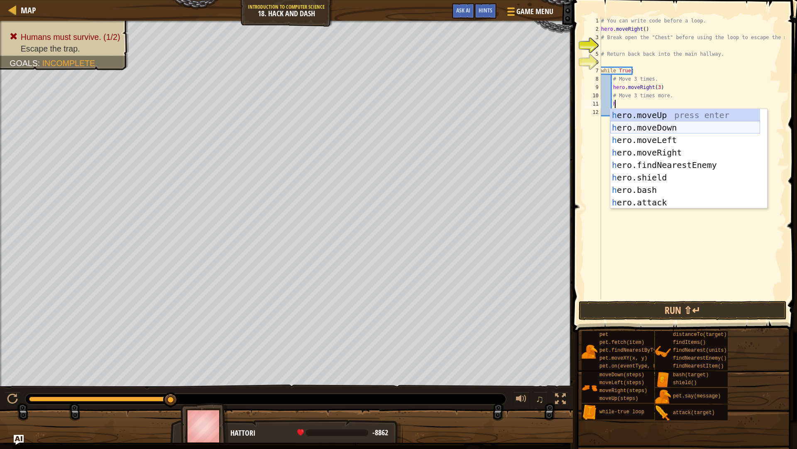
click at [673, 126] on div "h ero.moveUp press enter h ero.moveDown press enter h ero.moveLeft press enter …" at bounding box center [685, 171] width 150 height 125
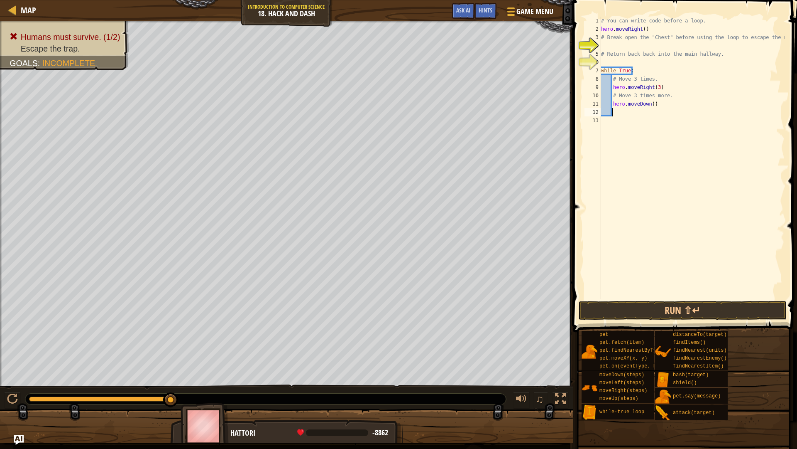
click at [651, 102] on div "# You can write code before a loop. hero . moveRight ( ) # Break open the "Ches…" at bounding box center [692, 166] width 185 height 299
click at [682, 312] on button "Run ⇧↵" at bounding box center [683, 310] width 208 height 19
click at [668, 309] on button "Run ⇧↵" at bounding box center [683, 310] width 208 height 19
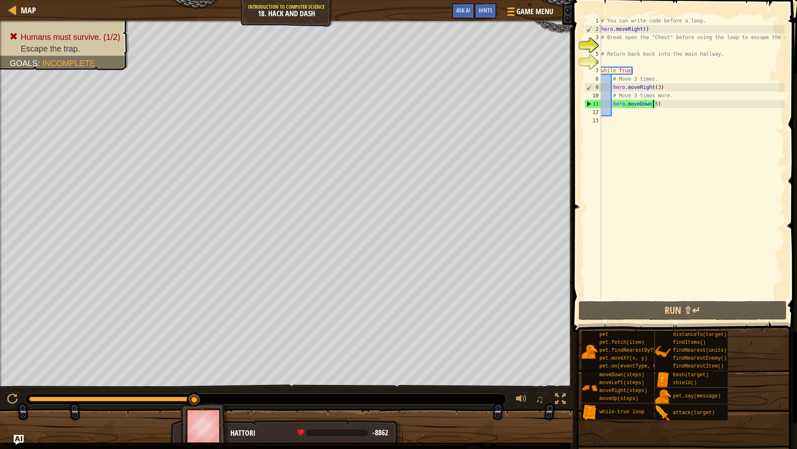
type textarea "hero.moveDown()"
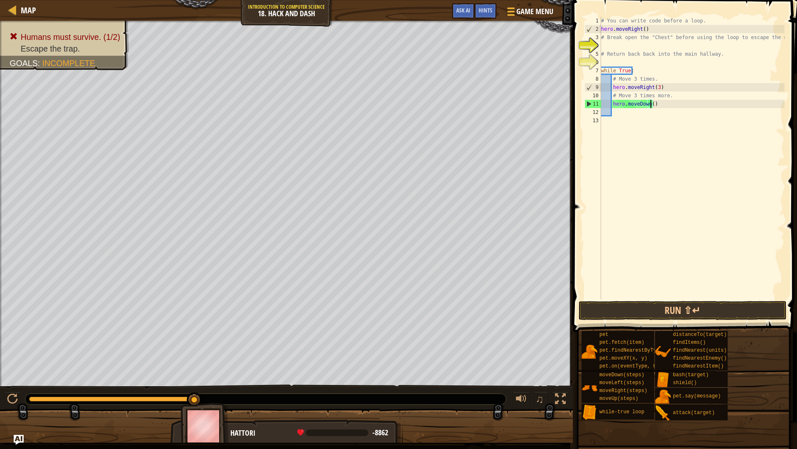
click at [669, 109] on div "# You can write code before a loop. hero . moveRight ( ) # Break open the "Ches…" at bounding box center [692, 166] width 185 height 299
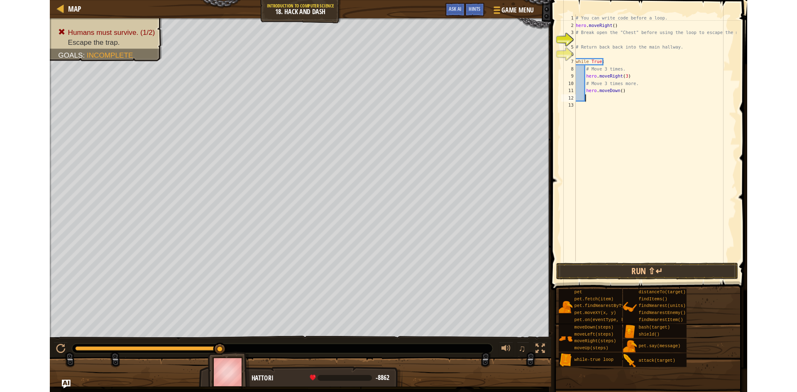
scroll to position [4, 0]
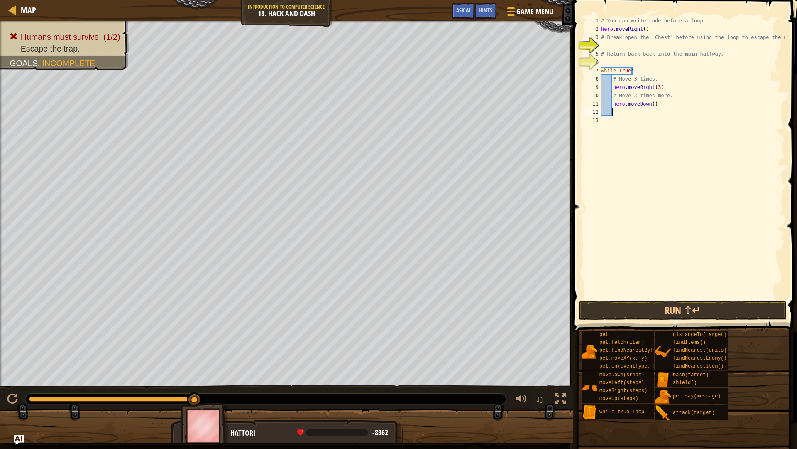
type textarea "h"
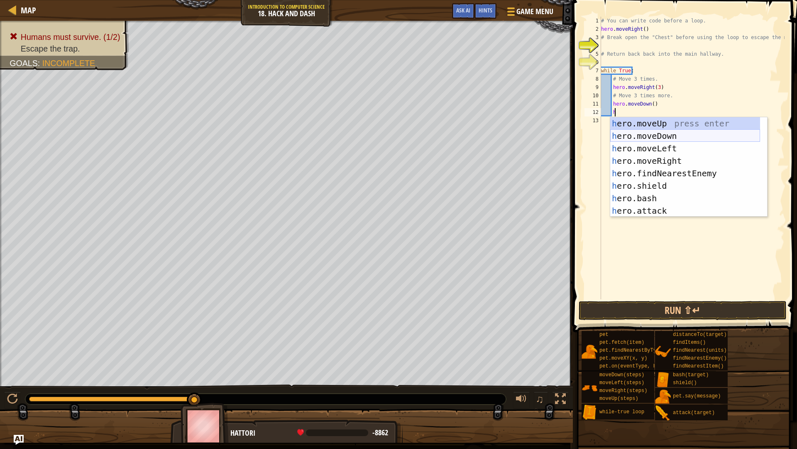
click at [677, 138] on div "h ero.moveUp press enter h ero.moveDown press enter h ero.moveLeft press enter …" at bounding box center [685, 179] width 150 height 125
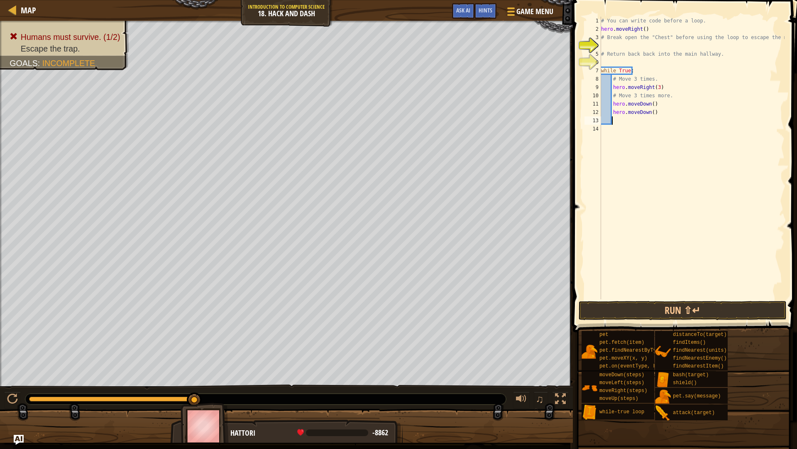
type textarea "h"
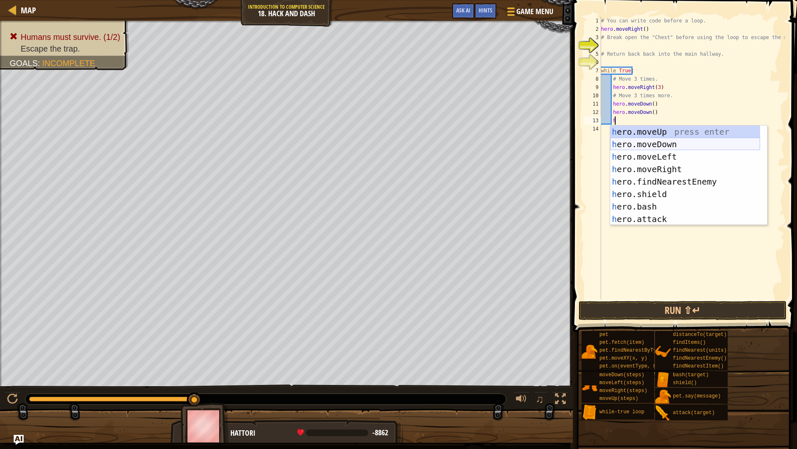
click at [680, 145] on div "h ero.moveUp press enter h ero.moveDown press enter h ero.moveLeft press enter …" at bounding box center [685, 187] width 150 height 125
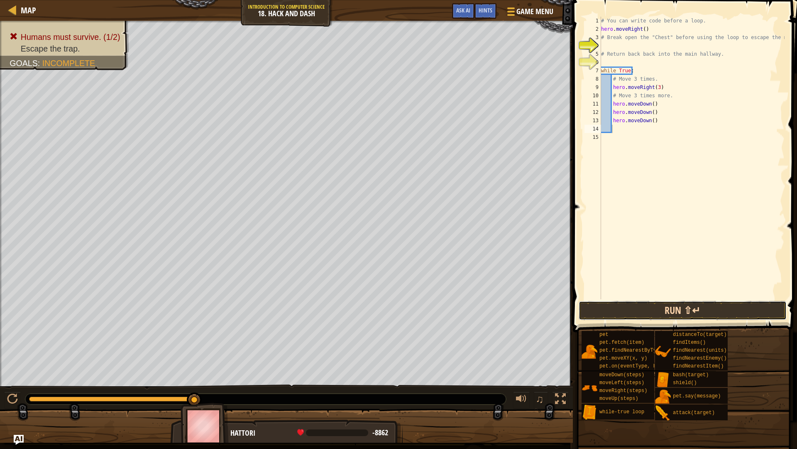
click at [671, 305] on button "Run ⇧↵" at bounding box center [683, 310] width 208 height 19
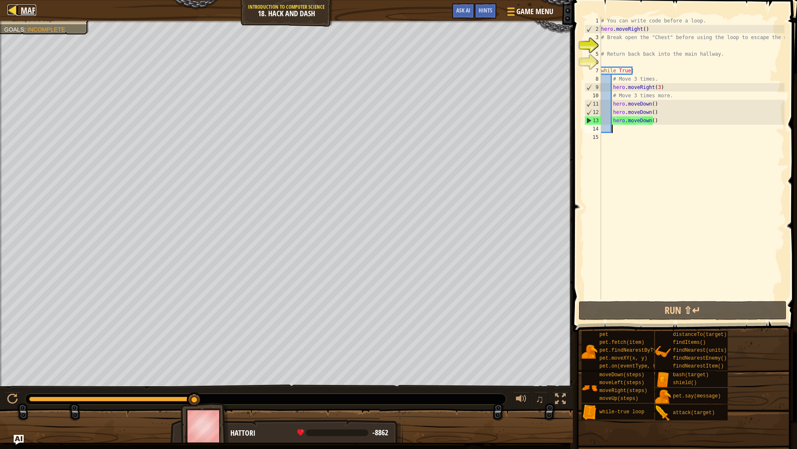
click at [20, 13] on link "Map" at bounding box center [27, 10] width 20 height 11
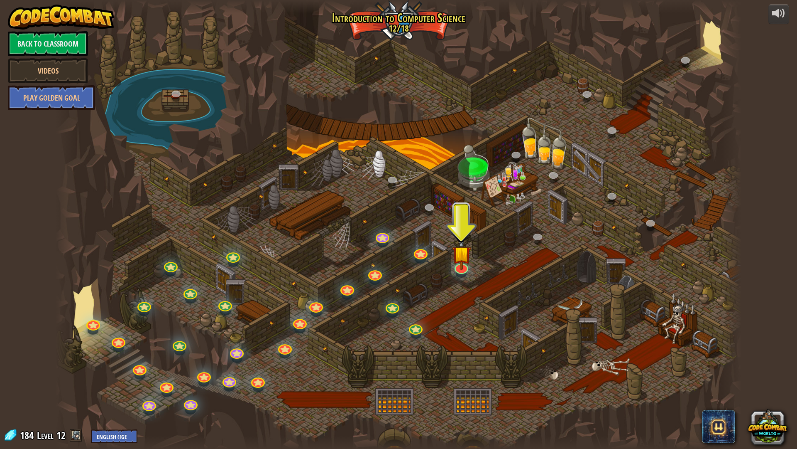
click at [392, 29] on div at bounding box center [399, 224] width 686 height 449
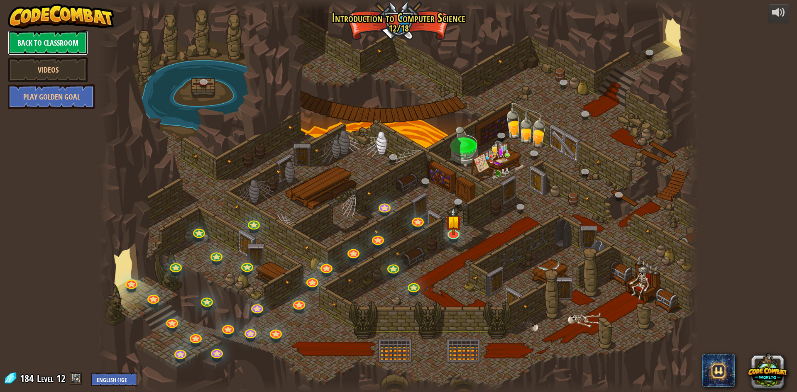
click at [67, 42] on link "Back to Classroom" at bounding box center [48, 42] width 80 height 25
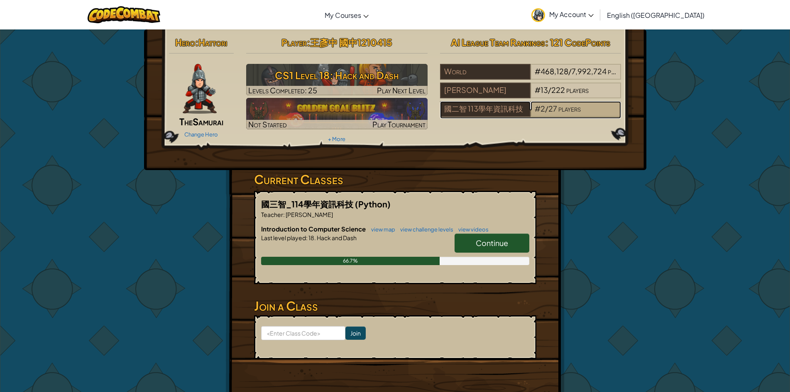
click at [590, 107] on div "# 2 / 27 players" at bounding box center [576, 109] width 91 height 16
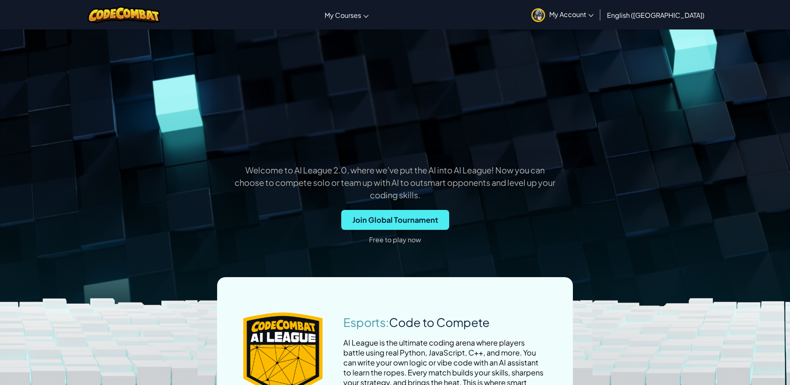
scroll to position [125, 0]
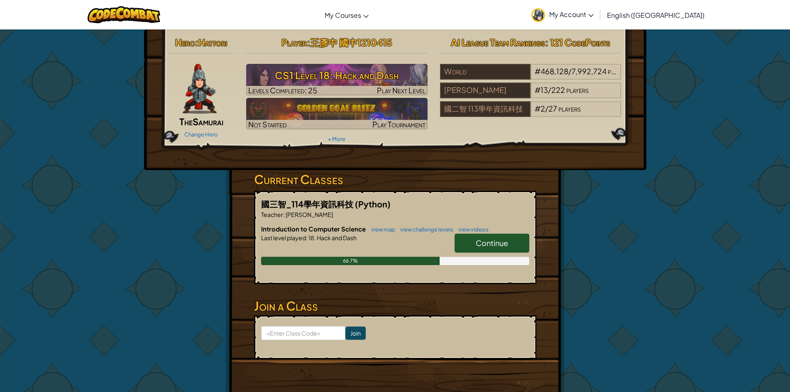
click at [594, 12] on span "My Account" at bounding box center [571, 14] width 44 height 9
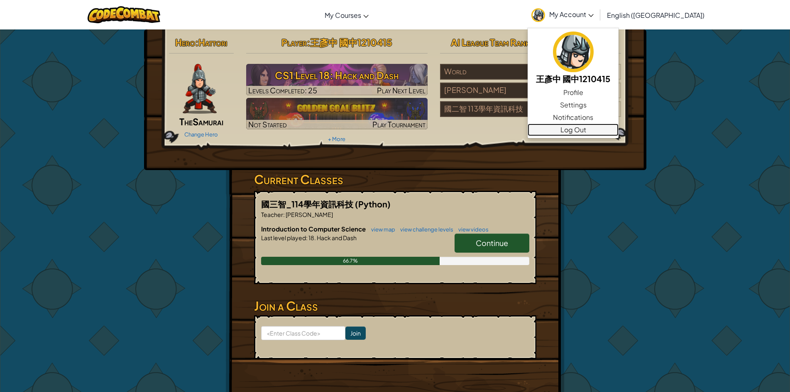
click at [619, 128] on link "Log Out" at bounding box center [573, 130] width 91 height 12
